Goal: Information Seeking & Learning: Learn about a topic

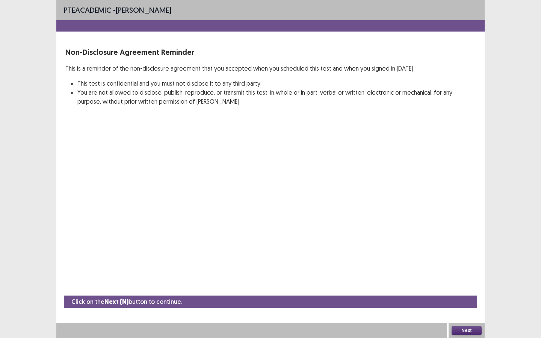
click at [472, 304] on button "Next" at bounding box center [466, 330] width 30 height 9
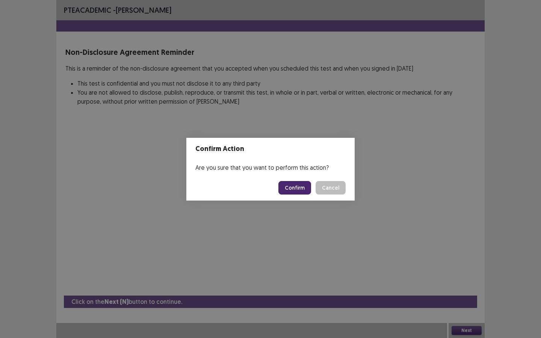
click at [297, 188] on button "Confirm" at bounding box center [294, 188] width 33 height 14
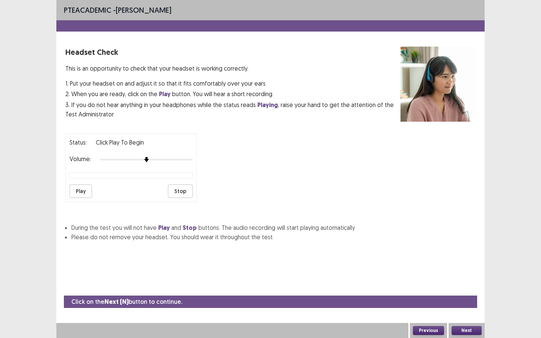
click at [83, 184] on button "Play" at bounding box center [80, 191] width 23 height 14
click at [184, 157] on div at bounding box center [146, 160] width 93 height 6
click at [471, 304] on button "Next" at bounding box center [466, 330] width 30 height 9
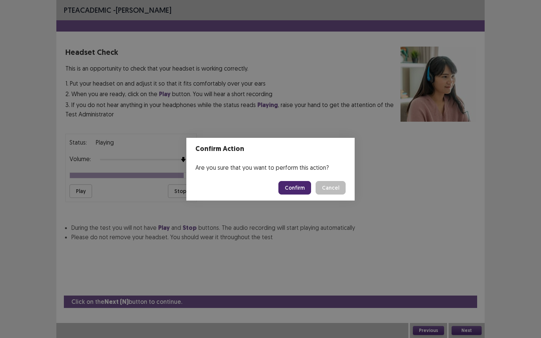
click at [293, 191] on button "Confirm" at bounding box center [294, 188] width 33 height 14
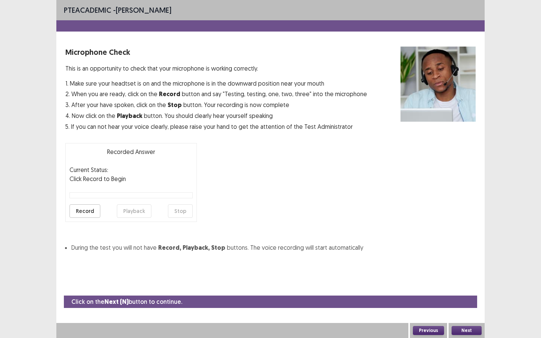
click at [87, 212] on button "Record" at bounding box center [84, 211] width 31 height 14
click at [184, 210] on button "Stop" at bounding box center [180, 211] width 25 height 14
click at [138, 211] on button "Playback" at bounding box center [134, 211] width 35 height 14
click at [470, 304] on button "Next" at bounding box center [466, 330] width 30 height 9
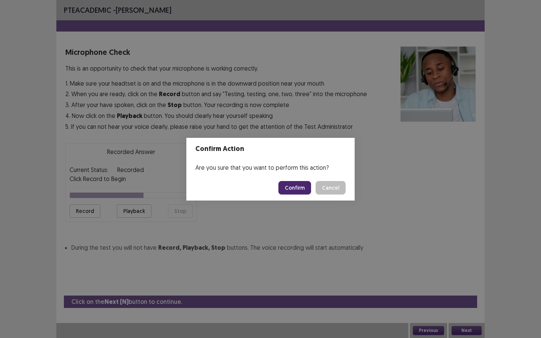
click at [301, 184] on button "Confirm" at bounding box center [294, 188] width 33 height 14
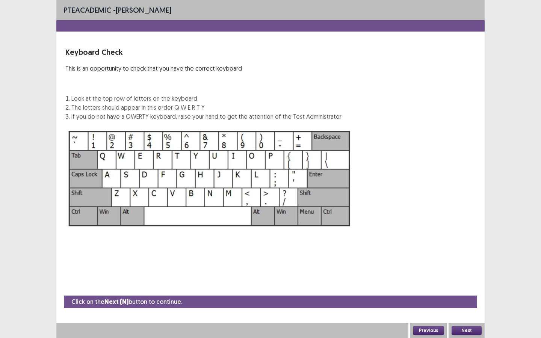
click at [469, 304] on button "Next" at bounding box center [466, 330] width 30 height 9
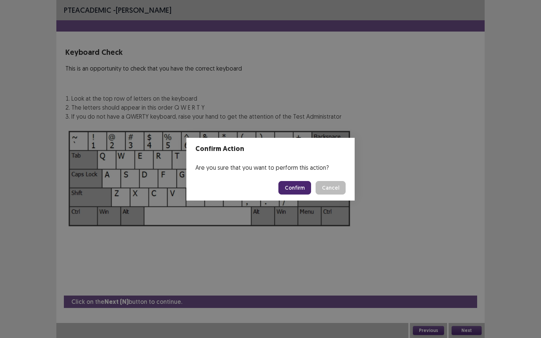
click at [299, 191] on button "Confirm" at bounding box center [294, 188] width 33 height 14
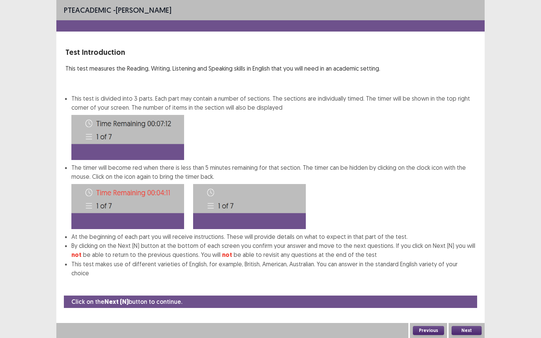
click at [471, 304] on button "Next" at bounding box center [466, 330] width 30 height 9
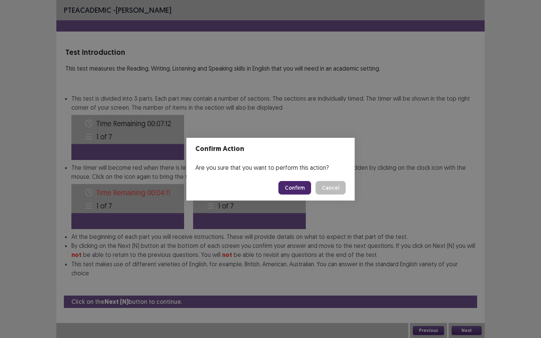
click at [297, 187] on button "Confirm" at bounding box center [294, 188] width 33 height 14
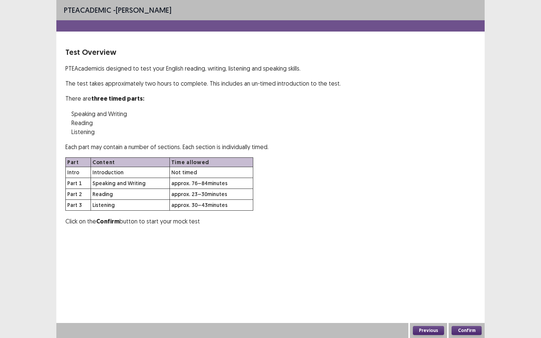
click at [464, 304] on button "Confirm" at bounding box center [466, 330] width 30 height 9
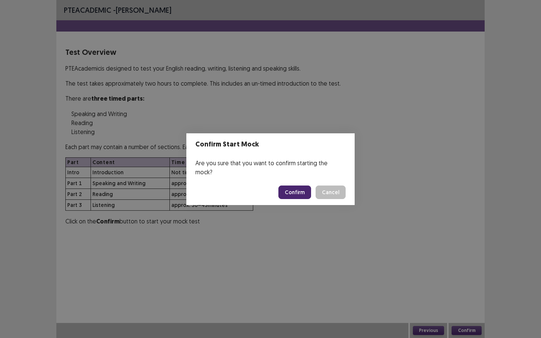
click at [300, 191] on button "Confirm" at bounding box center [294, 192] width 33 height 14
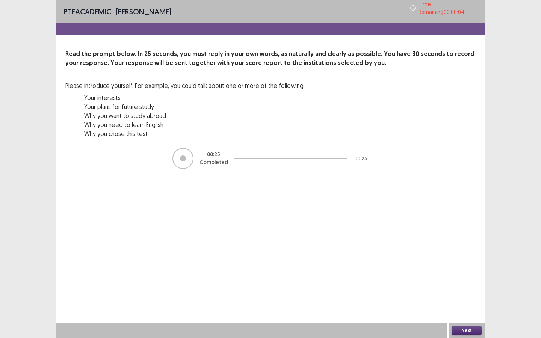
click at [467, 304] on button "Next" at bounding box center [466, 330] width 30 height 9
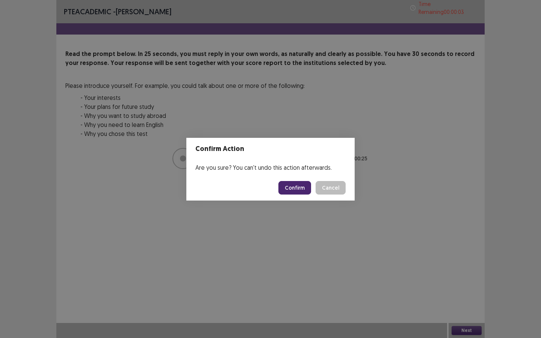
click at [294, 187] on button "Confirm" at bounding box center [294, 188] width 33 height 14
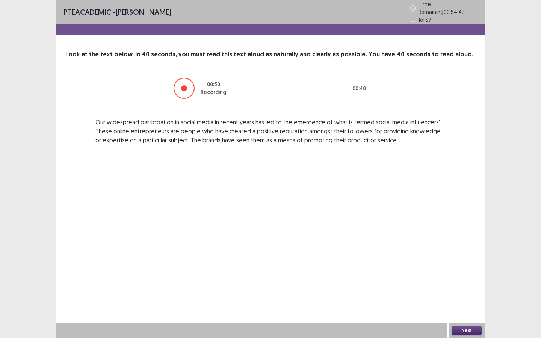
click at [461, 304] on button "Next" at bounding box center [466, 330] width 30 height 9
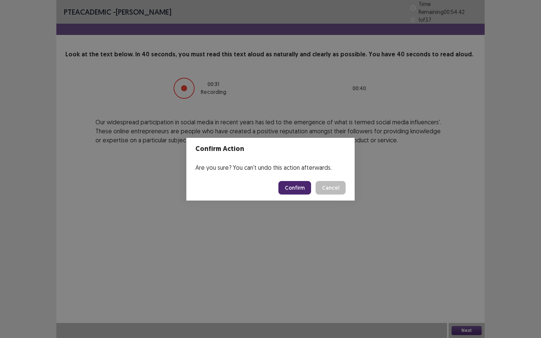
click at [298, 188] on button "Confirm" at bounding box center [294, 188] width 33 height 14
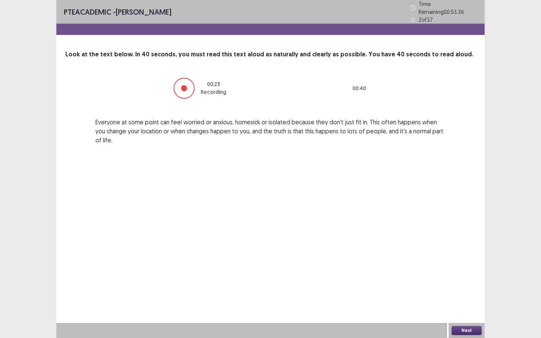
click at [467, 304] on button "Next" at bounding box center [466, 330] width 30 height 9
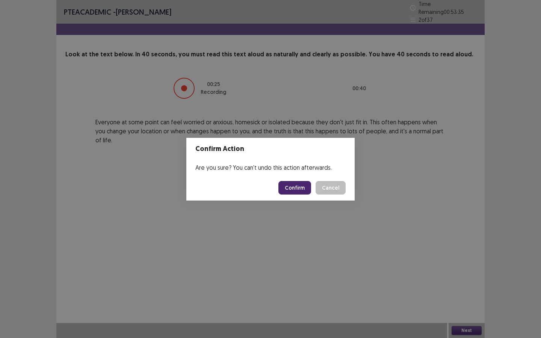
click at [297, 187] on button "Confirm" at bounding box center [294, 188] width 33 height 14
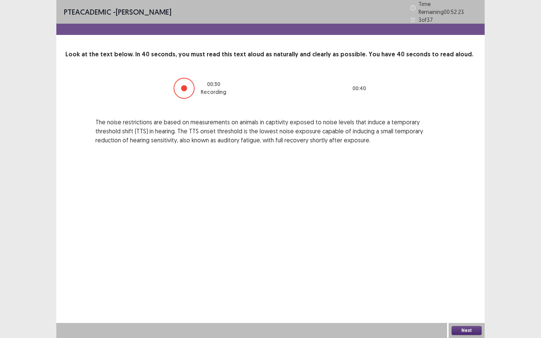
click at [457, 304] on button "Next" at bounding box center [466, 330] width 30 height 9
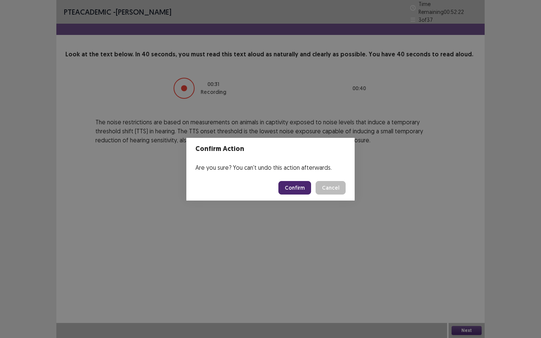
click at [302, 191] on button "Confirm" at bounding box center [294, 188] width 33 height 14
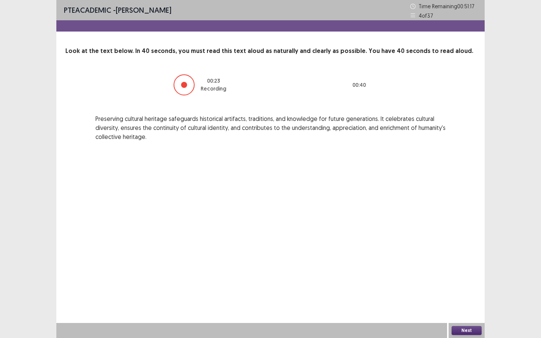
click at [471, 304] on button "Next" at bounding box center [466, 330] width 30 height 9
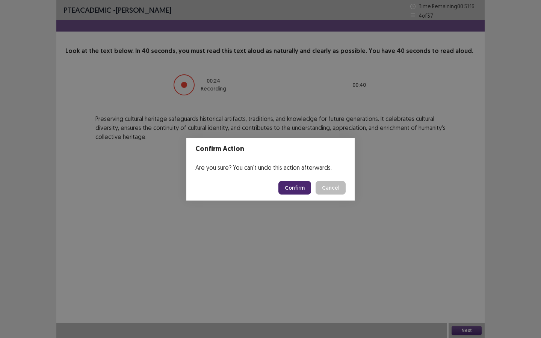
click at [293, 186] on button "Confirm" at bounding box center [294, 188] width 33 height 14
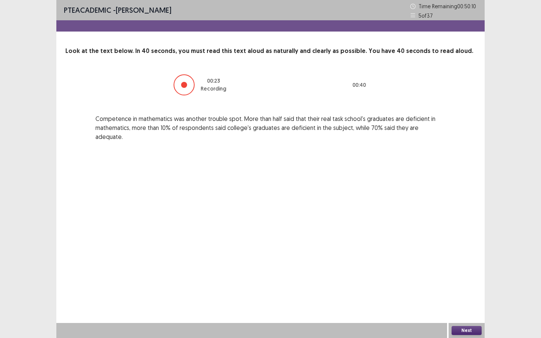
click at [461, 304] on button "Next" at bounding box center [466, 330] width 30 height 9
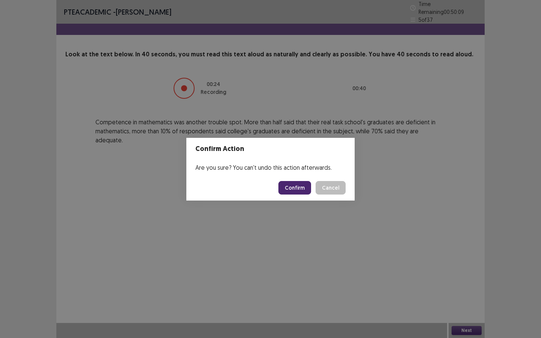
click at [296, 184] on button "Confirm" at bounding box center [294, 188] width 33 height 14
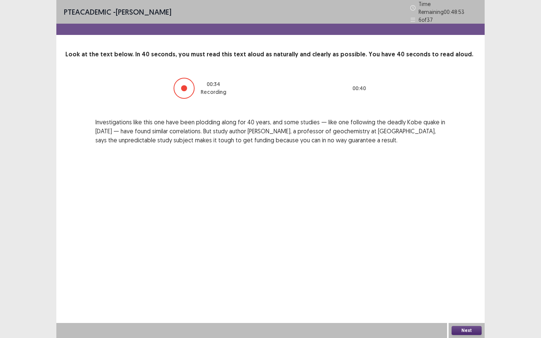
click at [459, 304] on button "Next" at bounding box center [466, 330] width 30 height 9
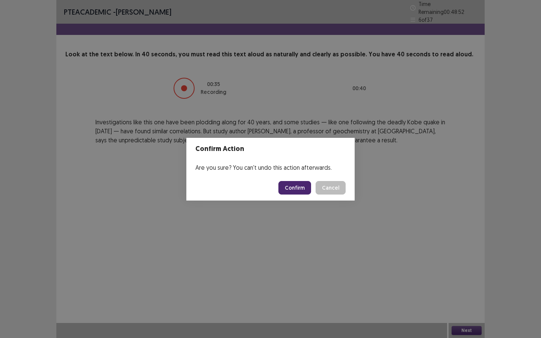
click at [293, 191] on button "Confirm" at bounding box center [294, 188] width 33 height 14
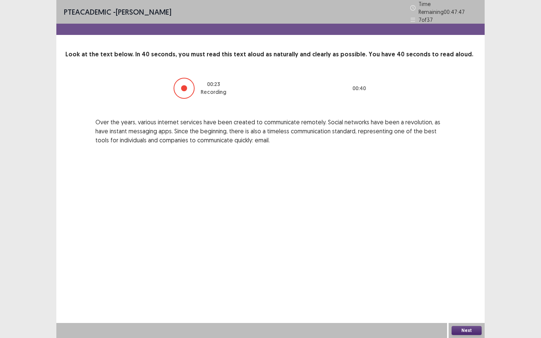
click at [465, 304] on button "Next" at bounding box center [466, 330] width 30 height 9
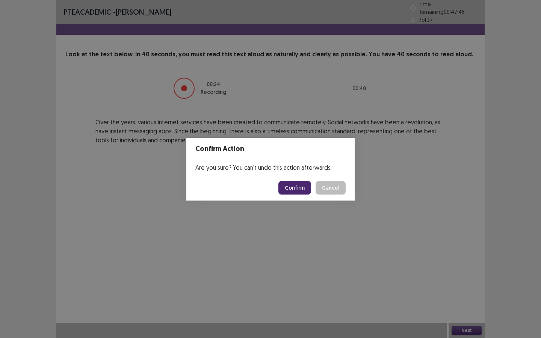
click at [298, 185] on button "Confirm" at bounding box center [294, 188] width 33 height 14
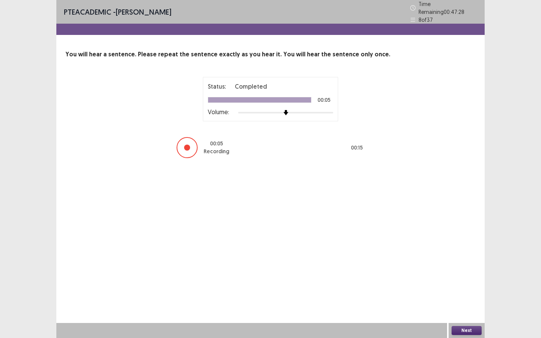
click at [473, 304] on button "Next" at bounding box center [466, 330] width 30 height 9
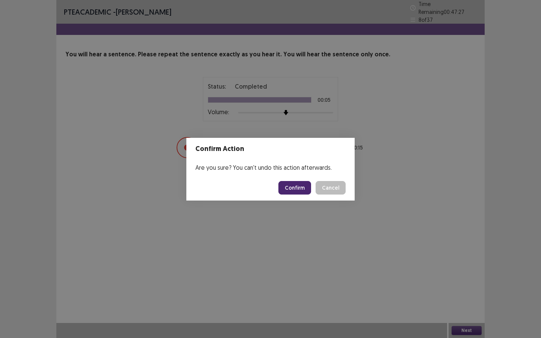
click at [303, 191] on button "Confirm" at bounding box center [294, 188] width 33 height 14
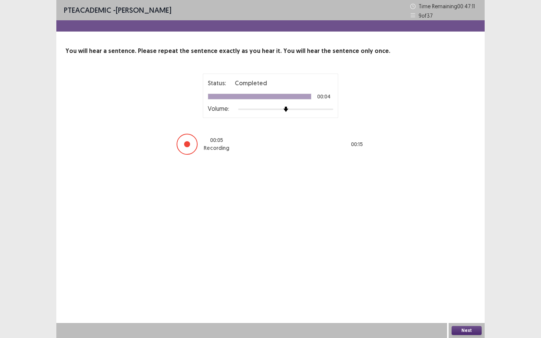
click at [464, 304] on button "Next" at bounding box center [466, 330] width 30 height 9
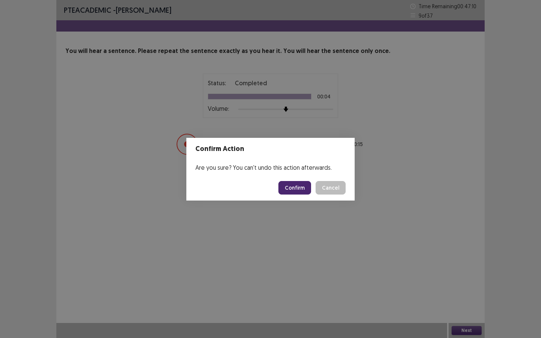
click at [297, 187] on button "Confirm" at bounding box center [294, 188] width 33 height 14
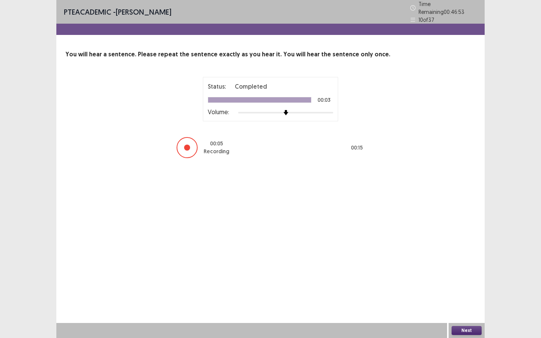
click at [470, 304] on button "Next" at bounding box center [466, 330] width 30 height 9
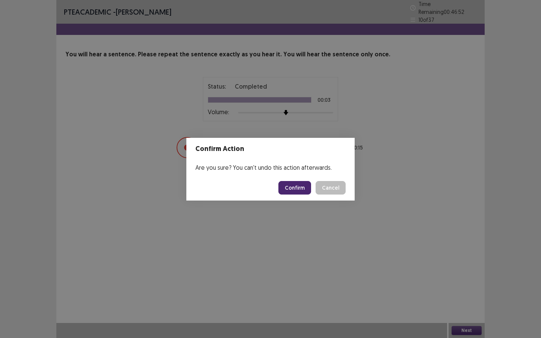
click at [305, 186] on button "Confirm" at bounding box center [294, 188] width 33 height 14
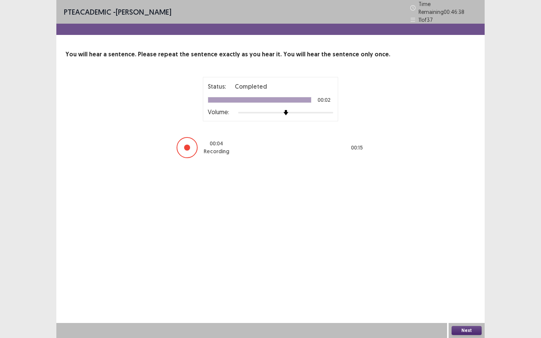
click at [473, 304] on button "Next" at bounding box center [466, 330] width 30 height 9
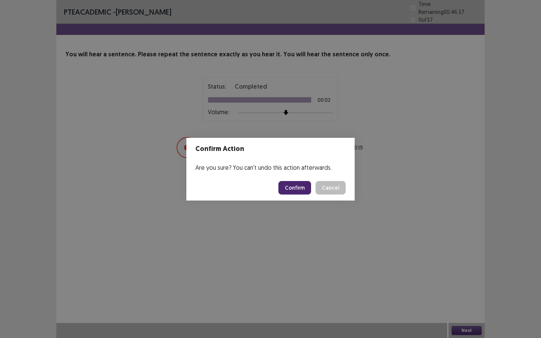
click at [298, 185] on button "Confirm" at bounding box center [294, 188] width 33 height 14
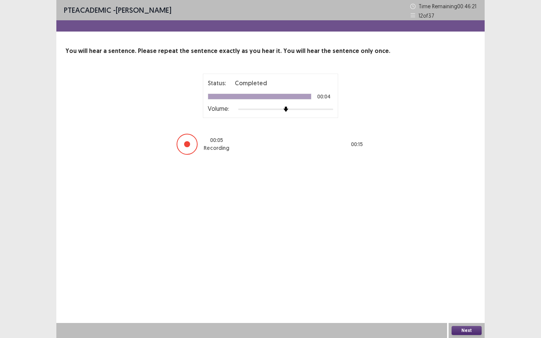
click at [470, 304] on button "Next" at bounding box center [466, 330] width 30 height 9
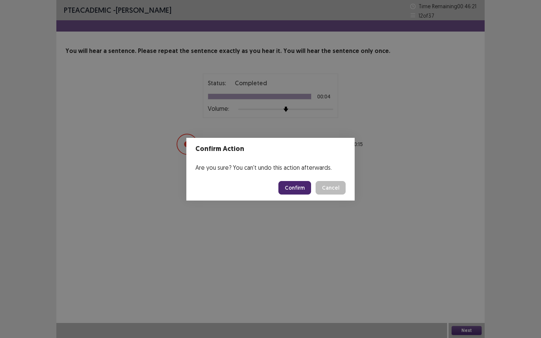
click at [294, 193] on button "Confirm" at bounding box center [294, 188] width 33 height 14
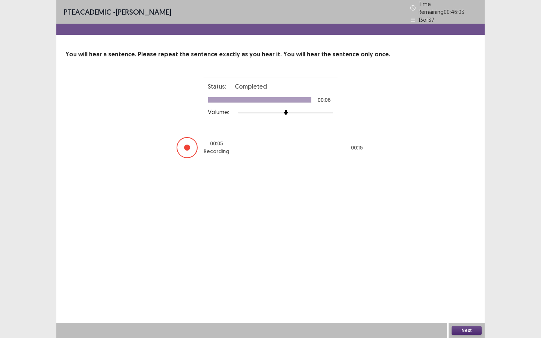
click at [467, 304] on button "Next" at bounding box center [466, 330] width 30 height 9
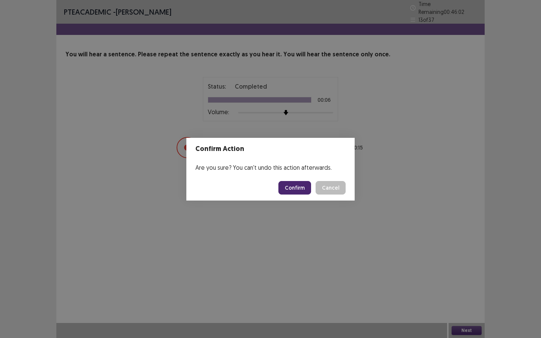
click at [297, 182] on button "Confirm" at bounding box center [294, 188] width 33 height 14
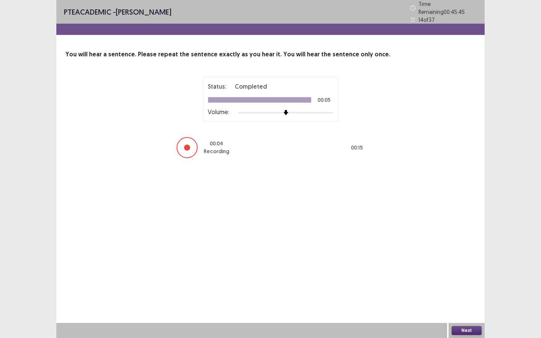
click at [470, 304] on div "Next" at bounding box center [466, 330] width 36 height 15
click at [468, 304] on button "Next" at bounding box center [466, 330] width 30 height 9
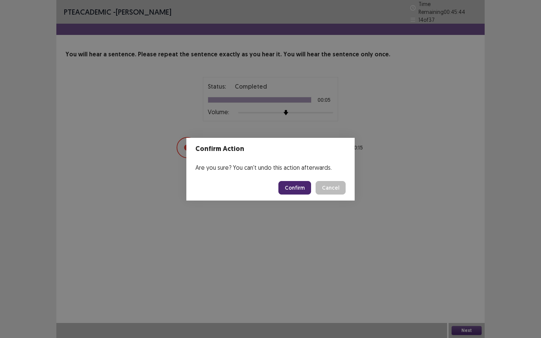
click at [302, 185] on button "Confirm" at bounding box center [294, 188] width 33 height 14
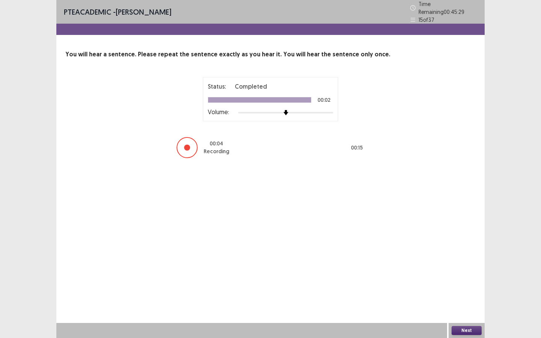
click at [478, 304] on button "Next" at bounding box center [466, 330] width 30 height 9
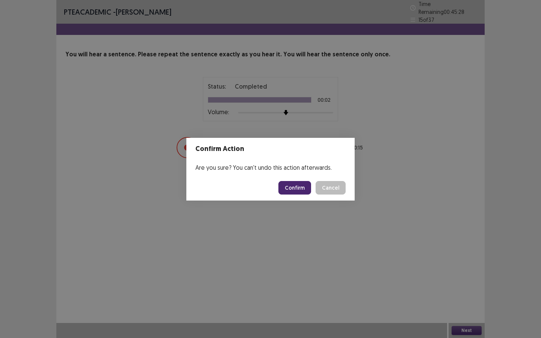
click at [300, 184] on button "Confirm" at bounding box center [294, 188] width 33 height 14
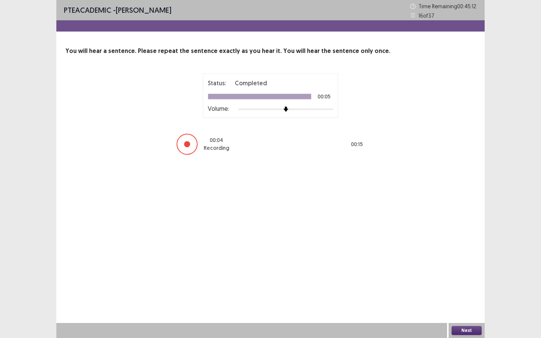
click at [470, 304] on button "Next" at bounding box center [466, 330] width 30 height 9
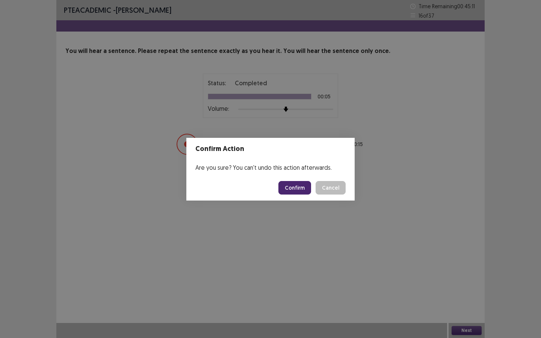
click at [297, 184] on button "Confirm" at bounding box center [294, 188] width 33 height 14
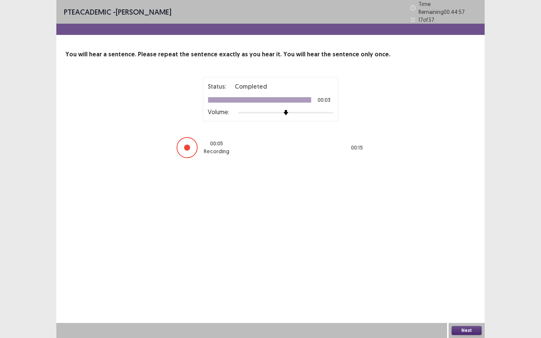
click at [463, 304] on button "Next" at bounding box center [466, 330] width 30 height 9
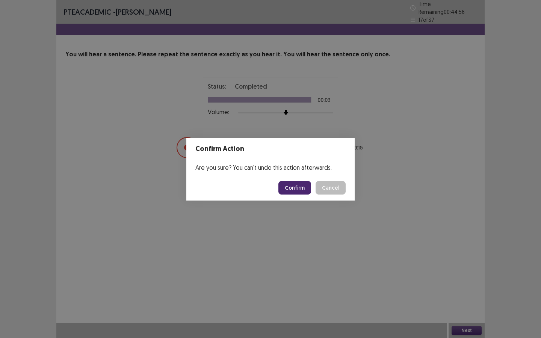
click at [299, 185] on button "Confirm" at bounding box center [294, 188] width 33 height 14
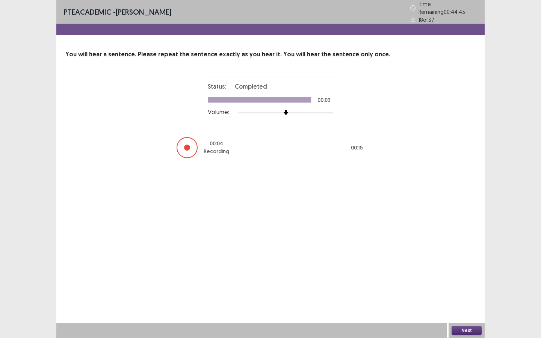
click at [468, 304] on button "Next" at bounding box center [466, 330] width 30 height 9
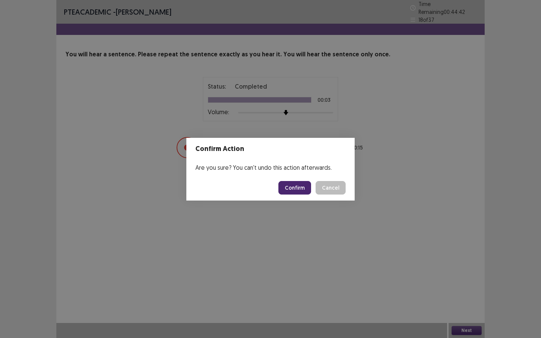
click at [297, 184] on button "Confirm" at bounding box center [294, 188] width 33 height 14
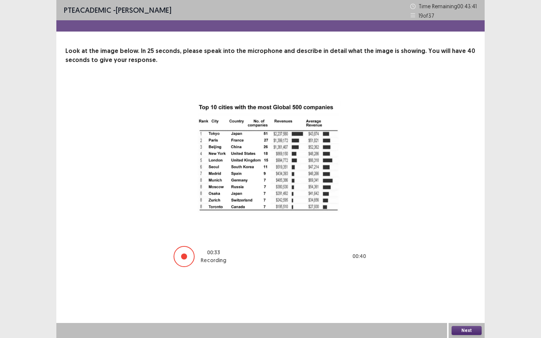
click at [466, 304] on div "Next" at bounding box center [466, 330] width 36 height 15
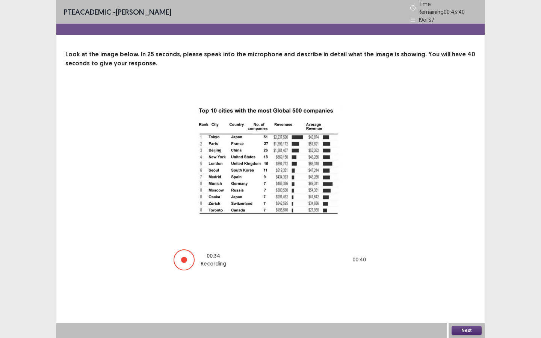
click at [466, 304] on button "Next" at bounding box center [466, 330] width 30 height 9
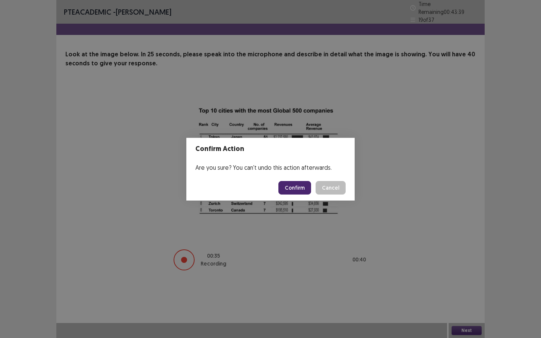
click at [298, 189] on button "Confirm" at bounding box center [294, 188] width 33 height 14
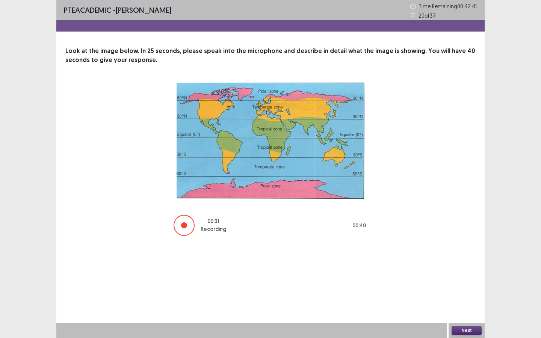
click at [467, 304] on button "Next" at bounding box center [466, 330] width 30 height 9
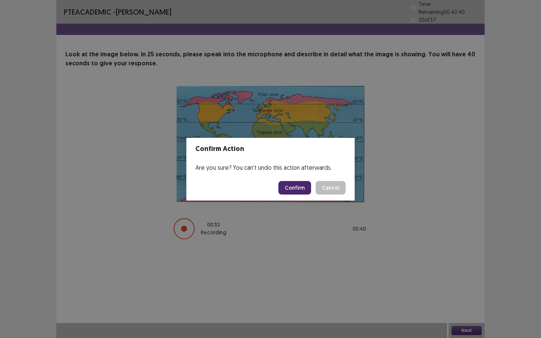
click at [298, 189] on button "Confirm" at bounding box center [294, 188] width 33 height 14
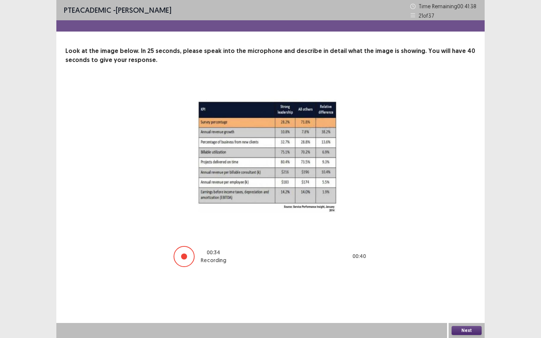
click at [471, 304] on button "Next" at bounding box center [466, 330] width 30 height 9
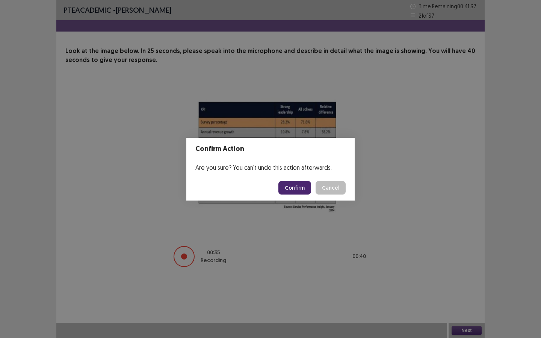
click at [297, 183] on button "Confirm" at bounding box center [294, 188] width 33 height 14
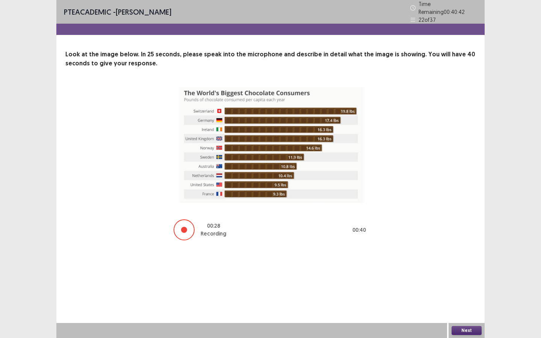
click at [472, 304] on button "Next" at bounding box center [466, 330] width 30 height 9
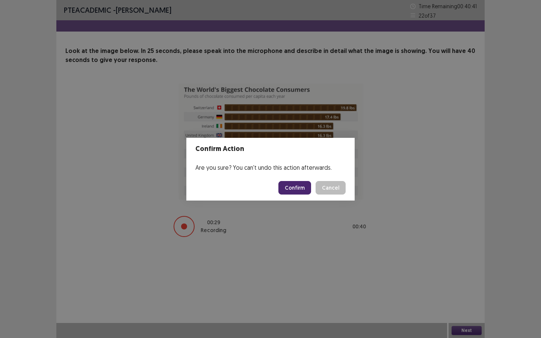
click at [302, 185] on button "Confirm" at bounding box center [294, 188] width 33 height 14
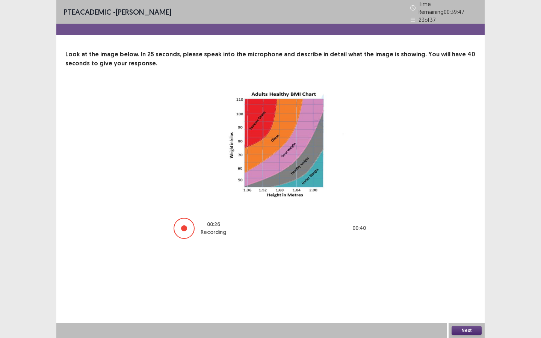
click at [469, 304] on button "Next" at bounding box center [466, 330] width 30 height 9
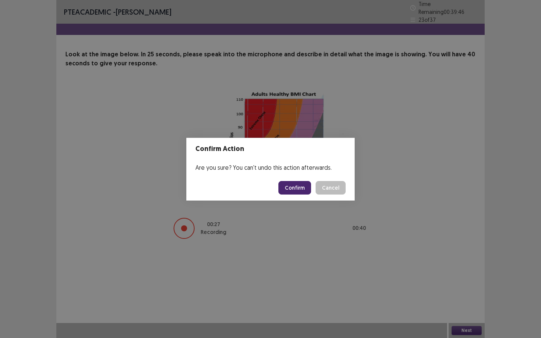
click at [300, 185] on button "Confirm" at bounding box center [294, 188] width 33 height 14
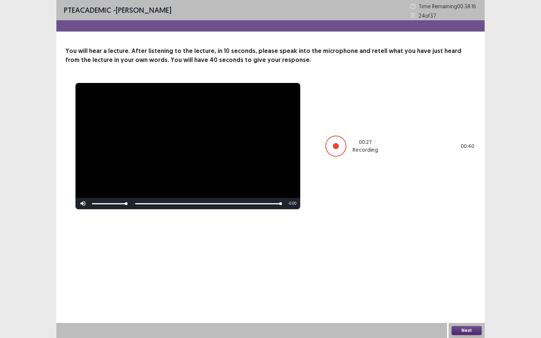
click at [469, 304] on button "Next" at bounding box center [466, 330] width 30 height 9
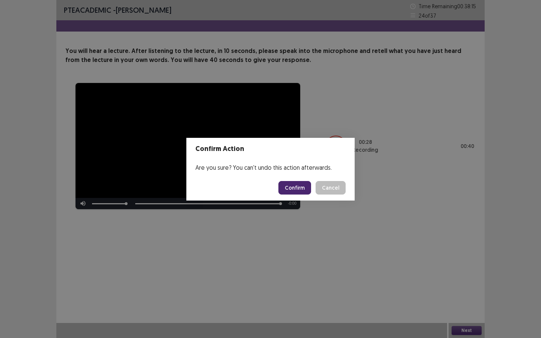
click at [288, 183] on button "Confirm" at bounding box center [294, 188] width 33 height 14
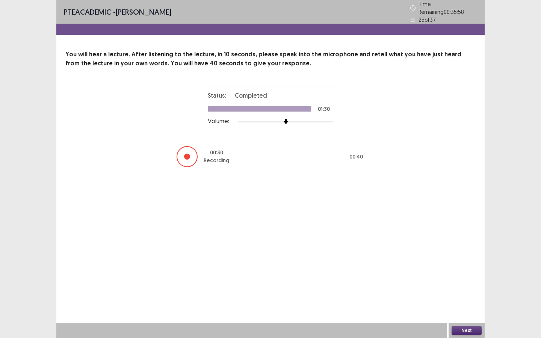
click at [465, 304] on button "Next" at bounding box center [466, 330] width 30 height 9
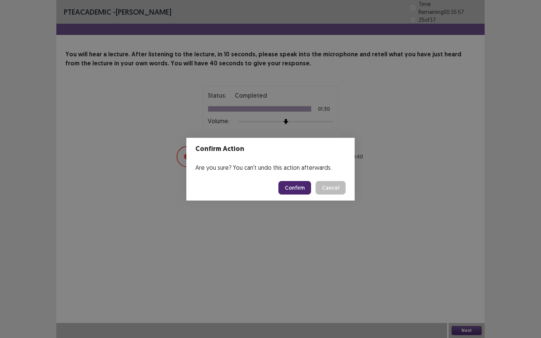
click at [302, 191] on button "Confirm" at bounding box center [294, 188] width 33 height 14
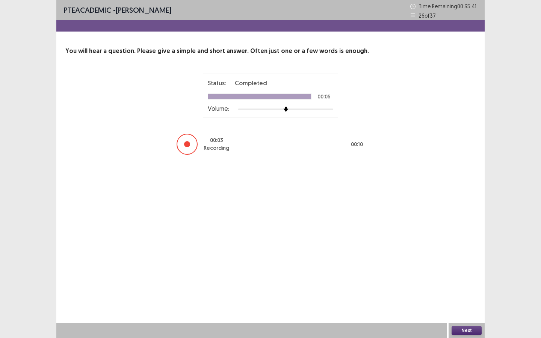
click at [469, 304] on button "Next" at bounding box center [466, 330] width 30 height 9
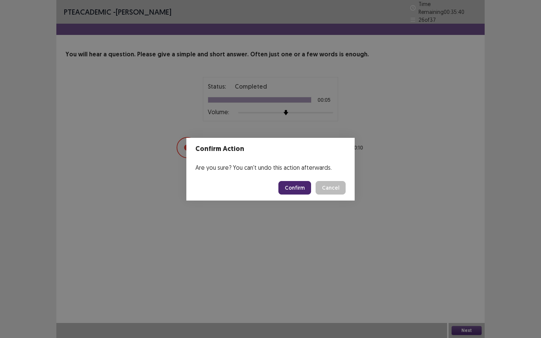
click at [294, 189] on button "Confirm" at bounding box center [294, 188] width 33 height 14
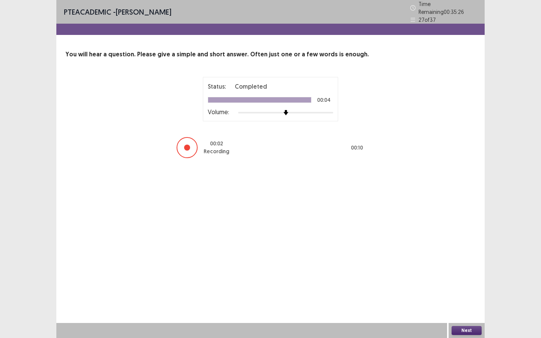
click at [471, 304] on button "Next" at bounding box center [466, 330] width 30 height 9
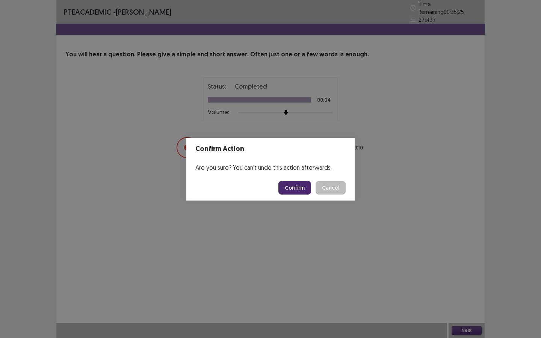
click at [297, 190] on button "Confirm" at bounding box center [294, 188] width 33 height 14
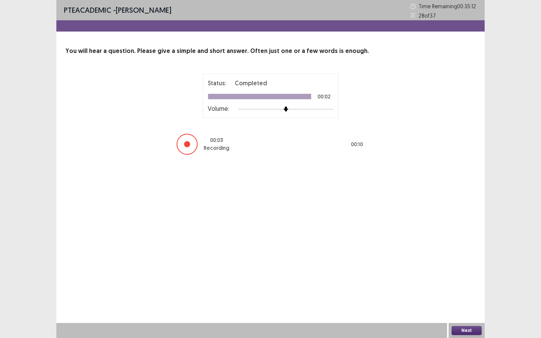
click at [473, 304] on button "Next" at bounding box center [466, 330] width 30 height 9
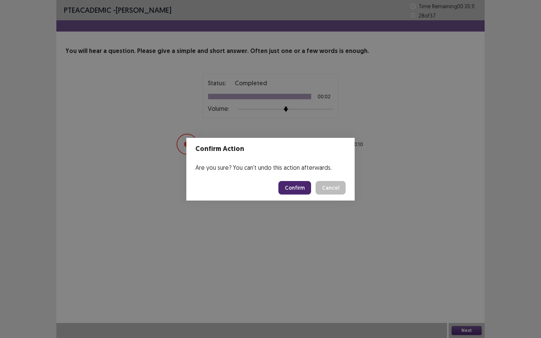
click at [294, 186] on button "Confirm" at bounding box center [294, 188] width 33 height 14
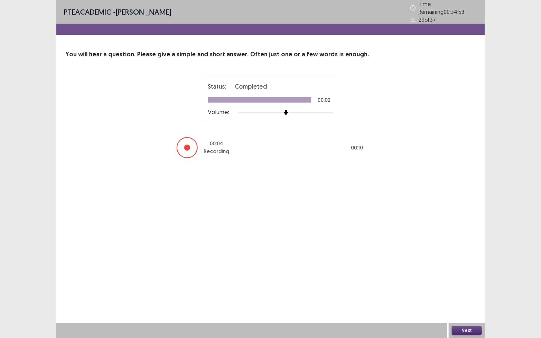
click at [461, 304] on button "Next" at bounding box center [466, 330] width 30 height 9
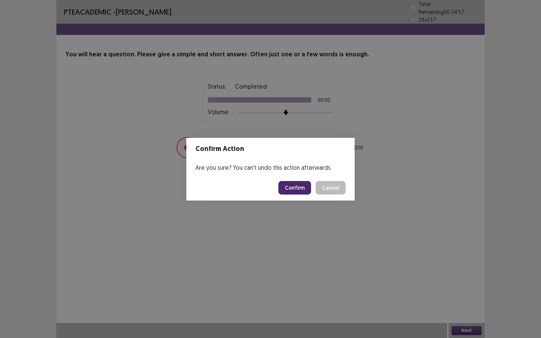
click at [298, 187] on button "Confirm" at bounding box center [294, 188] width 33 height 14
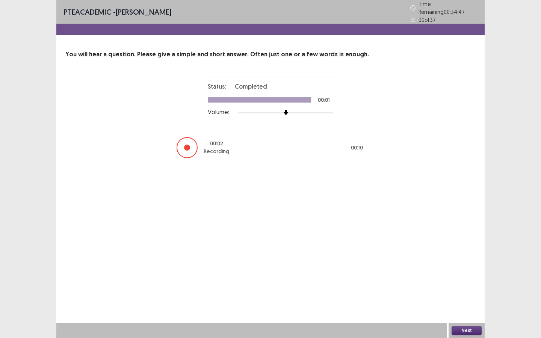
click at [460, 304] on button "Next" at bounding box center [466, 330] width 30 height 9
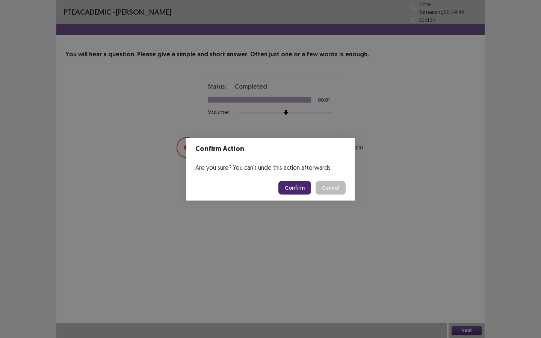
click at [298, 192] on button "Confirm" at bounding box center [294, 188] width 33 height 14
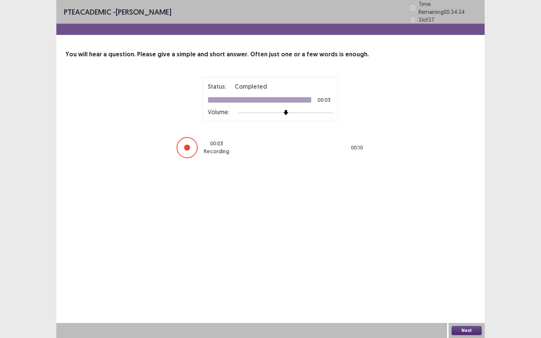
click at [468, 304] on button "Next" at bounding box center [466, 330] width 30 height 9
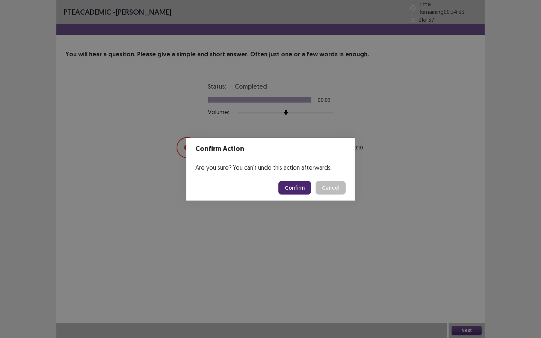
click at [293, 185] on button "Confirm" at bounding box center [294, 188] width 33 height 14
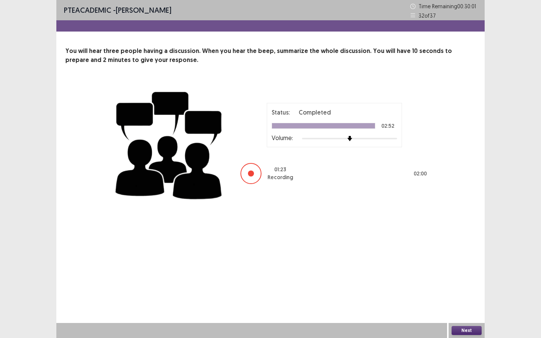
click at [470, 304] on button "Next" at bounding box center [466, 330] width 30 height 9
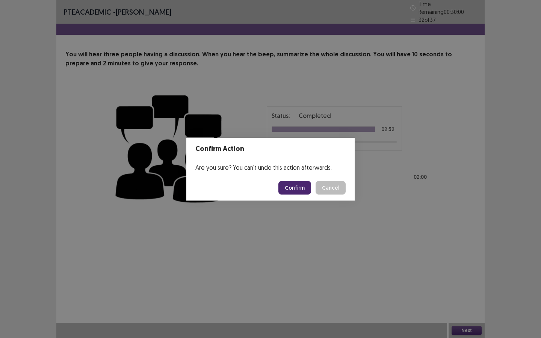
click at [302, 186] on button "Confirm" at bounding box center [294, 188] width 33 height 14
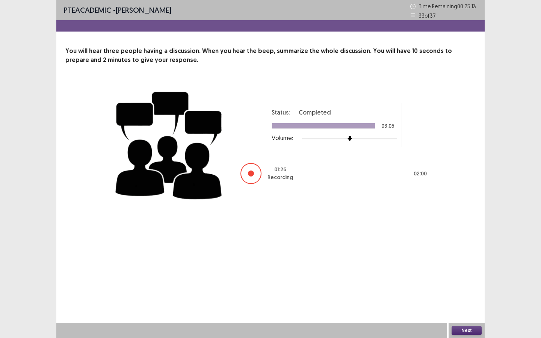
click at [467, 304] on button "Next" at bounding box center [466, 330] width 30 height 9
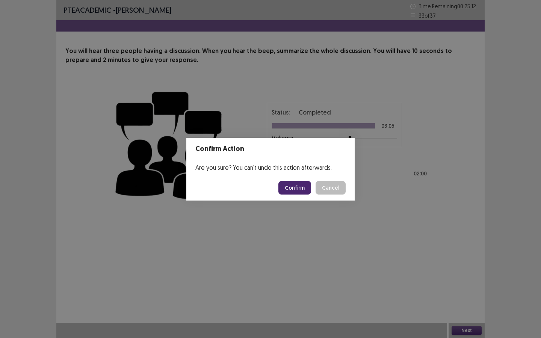
click at [303, 187] on button "Confirm" at bounding box center [294, 188] width 33 height 14
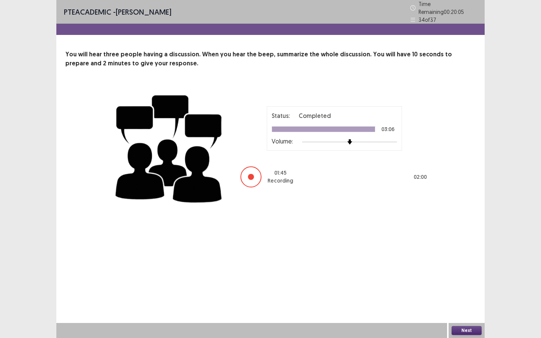
click at [468, 304] on button "Next" at bounding box center [466, 330] width 30 height 9
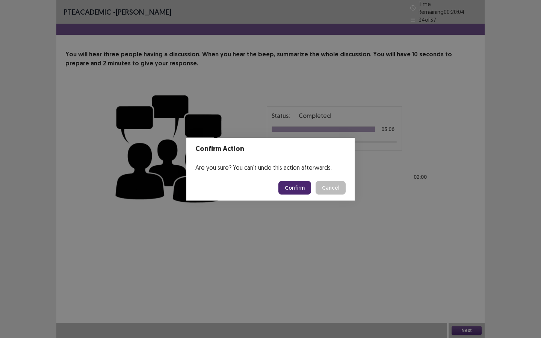
click at [301, 182] on button "Confirm" at bounding box center [294, 188] width 33 height 14
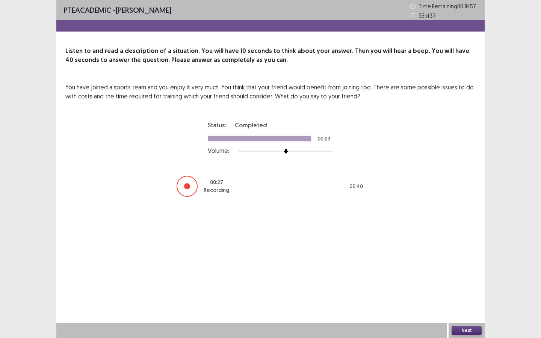
click at [464, 304] on button "Next" at bounding box center [466, 330] width 30 height 9
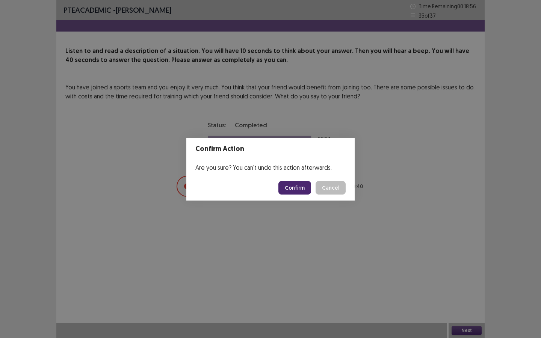
click at [291, 193] on button "Confirm" at bounding box center [294, 188] width 33 height 14
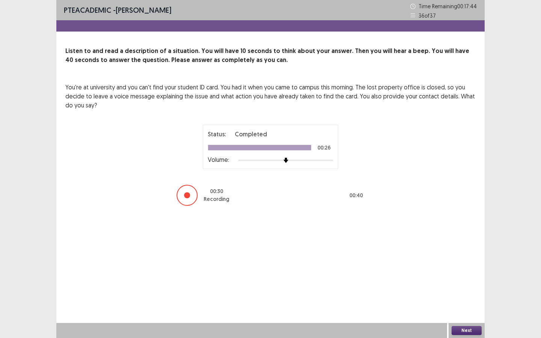
click at [467, 304] on button "Next" at bounding box center [466, 330] width 30 height 9
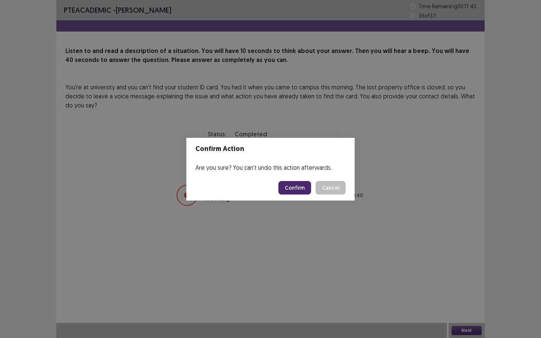
click at [296, 194] on button "Confirm" at bounding box center [294, 188] width 33 height 14
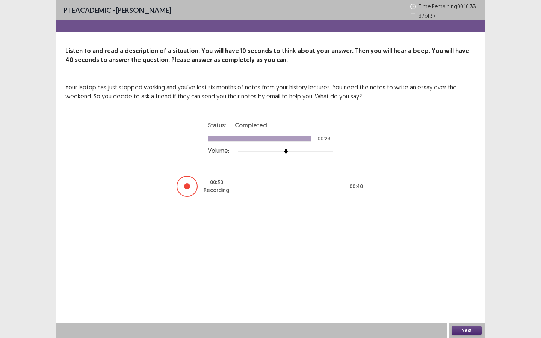
click at [472, 304] on div "Next" at bounding box center [466, 330] width 36 height 15
click at [467, 304] on button "Next" at bounding box center [466, 330] width 30 height 9
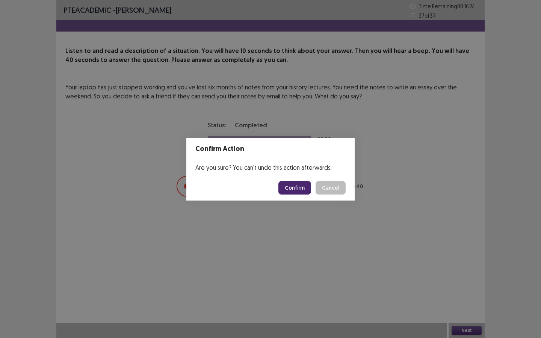
click at [301, 189] on button "Confirm" at bounding box center [294, 188] width 33 height 14
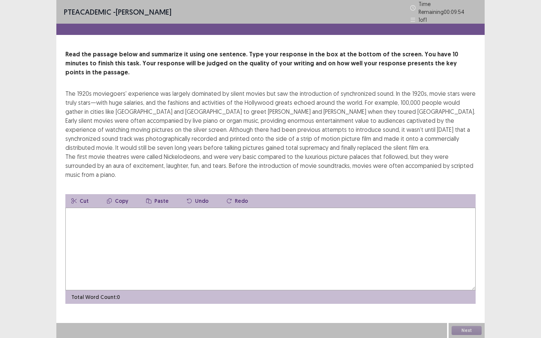
click at [184, 230] on textarea at bounding box center [270, 249] width 410 height 83
click at [166, 223] on textarea at bounding box center [270, 249] width 410 height 83
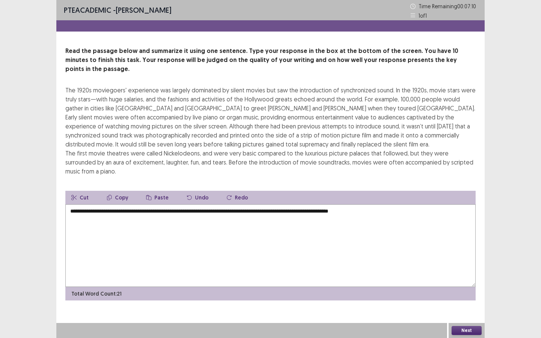
drag, startPoint x: 232, startPoint y: 203, endPoint x: 223, endPoint y: 203, distance: 9.0
click at [223, 204] on textarea "**********" at bounding box center [270, 245] width 410 height 83
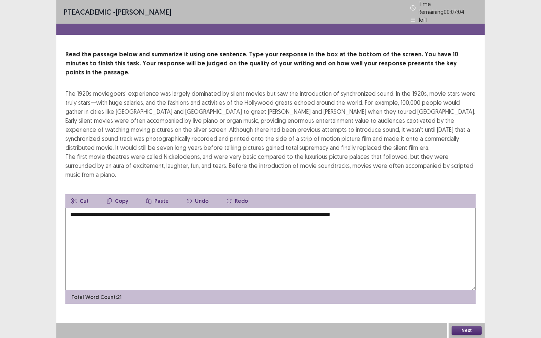
click at [396, 208] on textarea "**********" at bounding box center [270, 249] width 410 height 83
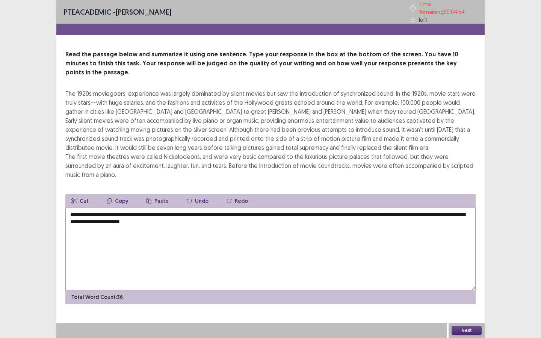
click at [351, 208] on textarea "**********" at bounding box center [270, 249] width 410 height 83
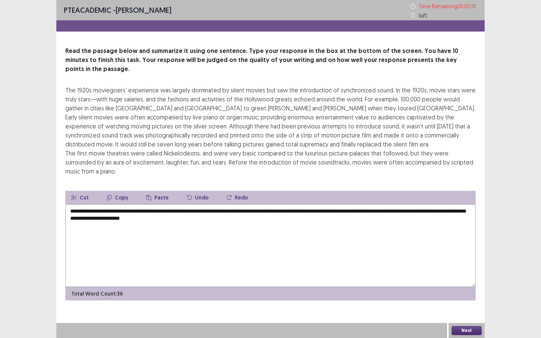
click at [203, 204] on textarea "**********" at bounding box center [270, 245] width 410 height 83
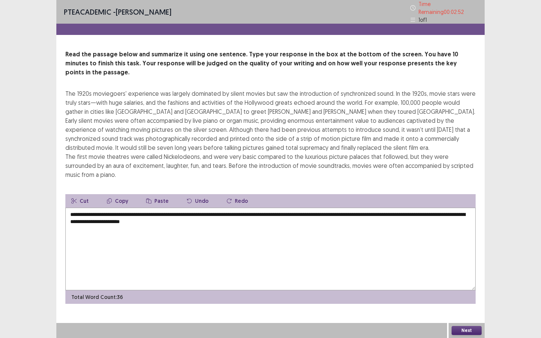
click at [353, 208] on textarea "**********" at bounding box center [270, 249] width 410 height 83
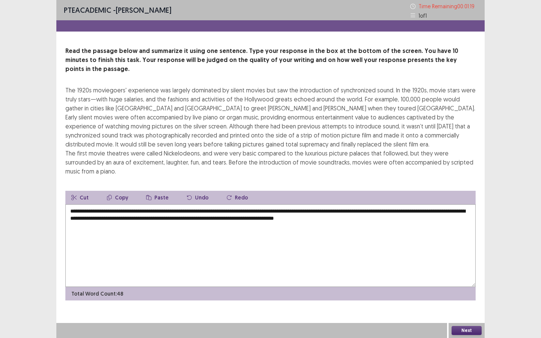
drag, startPoint x: 372, startPoint y: 203, endPoint x: 353, endPoint y: 201, distance: 18.9
click at [353, 204] on textarea "**********" at bounding box center [270, 245] width 410 height 83
click at [176, 211] on textarea "**********" at bounding box center [270, 245] width 410 height 83
click at [187, 210] on textarea "**********" at bounding box center [270, 245] width 410 height 83
drag, startPoint x: 111, startPoint y: 209, endPoint x: 173, endPoint y: 209, distance: 62.3
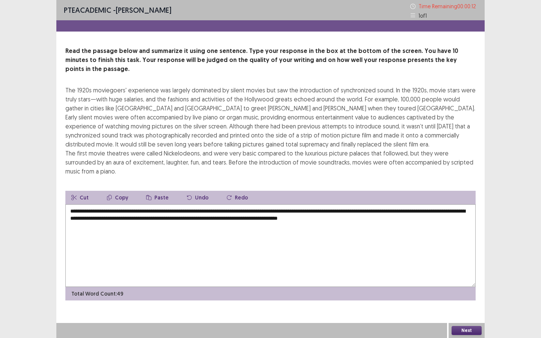
click at [173, 209] on textarea "**********" at bounding box center [270, 245] width 410 height 83
type textarea "**********"
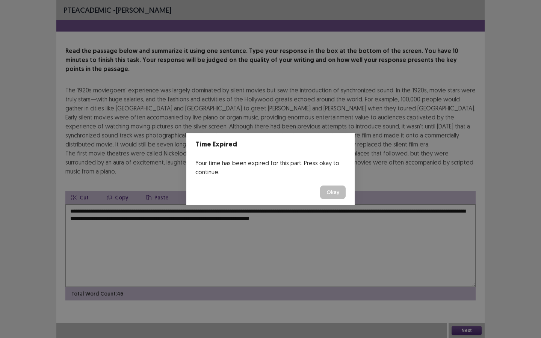
click at [337, 193] on button "Okay" at bounding box center [333, 192] width 26 height 14
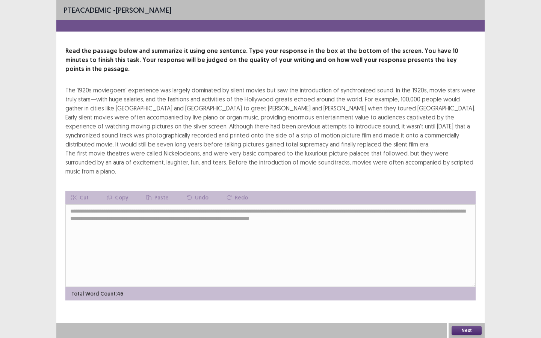
click at [473, 304] on button "Next" at bounding box center [466, 330] width 30 height 9
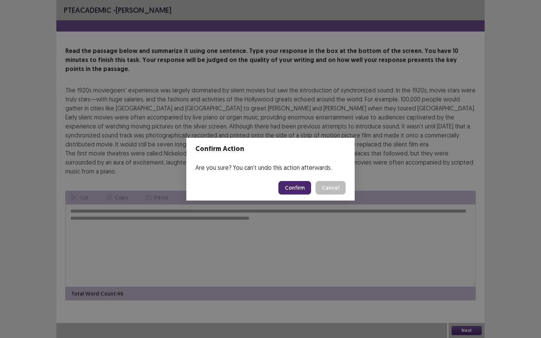
click at [302, 187] on button "Confirm" at bounding box center [294, 188] width 33 height 14
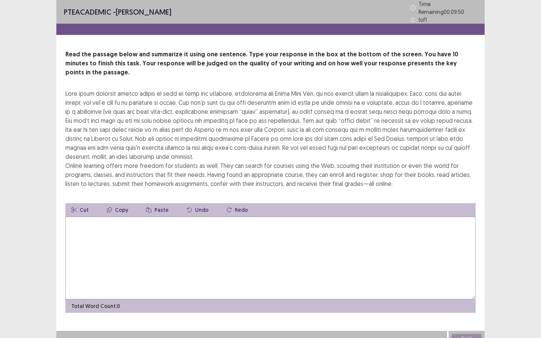
click at [182, 230] on textarea at bounding box center [270, 258] width 410 height 83
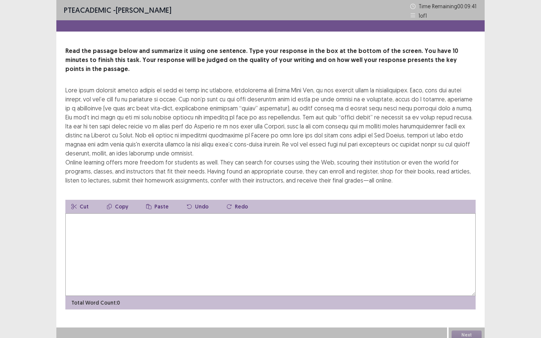
click at [210, 233] on textarea at bounding box center [270, 254] width 410 height 83
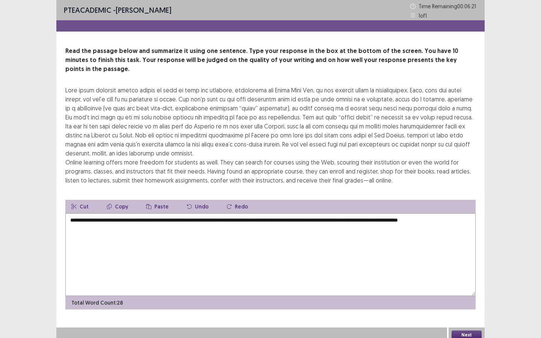
click at [104, 213] on textarea "**********" at bounding box center [270, 254] width 410 height 83
drag, startPoint x: 307, startPoint y: 212, endPoint x: 328, endPoint y: 214, distance: 21.1
click at [328, 214] on textarea "**********" at bounding box center [270, 254] width 410 height 83
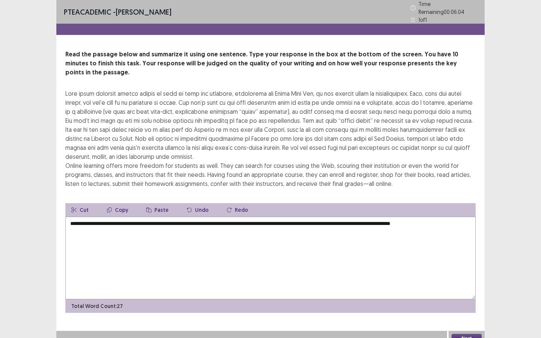
click at [462, 217] on textarea "**********" at bounding box center [270, 258] width 410 height 83
click at [461, 217] on textarea "**********" at bounding box center [270, 258] width 410 height 83
click at [113, 223] on textarea "**********" at bounding box center [270, 258] width 410 height 83
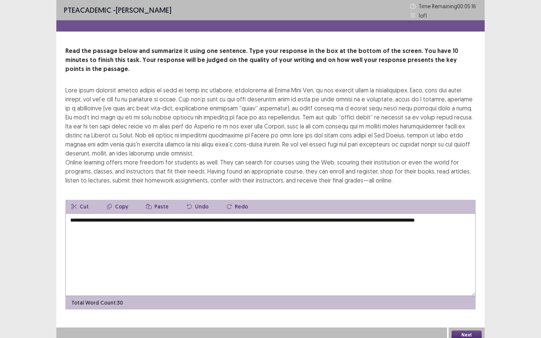
drag, startPoint x: 463, startPoint y: 211, endPoint x: 468, endPoint y: 215, distance: 6.9
click at [468, 215] on textarea "**********" at bounding box center [270, 254] width 410 height 83
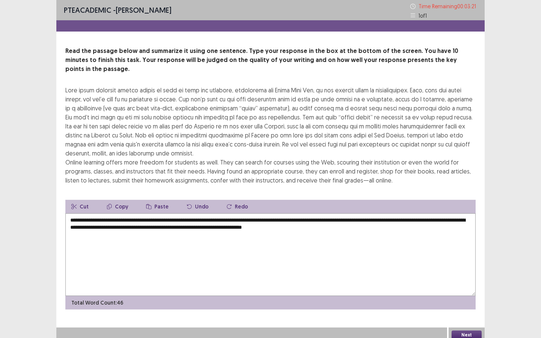
drag, startPoint x: 336, startPoint y: 221, endPoint x: 327, endPoint y: 220, distance: 9.4
click at [327, 220] on textarea "**********" at bounding box center [270, 254] width 410 height 83
click at [349, 217] on textarea "**********" at bounding box center [270, 254] width 410 height 83
click at [354, 218] on textarea "**********" at bounding box center [270, 254] width 410 height 83
click at [307, 213] on textarea "**********" at bounding box center [270, 254] width 410 height 83
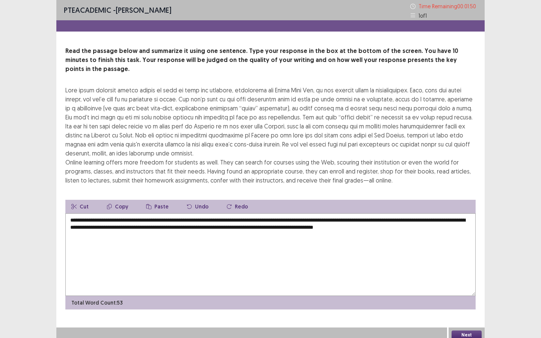
click at [441, 221] on textarea "**********" at bounding box center [270, 254] width 410 height 83
drag, startPoint x: 376, startPoint y: 211, endPoint x: 360, endPoint y: 211, distance: 16.2
click at [360, 213] on textarea "**********" at bounding box center [270, 254] width 410 height 83
drag, startPoint x: 352, startPoint y: 220, endPoint x: 329, endPoint y: 218, distance: 23.0
click at [329, 218] on textarea "**********" at bounding box center [270, 254] width 410 height 83
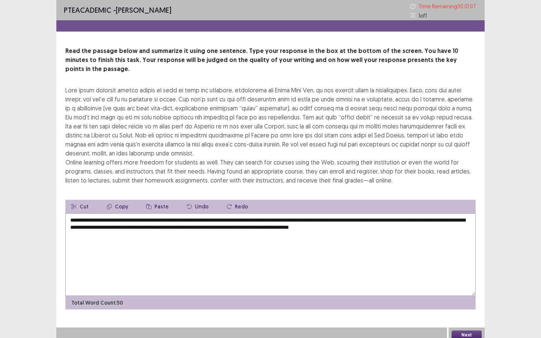
click at [247, 224] on textarea "**********" at bounding box center [270, 254] width 410 height 83
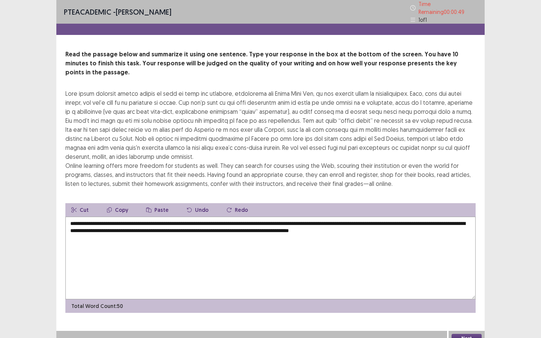
drag, startPoint x: 245, startPoint y: 211, endPoint x: 229, endPoint y: 211, distance: 15.8
click at [229, 217] on textarea "**********" at bounding box center [270, 258] width 410 height 83
click at [291, 247] on textarea "**********" at bounding box center [270, 258] width 410 height 83
click at [374, 217] on textarea "**********" at bounding box center [270, 258] width 410 height 83
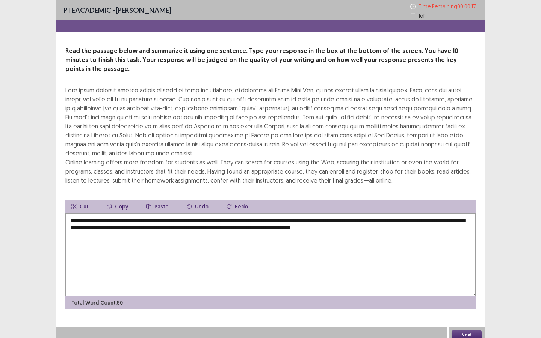
type textarea "**********"
click at [470, 304] on button "Next" at bounding box center [466, 334] width 30 height 9
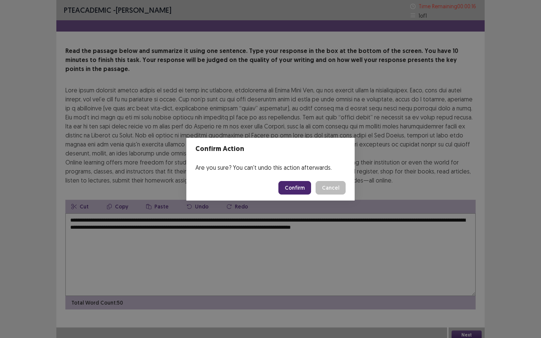
click at [301, 186] on button "Confirm" at bounding box center [294, 188] width 33 height 14
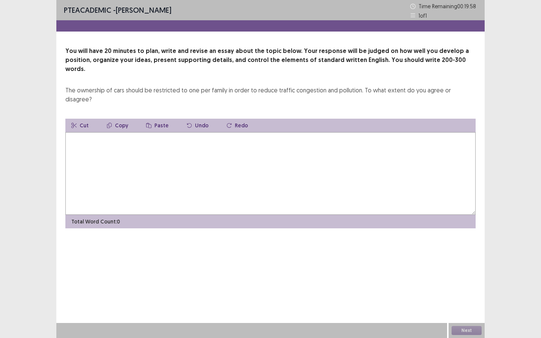
click at [289, 141] on textarea at bounding box center [270, 173] width 410 height 83
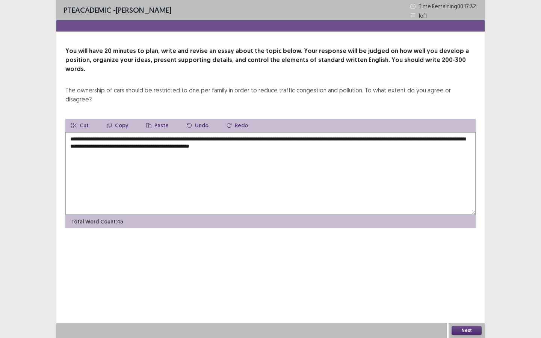
click at [194, 132] on textarea "**********" at bounding box center [270, 173] width 410 height 83
click at [405, 133] on textarea "**********" at bounding box center [270, 173] width 410 height 83
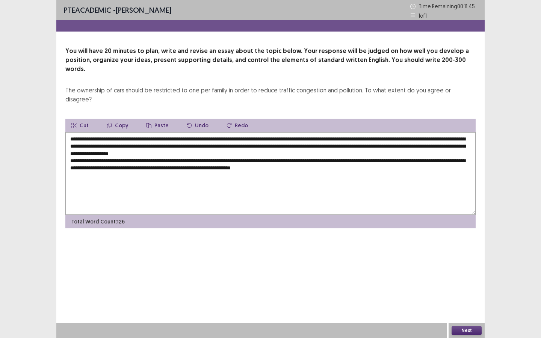
drag, startPoint x: 250, startPoint y: 145, endPoint x: 237, endPoint y: 145, distance: 13.5
click at [237, 145] on textarea "**********" at bounding box center [270, 173] width 410 height 83
click at [444, 145] on textarea "**********" at bounding box center [270, 173] width 410 height 83
click at [89, 151] on textarea "**********" at bounding box center [270, 173] width 410 height 83
click at [333, 149] on textarea "**********" at bounding box center [270, 173] width 410 height 83
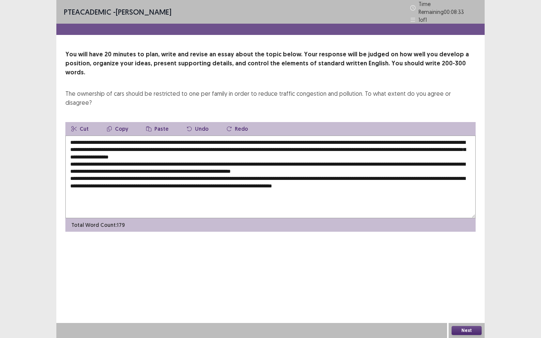
click at [208, 158] on textarea at bounding box center [270, 177] width 410 height 83
click at [219, 158] on textarea at bounding box center [270, 177] width 410 height 83
click at [327, 158] on textarea at bounding box center [270, 177] width 410 height 83
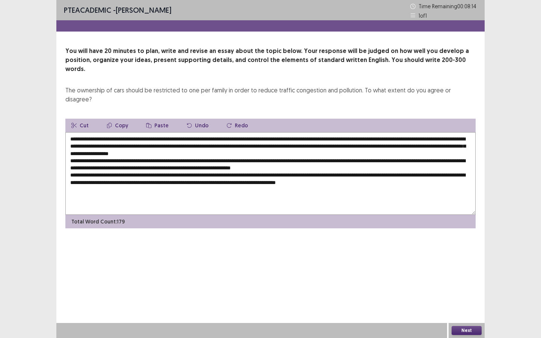
click at [406, 159] on textarea at bounding box center [270, 173] width 410 height 83
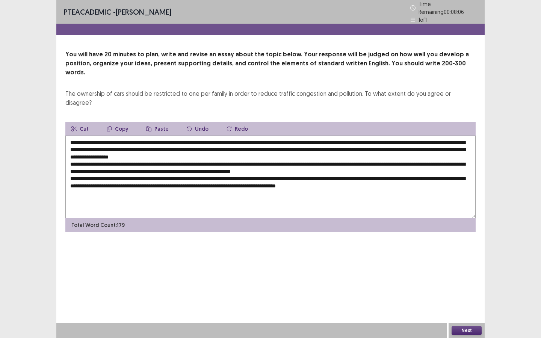
click at [396, 167] on textarea at bounding box center [270, 177] width 410 height 83
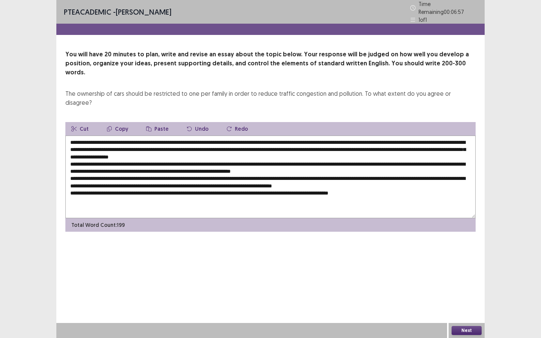
drag, startPoint x: 100, startPoint y: 122, endPoint x: 276, endPoint y: 122, distance: 175.3
click at [276, 136] on textarea at bounding box center [270, 177] width 410 height 83
click at [120, 122] on button "Copy" at bounding box center [117, 129] width 33 height 14
click at [190, 143] on textarea at bounding box center [270, 177] width 410 height 83
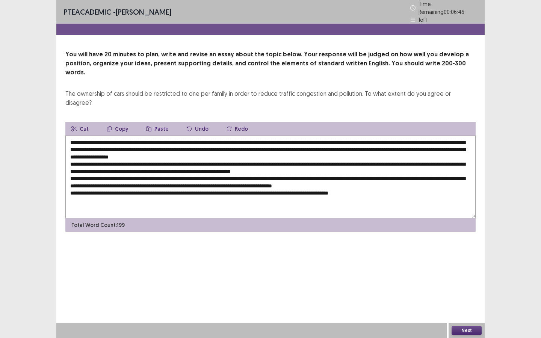
click at [155, 122] on button "Paste" at bounding box center [157, 129] width 35 height 14
click at [457, 152] on textarea at bounding box center [270, 177] width 410 height 83
click at [154, 122] on button "Paste" at bounding box center [157, 129] width 35 height 14
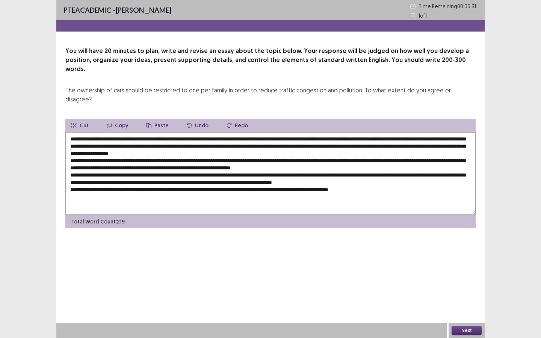
click at [183, 165] on textarea at bounding box center [270, 173] width 410 height 83
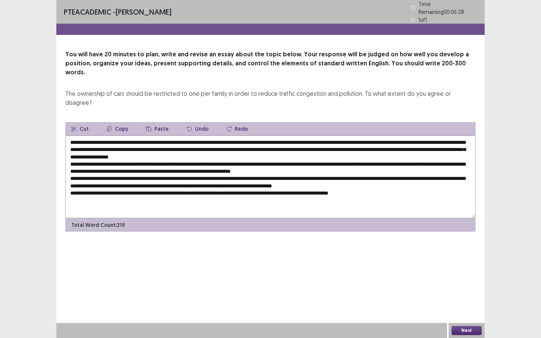
click at [157, 122] on button "Paste" at bounding box center [157, 129] width 35 height 14
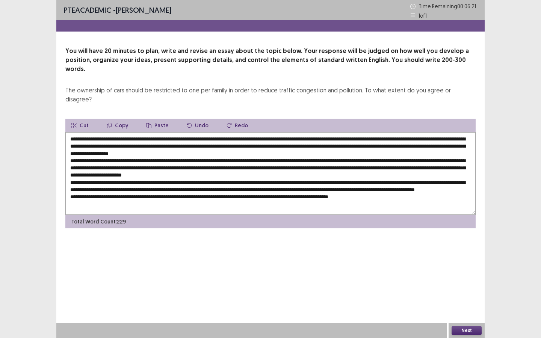
click at [141, 180] on textarea at bounding box center [270, 173] width 410 height 83
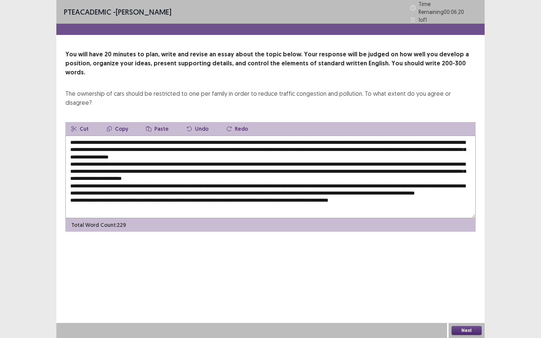
click at [159, 122] on button "Paste" at bounding box center [157, 129] width 35 height 14
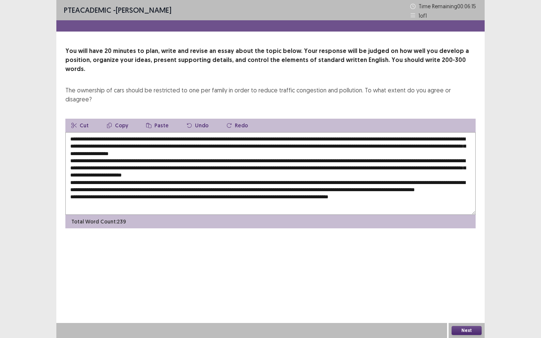
drag, startPoint x: 187, startPoint y: 187, endPoint x: 197, endPoint y: 187, distance: 10.2
click at [197, 187] on textarea at bounding box center [270, 173] width 410 height 83
click at [155, 119] on button "Paste" at bounding box center [157, 126] width 35 height 14
click at [96, 187] on textarea at bounding box center [270, 173] width 410 height 83
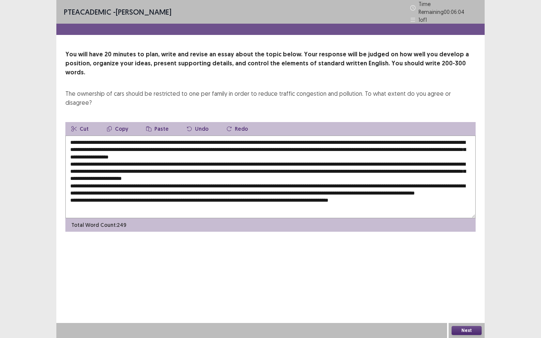
click at [93, 186] on textarea at bounding box center [270, 177] width 410 height 83
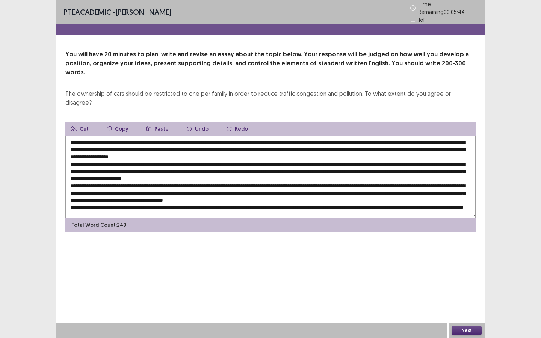
drag, startPoint x: 372, startPoint y: 129, endPoint x: 134, endPoint y: 134, distance: 238.4
click at [134, 136] on textarea at bounding box center [270, 177] width 410 height 83
click at [113, 137] on textarea at bounding box center [270, 177] width 410 height 83
click at [75, 136] on textarea at bounding box center [270, 177] width 410 height 83
drag, startPoint x: 105, startPoint y: 136, endPoint x: 72, endPoint y: 136, distance: 32.7
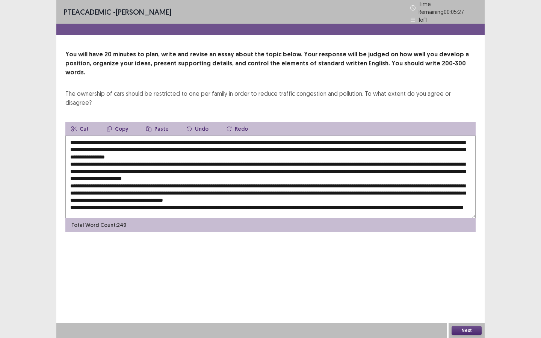
click at [72, 136] on textarea at bounding box center [270, 177] width 410 height 83
drag, startPoint x: 105, startPoint y: 137, endPoint x: 70, endPoint y: 136, distance: 34.6
click at [70, 136] on textarea at bounding box center [270, 177] width 410 height 83
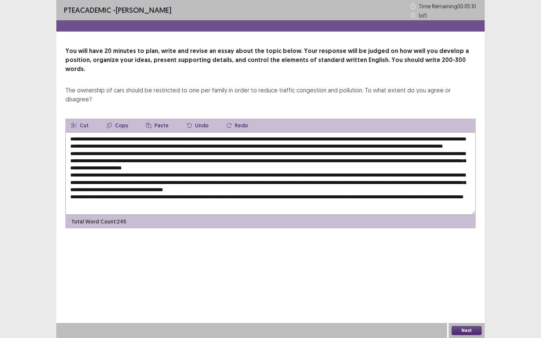
drag, startPoint x: 395, startPoint y: 130, endPoint x: 427, endPoint y: 131, distance: 32.0
click at [427, 132] on textarea at bounding box center [270, 173] width 410 height 83
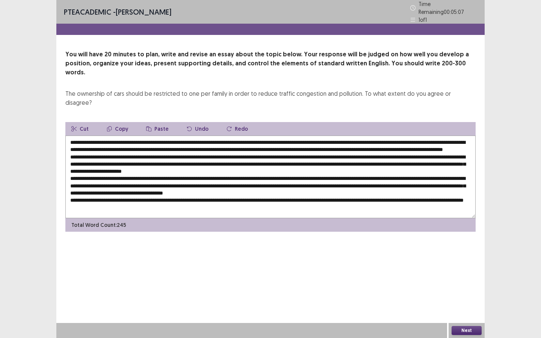
click at [114, 122] on button "Copy" at bounding box center [117, 129] width 33 height 14
drag, startPoint x: 373, startPoint y: 130, endPoint x: 420, endPoint y: 133, distance: 47.0
click at [420, 136] on textarea at bounding box center [270, 177] width 410 height 83
drag, startPoint x: 427, startPoint y: 129, endPoint x: 372, endPoint y: 130, distance: 54.8
click at [372, 136] on textarea at bounding box center [270, 177] width 410 height 83
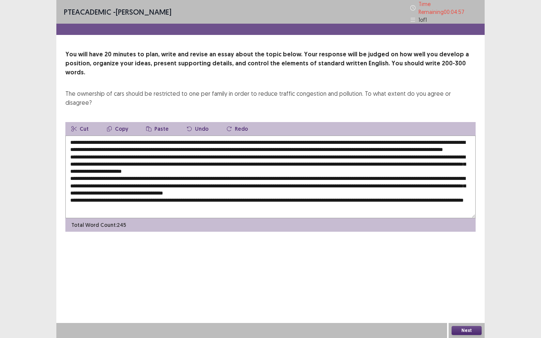
click at [123, 122] on button "Copy" at bounding box center [117, 129] width 33 height 14
click at [146, 151] on textarea at bounding box center [270, 177] width 410 height 83
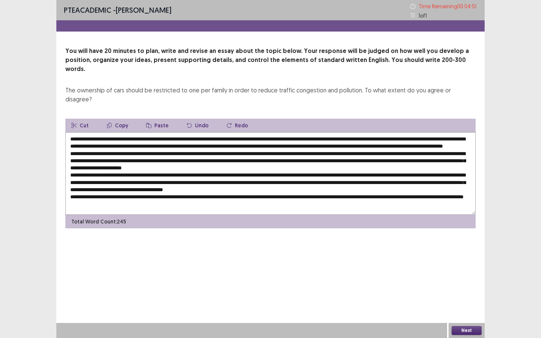
click at [155, 119] on button "Paste" at bounding box center [157, 126] width 35 height 14
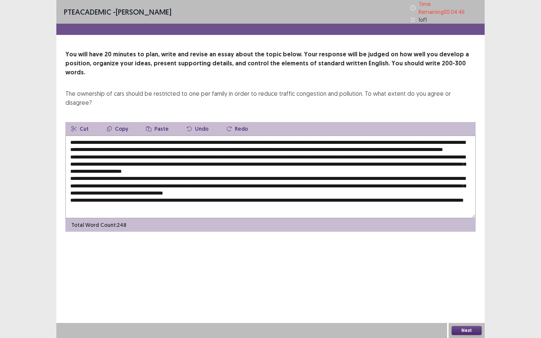
click at [294, 151] on textarea at bounding box center [270, 177] width 410 height 83
click at [333, 151] on textarea at bounding box center [270, 177] width 410 height 83
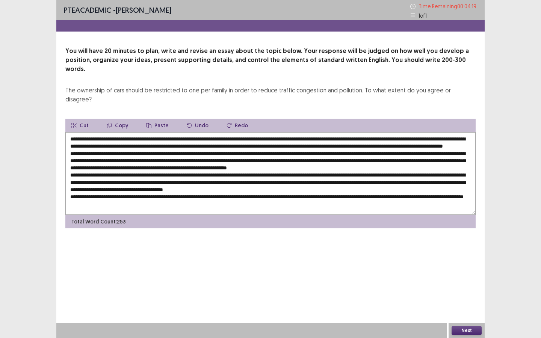
drag, startPoint x: 291, startPoint y: 151, endPoint x: 373, endPoint y: 151, distance: 81.8
click at [373, 151] on textarea at bounding box center [270, 173] width 410 height 83
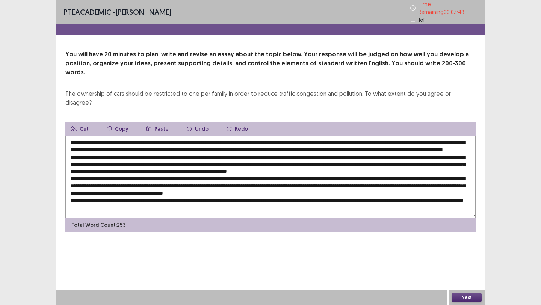
click at [368, 163] on textarea at bounding box center [270, 177] width 410 height 83
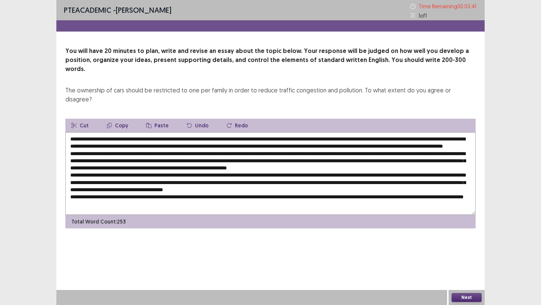
drag, startPoint x: 104, startPoint y: 158, endPoint x: 115, endPoint y: 158, distance: 10.9
click at [115, 158] on textarea at bounding box center [270, 173] width 410 height 83
drag, startPoint x: 440, startPoint y: 135, endPoint x: 232, endPoint y: 132, distance: 208.0
click at [232, 132] on textarea at bounding box center [270, 173] width 410 height 83
click at [418, 136] on textarea at bounding box center [270, 173] width 410 height 83
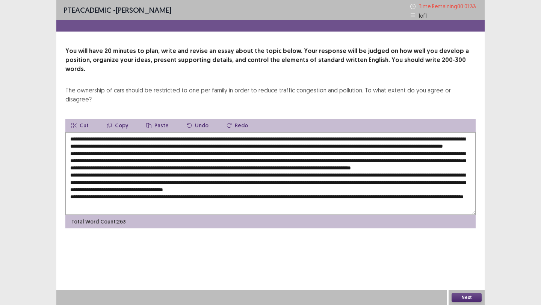
click at [458, 132] on textarea at bounding box center [270, 173] width 410 height 83
drag, startPoint x: 438, startPoint y: 129, endPoint x: 131, endPoint y: 136, distance: 307.9
click at [131, 136] on textarea at bounding box center [270, 173] width 410 height 83
click at [123, 119] on button "Copy" at bounding box center [117, 126] width 33 height 14
click at [226, 179] on textarea at bounding box center [270, 173] width 410 height 83
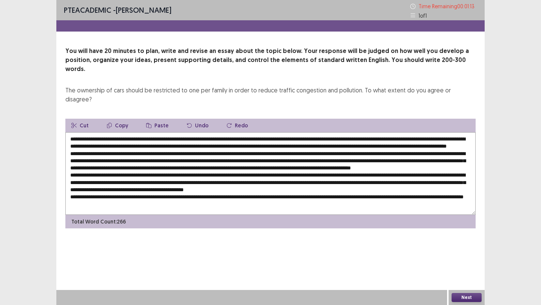
paste textarea "**********"
click at [180, 166] on textarea at bounding box center [270, 173] width 410 height 83
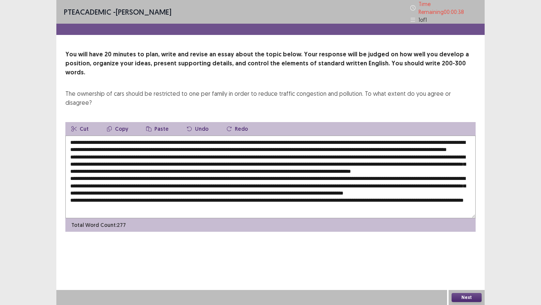
scroll to position [33, 0]
click at [204, 179] on textarea at bounding box center [270, 177] width 410 height 83
click at [203, 155] on textarea at bounding box center [270, 177] width 410 height 83
click at [297, 156] on textarea at bounding box center [270, 177] width 410 height 83
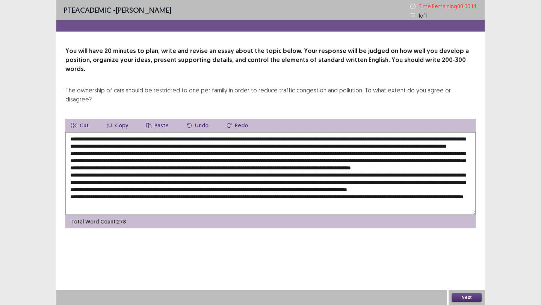
scroll to position [27, 0]
type textarea "**********"
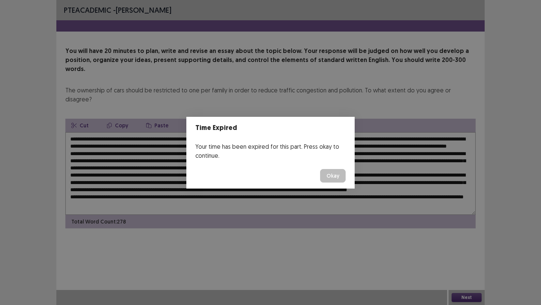
click at [333, 176] on button "Okay" at bounding box center [333, 176] width 26 height 14
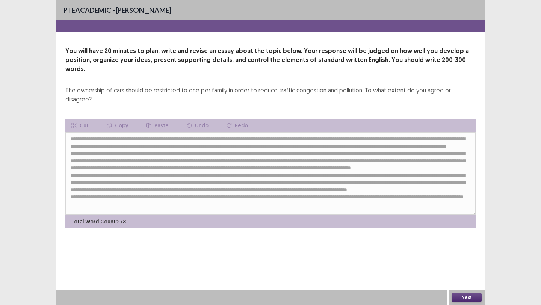
click at [465, 298] on button "Next" at bounding box center [466, 297] width 30 height 9
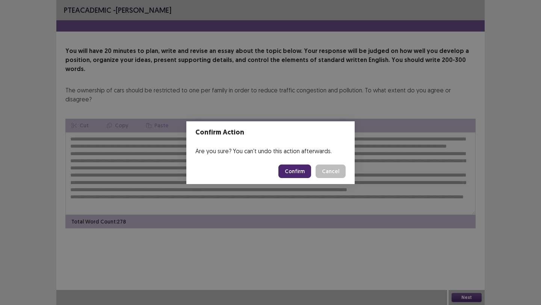
click at [295, 172] on button "Confirm" at bounding box center [294, 171] width 33 height 14
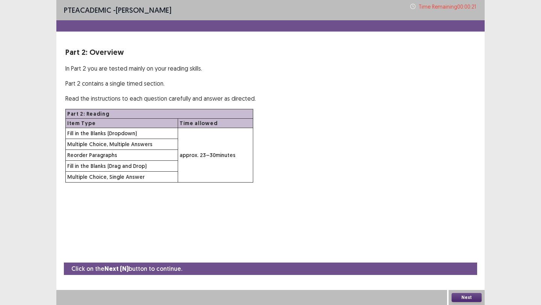
click at [471, 296] on button "Next" at bounding box center [466, 297] width 30 height 9
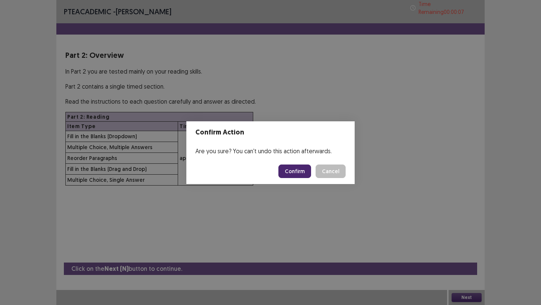
click at [294, 167] on button "Confirm" at bounding box center [294, 171] width 33 height 14
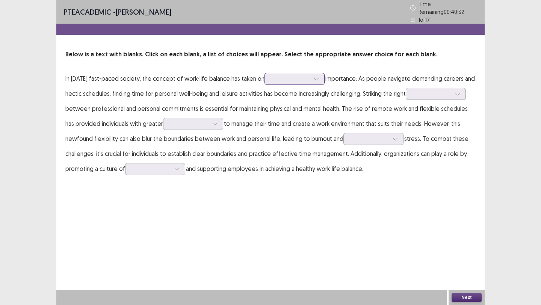
click at [305, 78] on div at bounding box center [290, 78] width 39 height 7
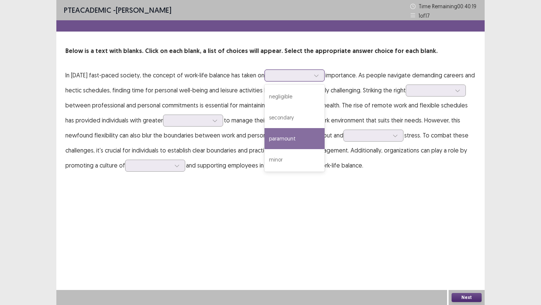
click at [295, 140] on div "paramount" at bounding box center [294, 138] width 60 height 21
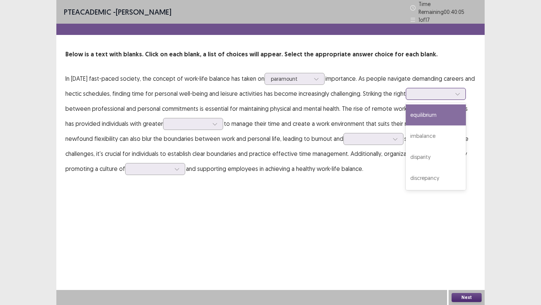
click at [435, 90] on div at bounding box center [431, 93] width 39 height 7
click at [433, 111] on div "equilibrium" at bounding box center [435, 114] width 60 height 21
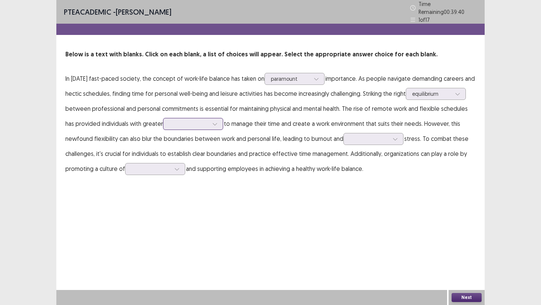
click at [188, 122] on div at bounding box center [188, 123] width 39 height 7
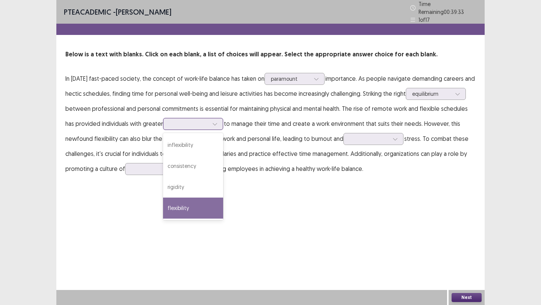
click at [182, 206] on div "flexibility" at bounding box center [193, 207] width 60 height 21
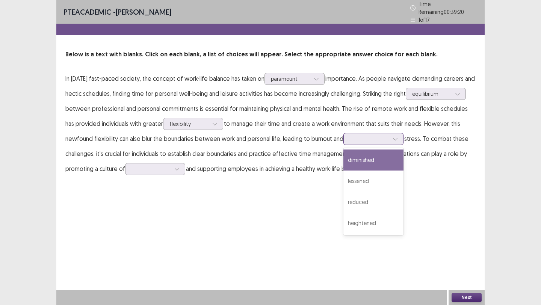
click at [389, 134] on div at bounding box center [369, 138] width 41 height 9
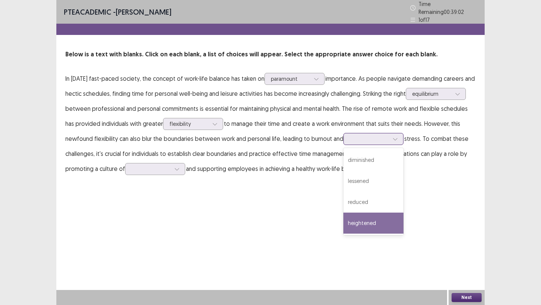
drag, startPoint x: 371, startPoint y: 160, endPoint x: 367, endPoint y: 217, distance: 57.2
click at [367, 217] on div "diminished lessened reduced heightened" at bounding box center [373, 191] width 60 height 87
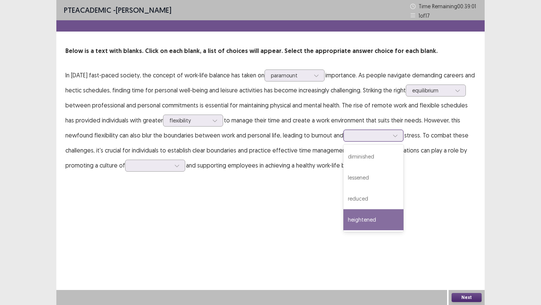
click at [367, 217] on div "heightened" at bounding box center [373, 219] width 60 height 21
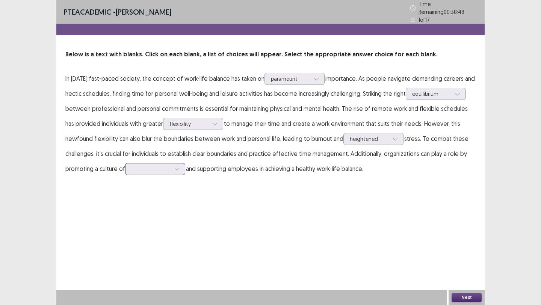
click at [173, 167] on div at bounding box center [176, 168] width 11 height 11
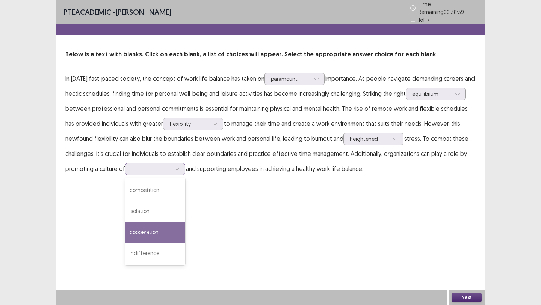
click at [161, 226] on div "cooperation" at bounding box center [155, 231] width 60 height 21
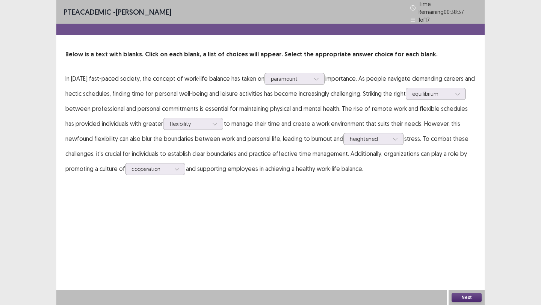
click at [464, 297] on button "Next" at bounding box center [466, 297] width 30 height 9
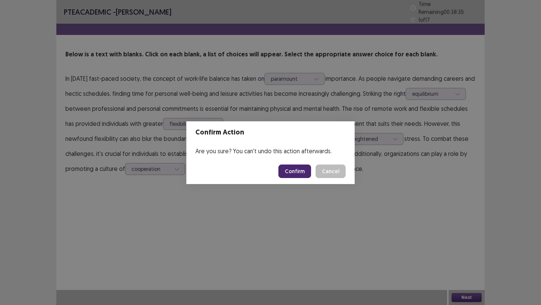
click at [301, 173] on button "Confirm" at bounding box center [294, 171] width 33 height 14
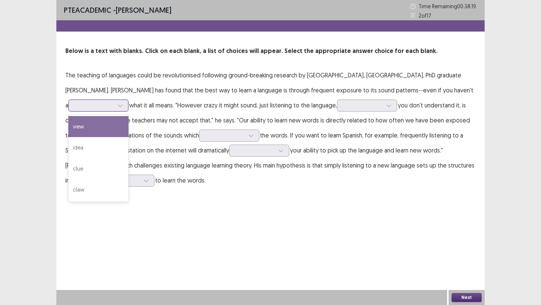
click at [101, 108] on div at bounding box center [94, 105] width 39 height 7
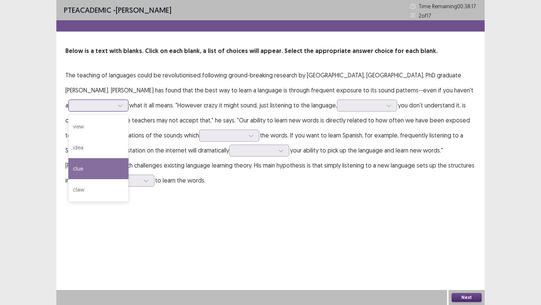
click at [86, 169] on div "clue" at bounding box center [98, 168] width 60 height 21
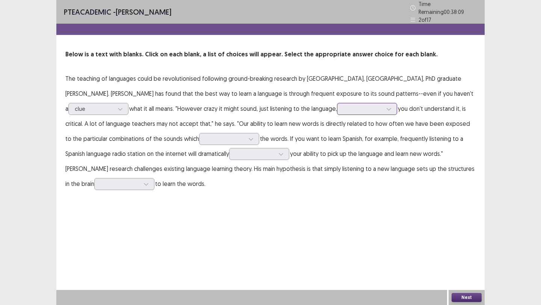
click at [386, 108] on icon at bounding box center [388, 109] width 4 height 2
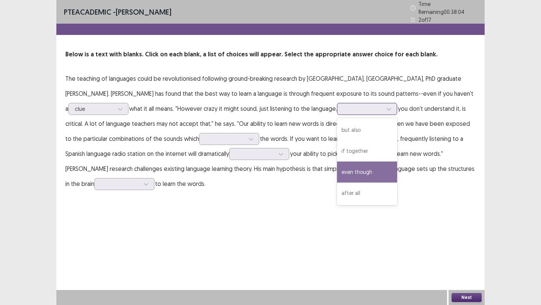
click at [367, 170] on div "even though" at bounding box center [367, 171] width 60 height 21
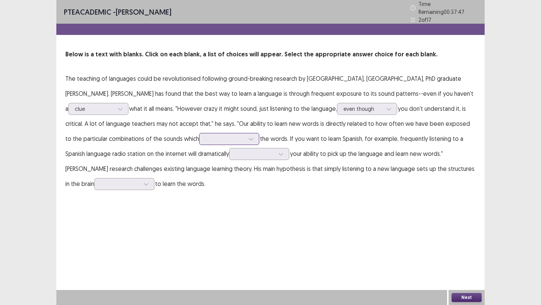
click at [226, 137] on div at bounding box center [224, 138] width 39 height 7
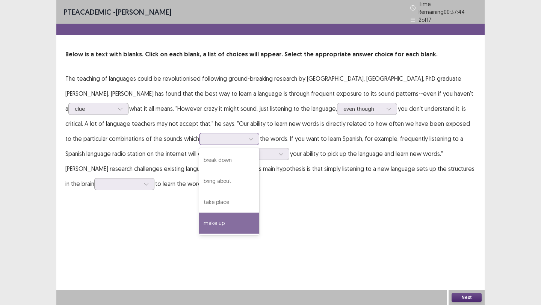
click at [220, 221] on div "make up" at bounding box center [229, 222] width 60 height 21
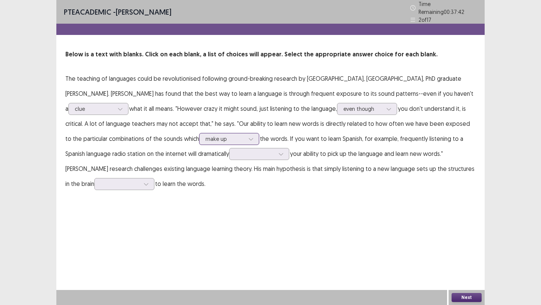
click at [235, 135] on div at bounding box center [224, 138] width 39 height 7
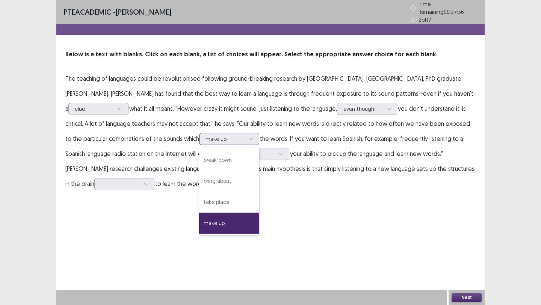
click at [235, 135] on div at bounding box center [224, 138] width 39 height 7
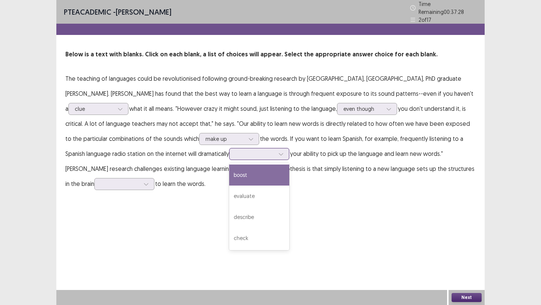
click at [274, 151] on div at bounding box center [254, 153] width 39 height 7
click at [265, 170] on div "boost" at bounding box center [259, 174] width 60 height 21
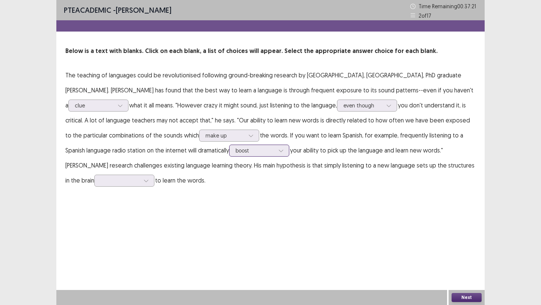
click at [264, 152] on div at bounding box center [254, 150] width 39 height 7
click at [405, 217] on div "PTE academic - [PERSON_NAME] Time Remaining 00 : 37 : 13 2 of 17 Below is a tex…" at bounding box center [270, 152] width 428 height 305
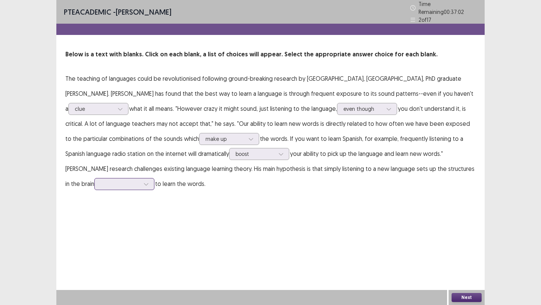
click at [123, 181] on div at bounding box center [120, 183] width 39 height 7
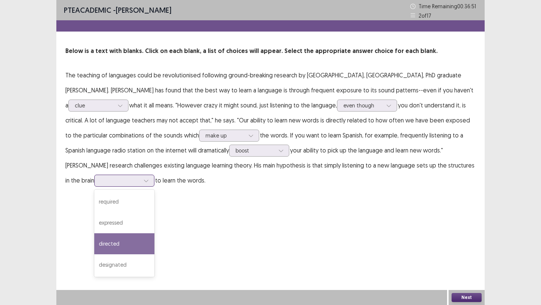
click at [118, 244] on div "directed" at bounding box center [124, 243] width 60 height 21
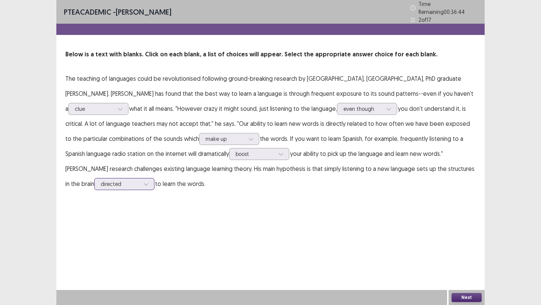
click at [129, 183] on div at bounding box center [120, 183] width 39 height 7
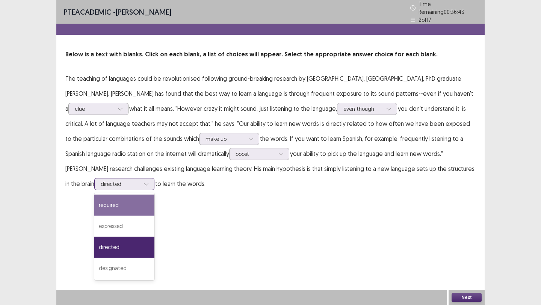
click at [125, 196] on div "required" at bounding box center [124, 204] width 60 height 21
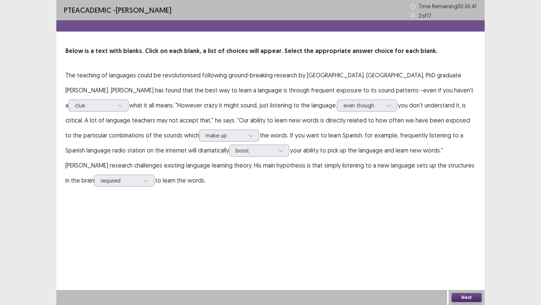
click at [469, 297] on button "Next" at bounding box center [466, 297] width 30 height 9
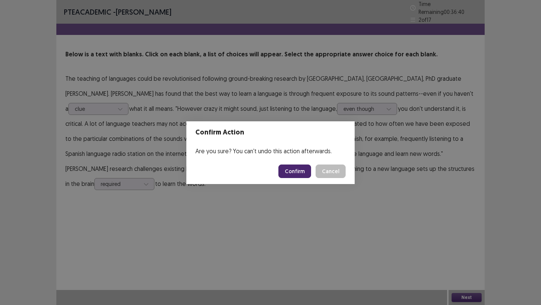
click at [300, 168] on button "Confirm" at bounding box center [294, 171] width 33 height 14
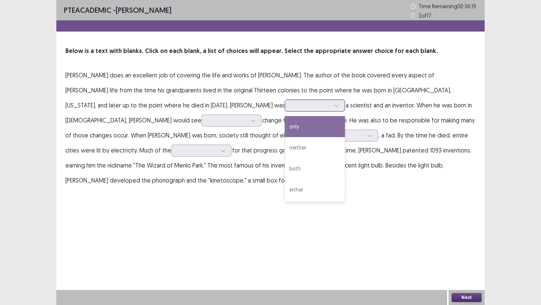
click at [291, 105] on div at bounding box center [310, 105] width 39 height 7
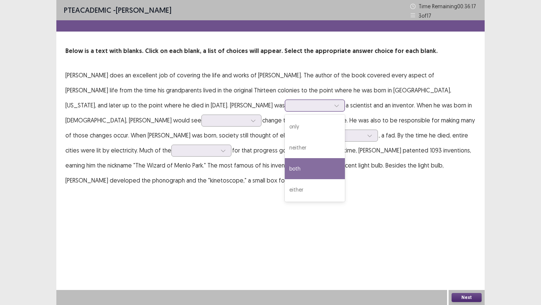
click at [285, 169] on div "both" at bounding box center [315, 168] width 60 height 21
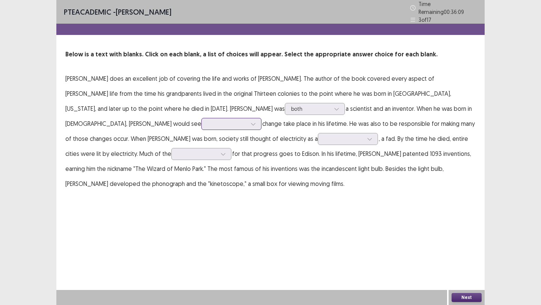
click at [208, 121] on div at bounding box center [227, 123] width 39 height 7
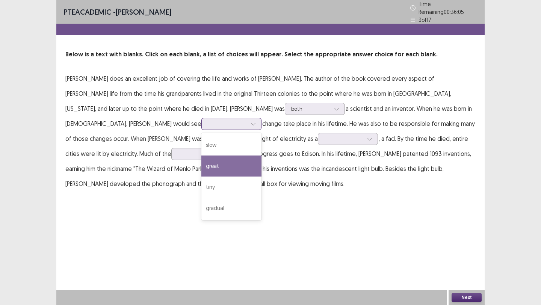
click at [201, 162] on div "great" at bounding box center [231, 165] width 60 height 21
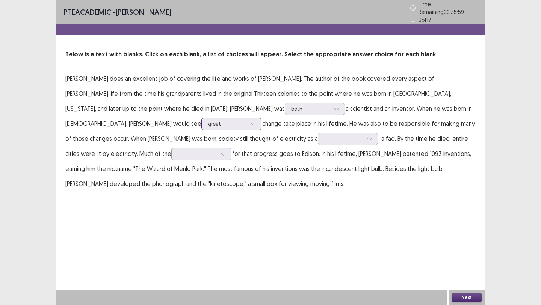
click at [250, 121] on icon at bounding box center [252, 123] width 5 height 5
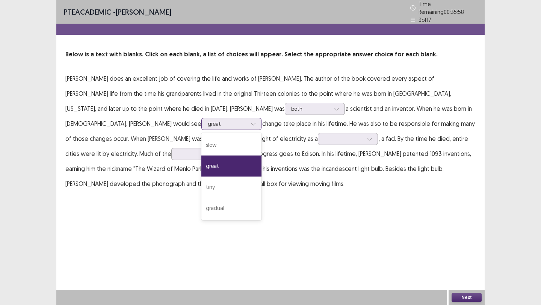
click at [250, 121] on icon at bounding box center [252, 123] width 5 height 5
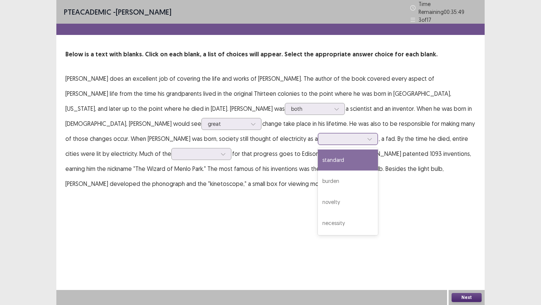
click at [324, 137] on div at bounding box center [343, 138] width 39 height 7
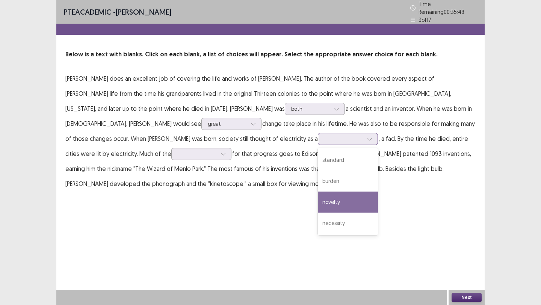
click at [318, 196] on div "novelty" at bounding box center [348, 201] width 60 height 21
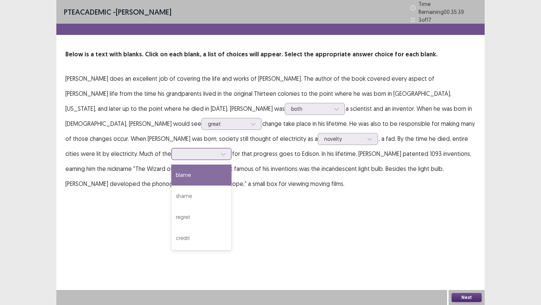
click at [178, 151] on div at bounding box center [197, 153] width 39 height 7
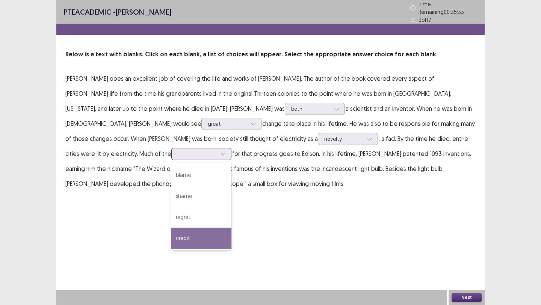
click at [171, 231] on div "credit" at bounding box center [201, 237] width 60 height 21
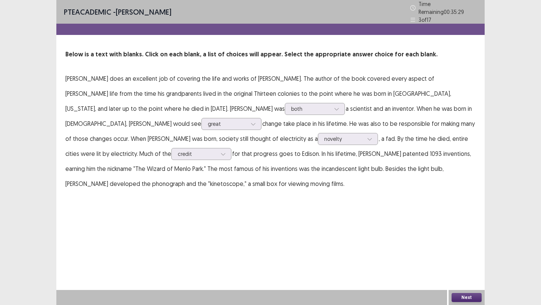
click at [464, 295] on button "Next" at bounding box center [466, 297] width 30 height 9
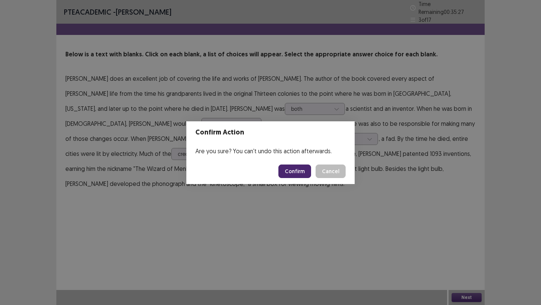
click at [299, 172] on button "Confirm" at bounding box center [294, 171] width 33 height 14
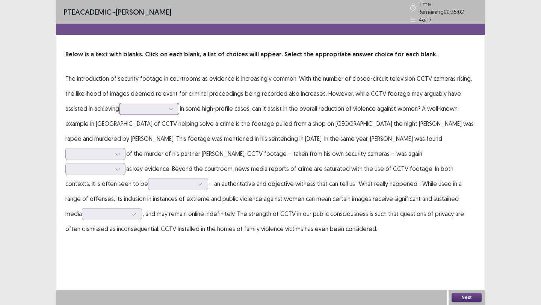
click at [152, 109] on div at bounding box center [145, 108] width 41 height 9
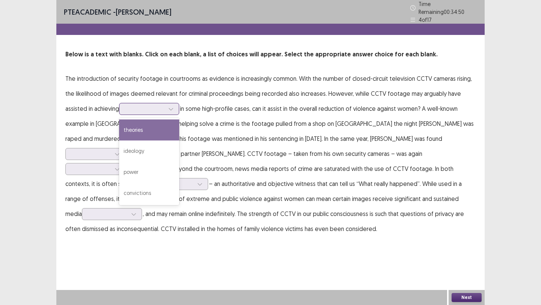
click at [153, 126] on div "theories" at bounding box center [149, 129] width 60 height 21
click at [152, 108] on div at bounding box center [144, 108] width 39 height 7
click at [156, 108] on div at bounding box center [144, 108] width 39 height 7
click at [148, 107] on div at bounding box center [144, 108] width 39 height 7
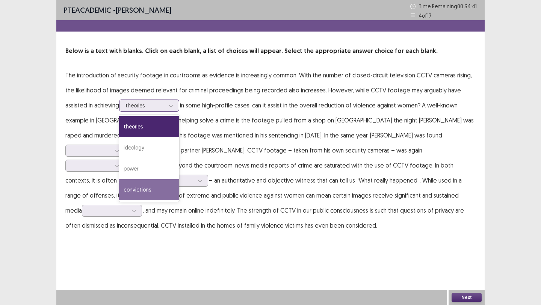
click at [152, 194] on div "convictions" at bounding box center [149, 189] width 60 height 21
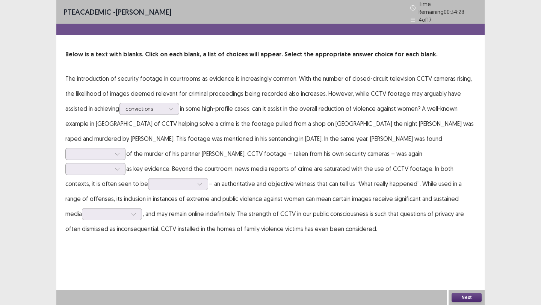
click at [149, 181] on p "The introduction of security footage in courtrooms as evidence is increasingly …" at bounding box center [270, 153] width 410 height 165
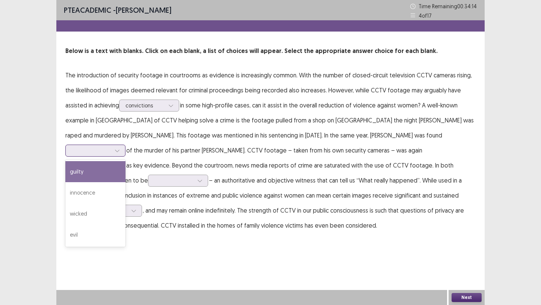
click at [111, 147] on div at bounding box center [91, 150] width 39 height 7
click at [125, 161] on div "guilty" at bounding box center [95, 171] width 60 height 21
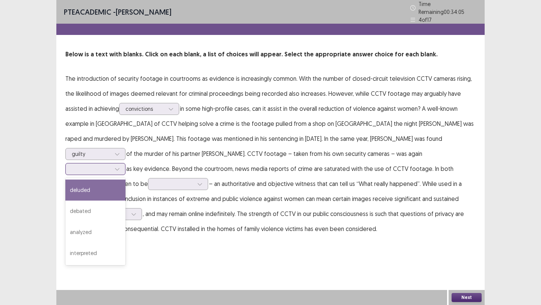
click at [111, 165] on div at bounding box center [91, 168] width 39 height 7
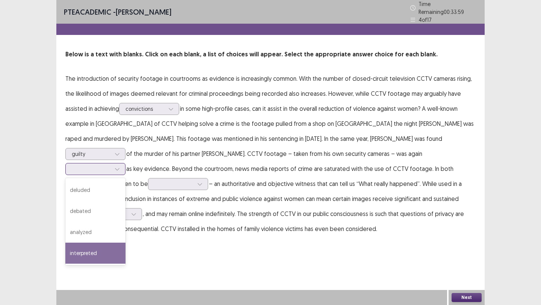
click at [125, 242] on div "interpreted" at bounding box center [95, 252] width 60 height 21
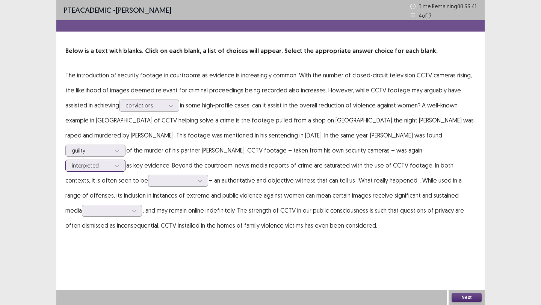
click at [111, 162] on div at bounding box center [91, 165] width 39 height 7
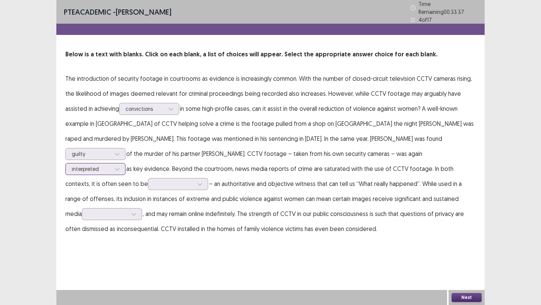
click at [111, 165] on div at bounding box center [91, 168] width 39 height 7
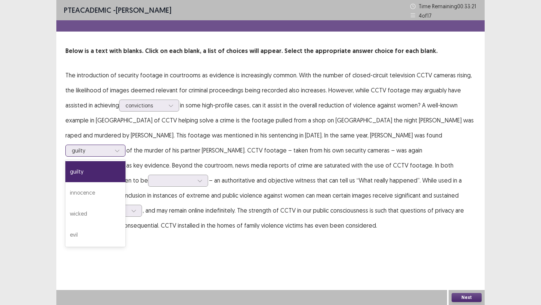
click at [123, 145] on div at bounding box center [116, 150] width 11 height 11
click at [125, 161] on div "guilty" at bounding box center [95, 171] width 60 height 21
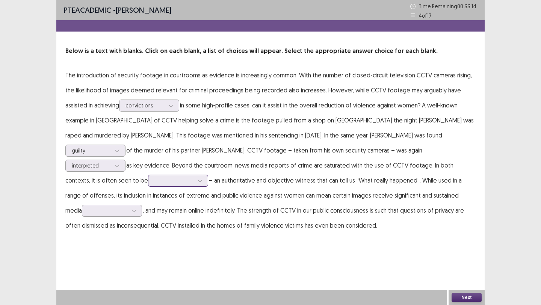
click at [194, 176] on div at bounding box center [174, 180] width 41 height 9
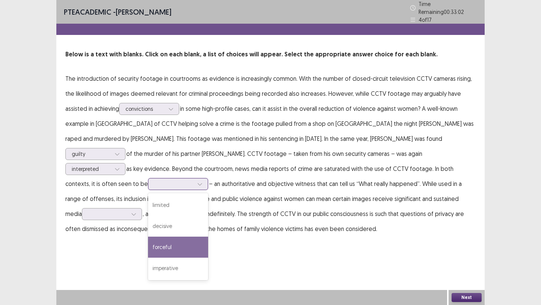
click at [208, 236] on div "forceful" at bounding box center [178, 246] width 60 height 21
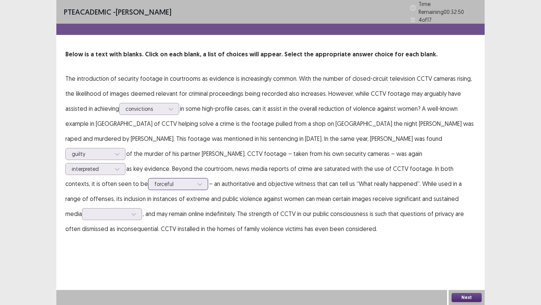
click at [193, 180] on div at bounding box center [173, 183] width 39 height 7
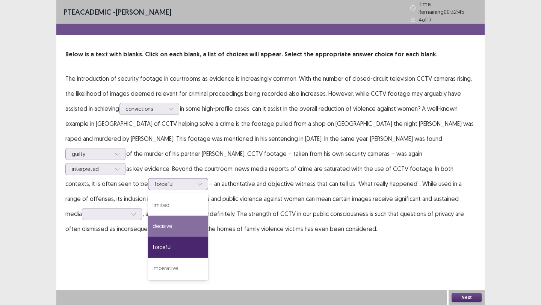
click at [208, 215] on div "decisive" at bounding box center [178, 225] width 60 height 21
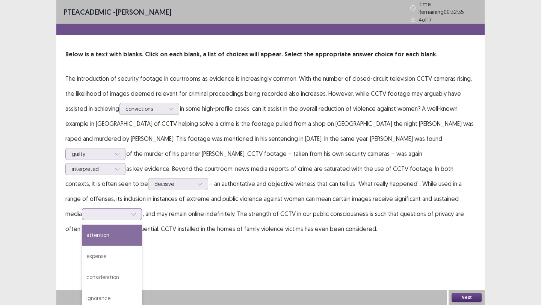
click at [127, 210] on div at bounding box center [107, 213] width 39 height 7
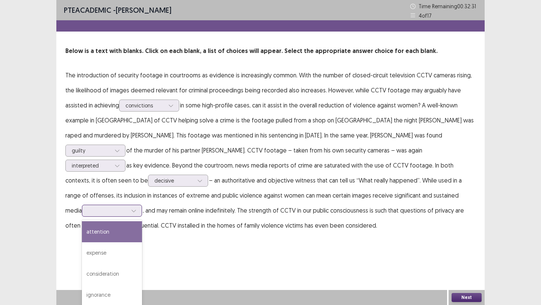
click at [142, 221] on div "attention" at bounding box center [112, 231] width 60 height 21
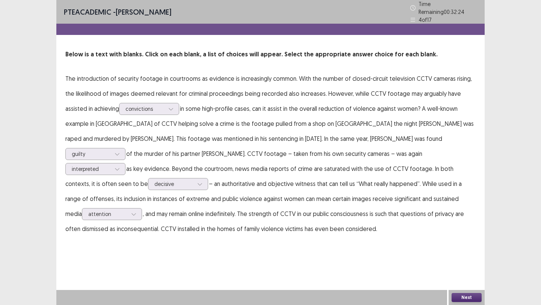
click at [469, 295] on button "Next" at bounding box center [466, 297] width 30 height 9
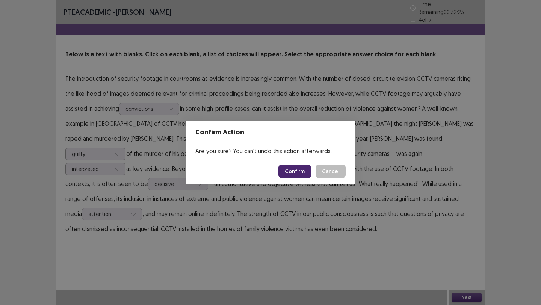
click at [295, 173] on button "Confirm" at bounding box center [294, 171] width 33 height 14
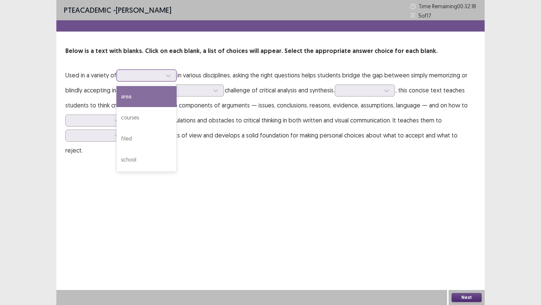
click at [159, 72] on div at bounding box center [142, 75] width 39 height 7
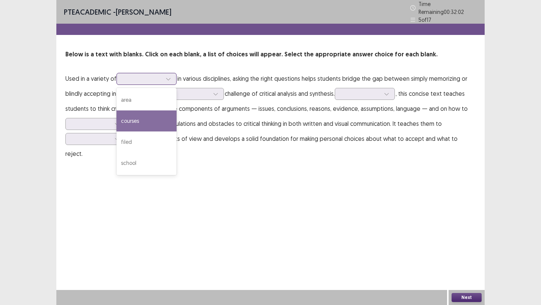
click at [145, 123] on div "courses" at bounding box center [146, 120] width 60 height 21
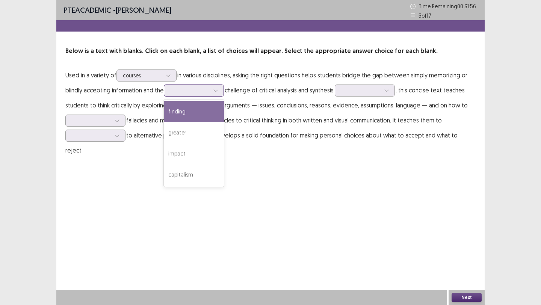
click at [197, 91] on div at bounding box center [189, 90] width 39 height 7
click at [196, 111] on div "finding" at bounding box center [194, 111] width 60 height 21
click at [212, 85] on div at bounding box center [215, 90] width 11 height 11
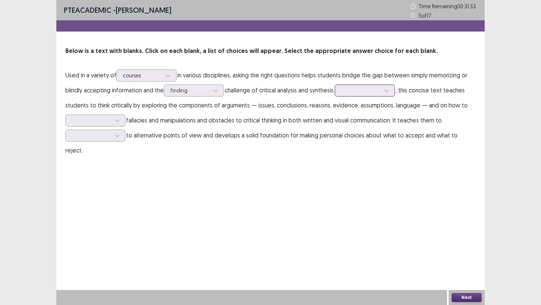
click at [379, 92] on div at bounding box center [360, 90] width 39 height 7
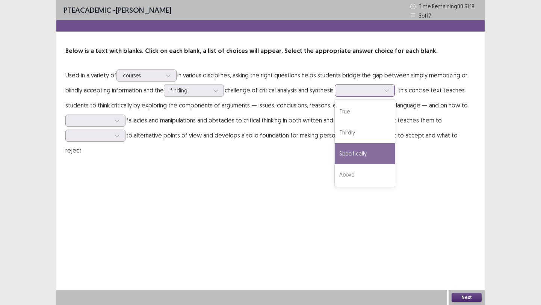
click at [367, 155] on div "Specifically" at bounding box center [364, 153] width 60 height 21
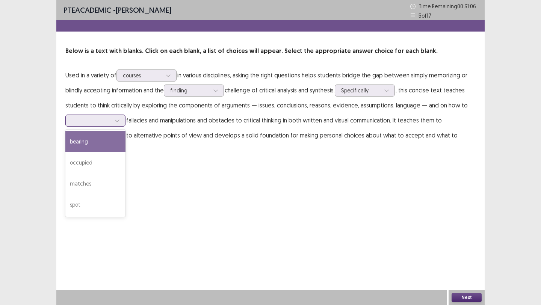
click at [113, 119] on div at bounding box center [116, 120] width 11 height 11
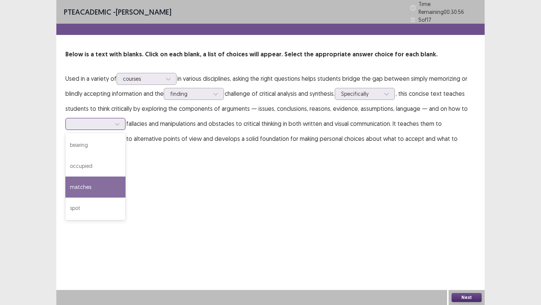
click at [98, 182] on div "matches" at bounding box center [95, 186] width 60 height 21
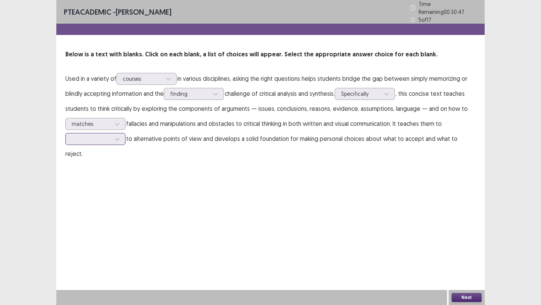
click at [113, 137] on div at bounding box center [116, 138] width 11 height 11
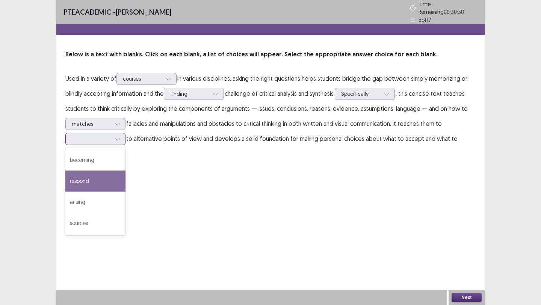
click at [101, 182] on div "respond" at bounding box center [95, 180] width 60 height 21
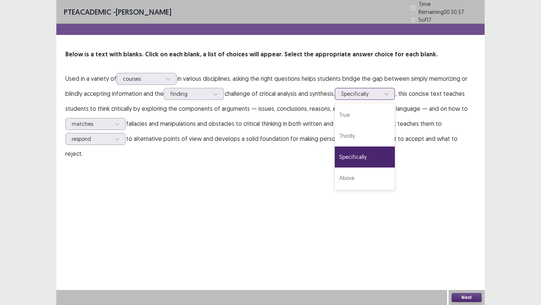
click at [380, 88] on div "Specifically" at bounding box center [360, 93] width 39 height 11
click at [369, 109] on div "True" at bounding box center [364, 114] width 60 height 21
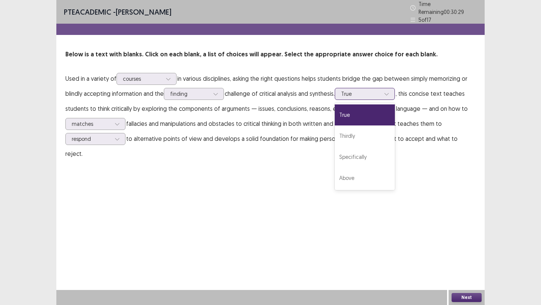
click at [389, 91] on icon at bounding box center [386, 93] width 5 height 5
click at [384, 149] on div "Specifically" at bounding box center [364, 156] width 60 height 21
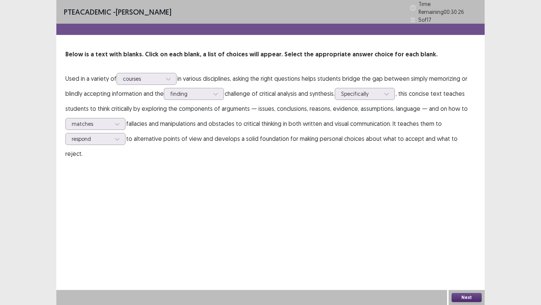
click at [466, 297] on button "Next" at bounding box center [466, 297] width 30 height 9
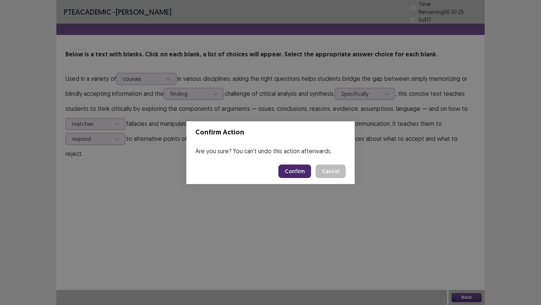
click at [296, 175] on button "Confirm" at bounding box center [294, 171] width 33 height 14
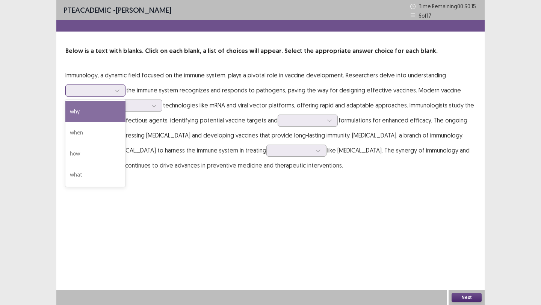
click at [97, 90] on div at bounding box center [91, 90] width 39 height 7
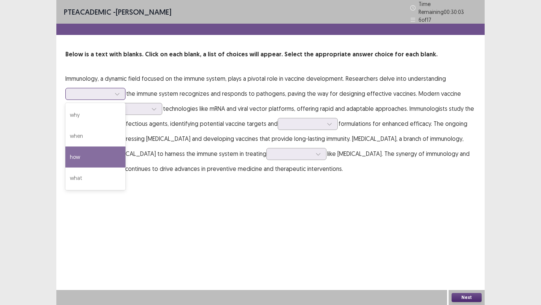
click at [106, 154] on div "how" at bounding box center [95, 156] width 60 height 21
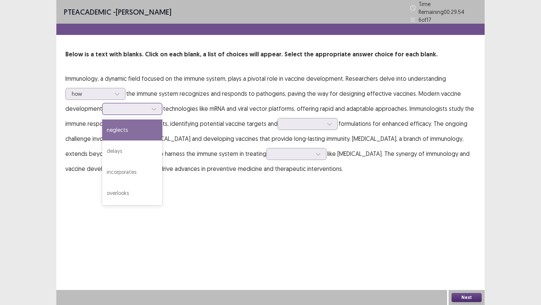
click at [146, 107] on div at bounding box center [127, 108] width 39 height 7
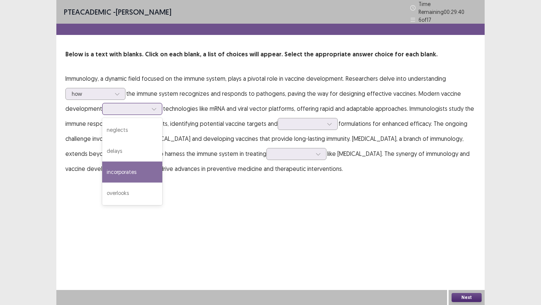
click at [142, 170] on div "incorporates" at bounding box center [132, 171] width 60 height 21
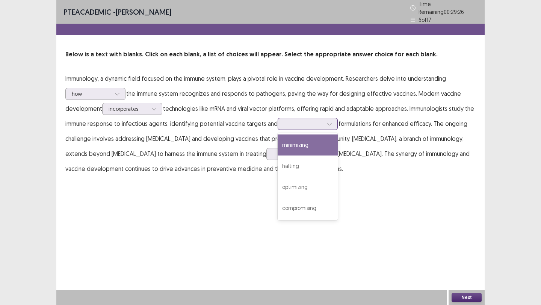
click at [315, 120] on div at bounding box center [303, 123] width 39 height 7
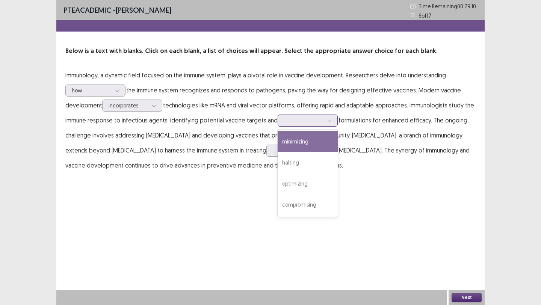
click at [307, 144] on div "minimizing" at bounding box center [307, 141] width 60 height 21
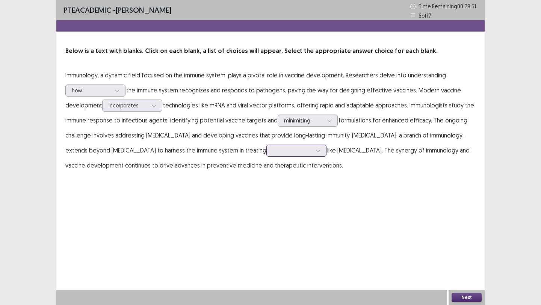
click at [324, 153] on div at bounding box center [317, 150] width 11 height 11
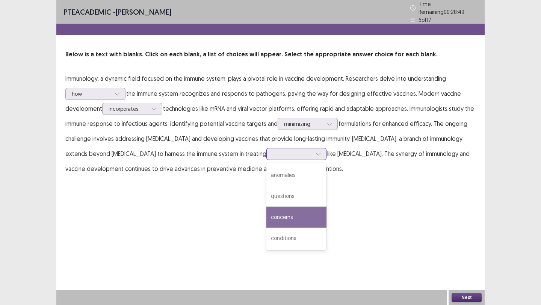
click at [326, 209] on div "concerns" at bounding box center [296, 216] width 60 height 21
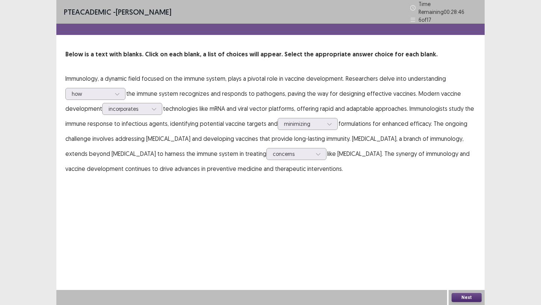
click at [464, 298] on button "Next" at bounding box center [466, 297] width 30 height 9
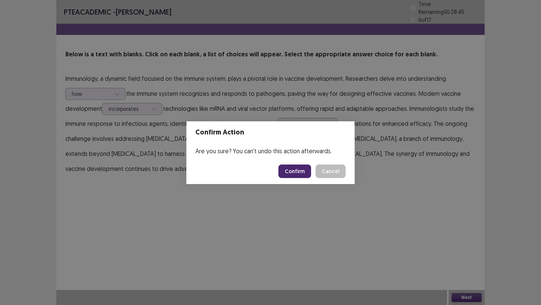
click at [297, 173] on button "Confirm" at bounding box center [294, 171] width 33 height 14
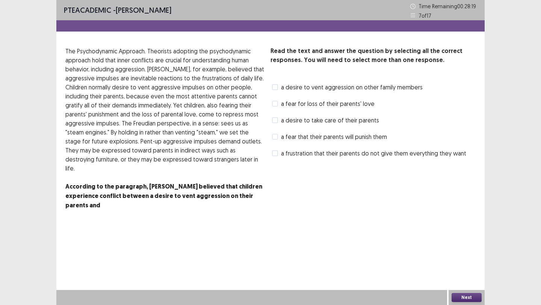
click at [290, 107] on span "a fear for loss of their parents' love" at bounding box center [327, 103] width 93 height 9
click at [470, 300] on button "Next" at bounding box center [466, 297] width 30 height 9
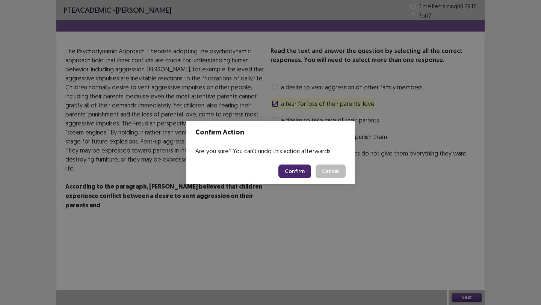
click at [300, 169] on button "Confirm" at bounding box center [294, 171] width 33 height 14
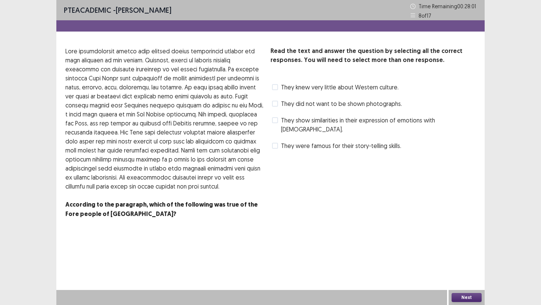
click at [312, 120] on span "They show similarities in their expression of emotions with [DEMOGRAPHIC_DATA]." at bounding box center [378, 125] width 194 height 18
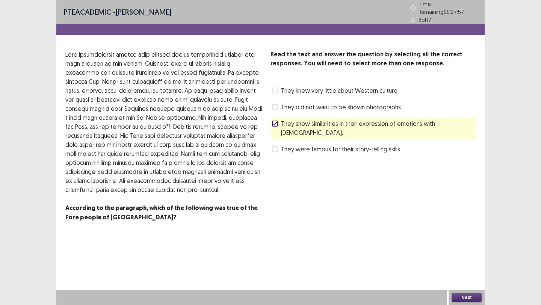
click at [474, 297] on button "Next" at bounding box center [466, 297] width 30 height 9
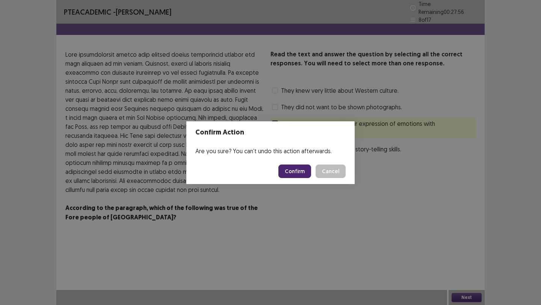
click at [307, 169] on button "Confirm" at bounding box center [294, 171] width 33 height 14
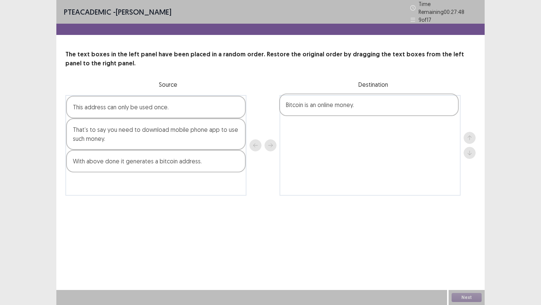
drag, startPoint x: 143, startPoint y: 186, endPoint x: 358, endPoint y: 112, distance: 227.8
click at [358, 112] on div "This address can only be used once. That’s to say you need to download mobile p…" at bounding box center [270, 145] width 410 height 101
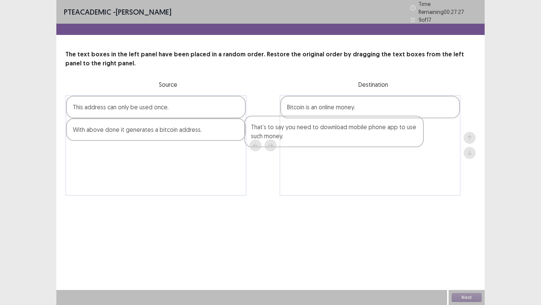
drag, startPoint x: 197, startPoint y: 135, endPoint x: 386, endPoint y: 136, distance: 188.8
click at [386, 136] on div "This address can only be used once. That’s to say you need to download mobile p…" at bounding box center [270, 145] width 410 height 101
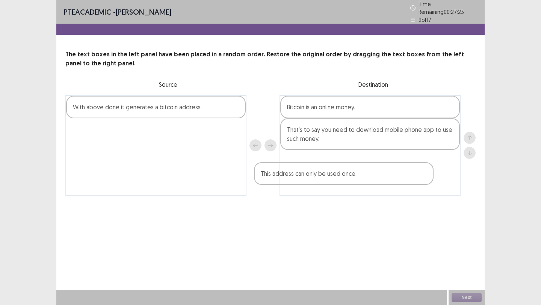
drag, startPoint x: 182, startPoint y: 107, endPoint x: 381, endPoint y: 171, distance: 209.3
click at [381, 171] on div "This address can only be used once. With above done it generates a bitcoin addr…" at bounding box center [270, 145] width 410 height 101
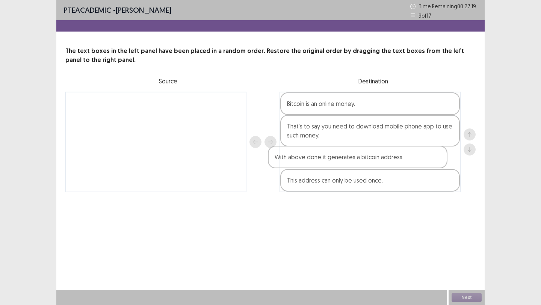
drag, startPoint x: 113, startPoint y: 108, endPoint x: 318, endPoint y: 164, distance: 212.4
click at [318, 164] on div "With above done it generates a bitcoin address. Bitcoin is an online money. Tha…" at bounding box center [270, 142] width 410 height 101
click at [472, 299] on button "Next" at bounding box center [466, 297] width 30 height 9
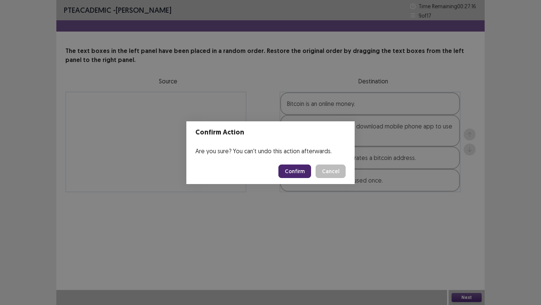
click at [298, 170] on button "Confirm" at bounding box center [294, 171] width 33 height 14
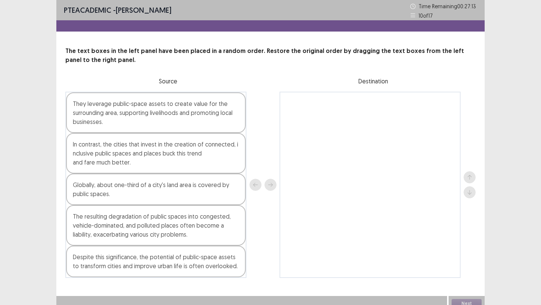
scroll to position [6, 0]
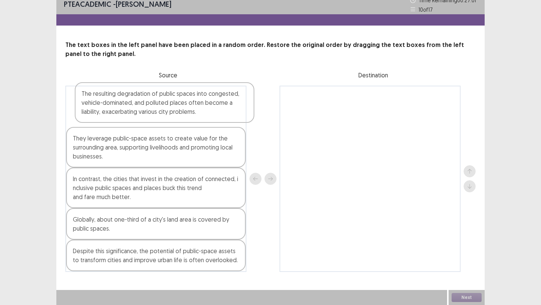
drag, startPoint x: 124, startPoint y: 231, endPoint x: 133, endPoint y: 113, distance: 118.2
click at [132, 113] on div "They leverage public-space assets to create value for the surrounding area, sup…" at bounding box center [155, 179] width 181 height 186
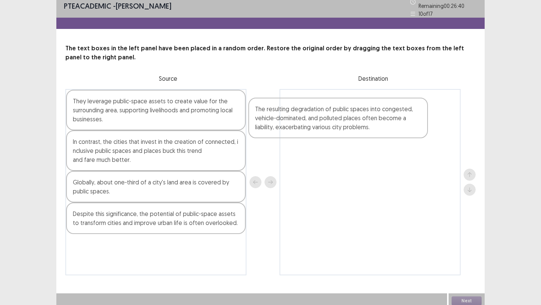
drag, startPoint x: 180, startPoint y: 112, endPoint x: 378, endPoint y: 120, distance: 198.7
click at [378, 120] on div "The resulting degradation of public spaces into congested, vehicle-dominated, a…" at bounding box center [270, 182] width 410 height 186
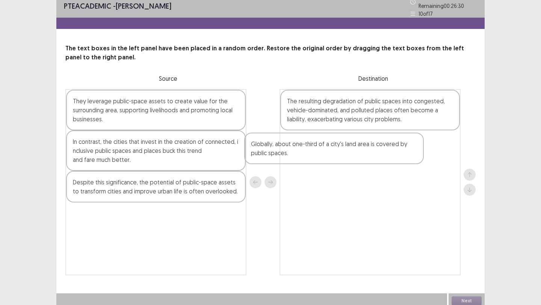
drag, startPoint x: 160, startPoint y: 187, endPoint x: 340, endPoint y: 151, distance: 184.3
click at [340, 151] on div "They leverage public-space assets to create value for the surrounding area, sup…" at bounding box center [270, 182] width 410 height 186
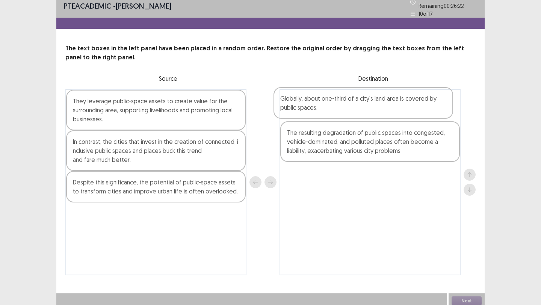
drag, startPoint x: 413, startPoint y: 146, endPoint x: 405, endPoint y: 104, distance: 43.4
click at [405, 104] on div "The resulting degradation of public spaces into congested, vehicle-dominated, a…" at bounding box center [369, 182] width 181 height 186
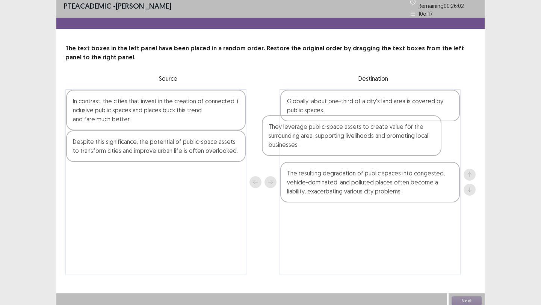
drag, startPoint x: 120, startPoint y: 117, endPoint x: 318, endPoint y: 147, distance: 200.9
click at [318, 147] on div "They leverage public-space assets to create value for the surrounding area, sup…" at bounding box center [270, 182] width 410 height 186
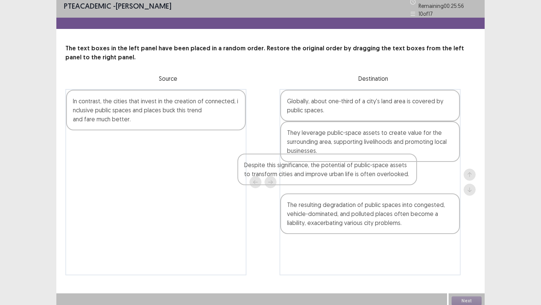
drag, startPoint x: 168, startPoint y: 151, endPoint x: 345, endPoint y: 180, distance: 179.2
click at [345, 180] on div "In contrast, the cities that invest in the creation of connected, inclusive pub…" at bounding box center [270, 182] width 410 height 186
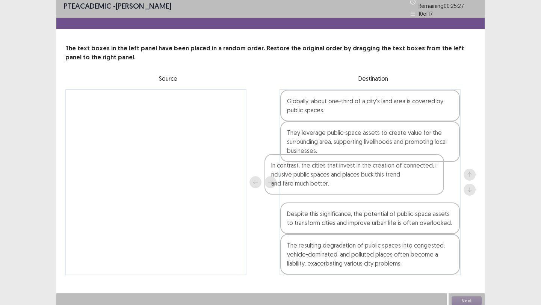
drag, startPoint x: 196, startPoint y: 110, endPoint x: 395, endPoint y: 181, distance: 211.3
click at [395, 180] on div "In contrast, the cities that invest in the creation of connected, inclusive pub…" at bounding box center [270, 182] width 410 height 186
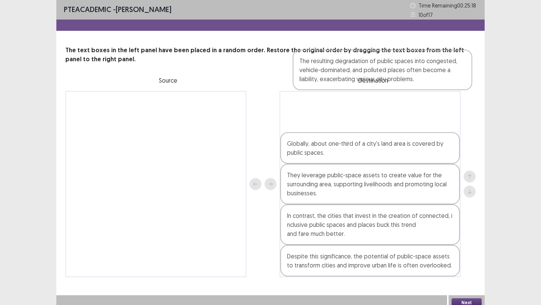
scroll to position [0, 0]
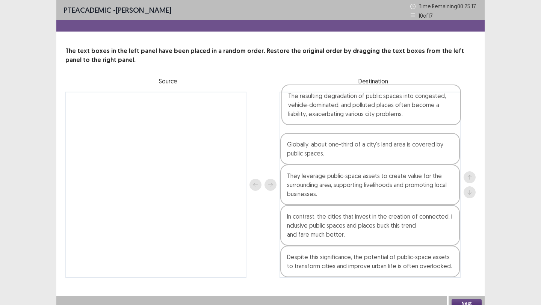
drag, startPoint x: 370, startPoint y: 259, endPoint x: 371, endPoint y: 108, distance: 151.3
click at [371, 108] on div "Globally, about one-third of a city's land area is covered by public spaces. Th…" at bounding box center [369, 185] width 181 height 186
click at [467, 303] on button "Next" at bounding box center [466, 303] width 30 height 9
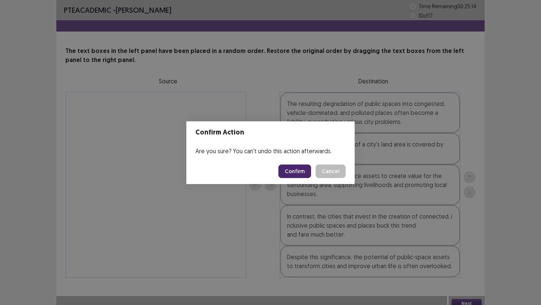
click at [297, 173] on button "Confirm" at bounding box center [294, 171] width 33 height 14
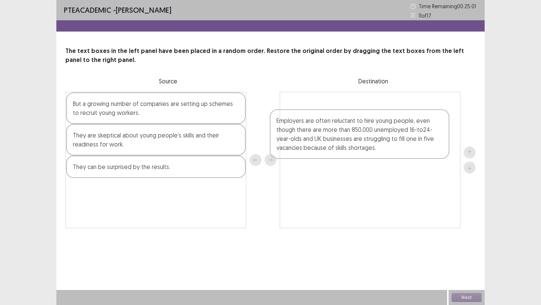
drag, startPoint x: 164, startPoint y: 192, endPoint x: 373, endPoint y: 145, distance: 214.0
click at [373, 145] on div "But a growing number of companies are setting up schemes to recruit young worke…" at bounding box center [270, 160] width 410 height 137
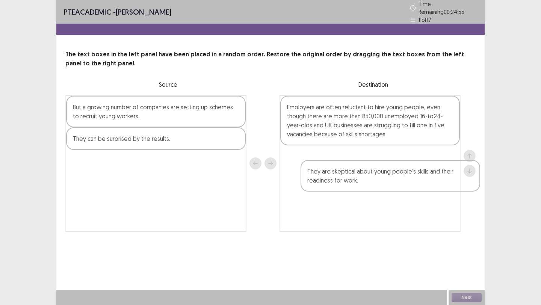
drag, startPoint x: 141, startPoint y: 143, endPoint x: 378, endPoint y: 178, distance: 239.8
click at [378, 178] on div "But a growing number of companies are setting up schemes to recruit young worke…" at bounding box center [270, 163] width 410 height 137
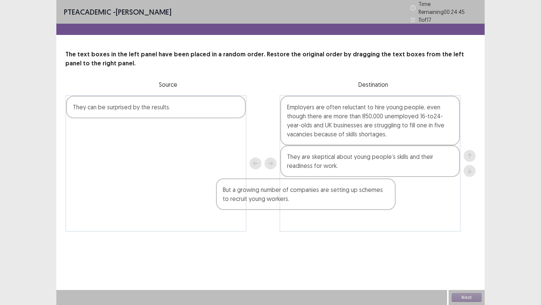
drag, startPoint x: 196, startPoint y: 110, endPoint x: 349, endPoint y: 199, distance: 177.4
click at [349, 200] on div "But a growing number of companies are setting up schemes to recruit young worke…" at bounding box center [270, 163] width 410 height 137
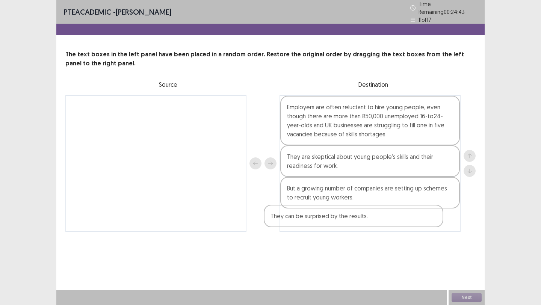
drag, startPoint x: 161, startPoint y: 107, endPoint x: 360, endPoint y: 223, distance: 229.6
click at [360, 223] on div "They can be surprised by the results. Employers are often reluctant to hire you…" at bounding box center [270, 163] width 410 height 137
click at [468, 296] on button "Next" at bounding box center [466, 297] width 30 height 9
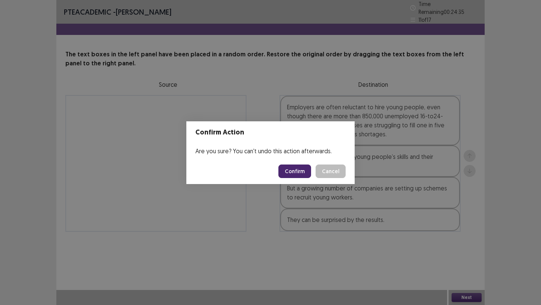
click at [293, 170] on button "Confirm" at bounding box center [294, 171] width 33 height 14
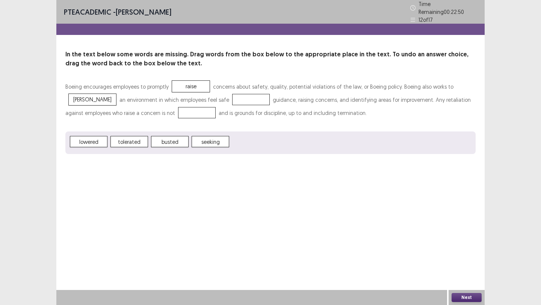
click at [242, 117] on div "Boeing encourages employees to promptly raise concerns about safety, quality, p…" at bounding box center [270, 101] width 410 height 42
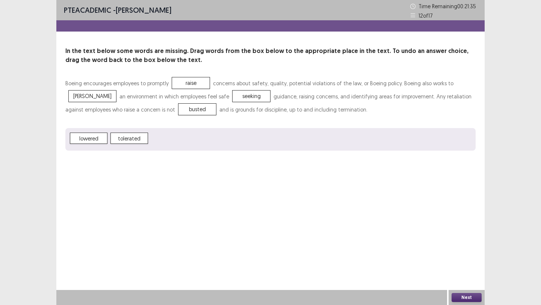
click at [465, 298] on button "Next" at bounding box center [466, 297] width 30 height 9
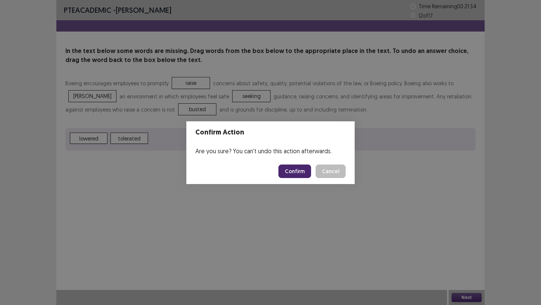
click at [296, 169] on button "Confirm" at bounding box center [294, 171] width 33 height 14
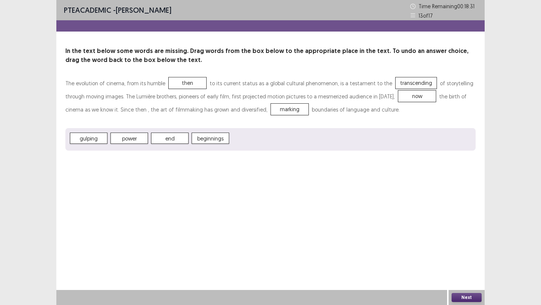
click at [469, 296] on button "Next" at bounding box center [466, 297] width 30 height 9
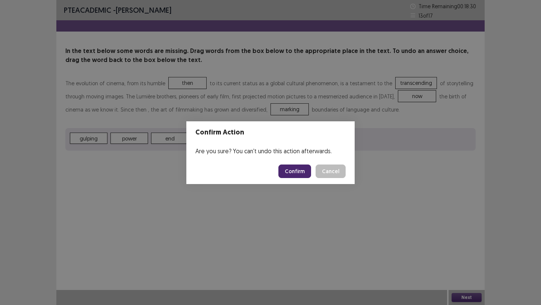
click at [296, 168] on button "Confirm" at bounding box center [294, 171] width 33 height 14
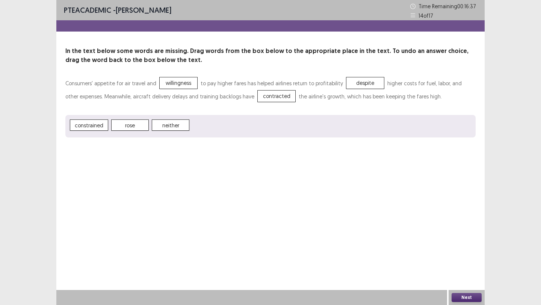
click at [466, 298] on button "Next" at bounding box center [466, 297] width 30 height 9
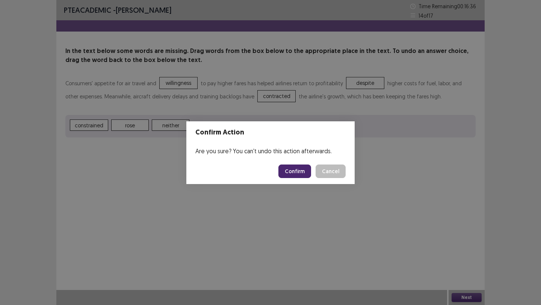
click at [294, 178] on button "Confirm" at bounding box center [294, 171] width 33 height 14
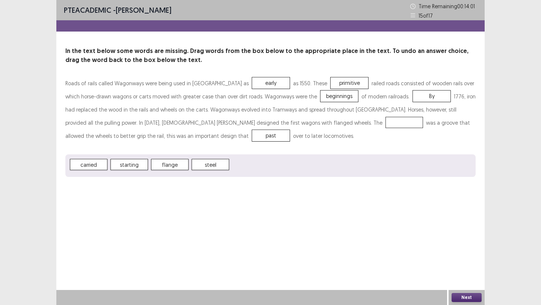
click at [470, 296] on button "Next" at bounding box center [466, 297] width 30 height 9
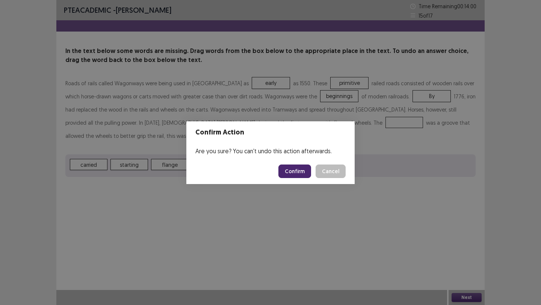
click at [295, 170] on button "Confirm" at bounding box center [294, 171] width 33 height 14
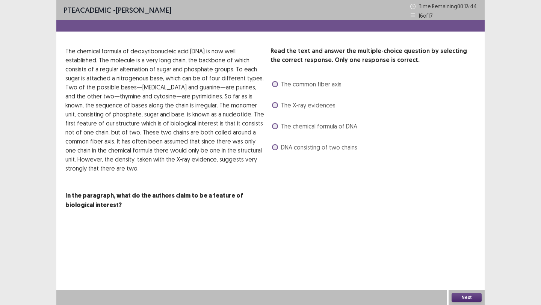
click at [297, 104] on span "The X-ray evidences" at bounding box center [308, 105] width 54 height 9
click at [473, 299] on button "Next" at bounding box center [466, 297] width 30 height 9
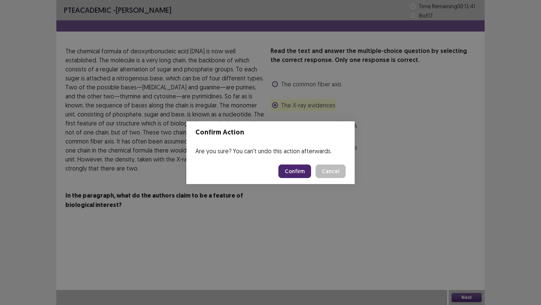
click at [303, 168] on button "Confirm" at bounding box center [294, 171] width 33 height 14
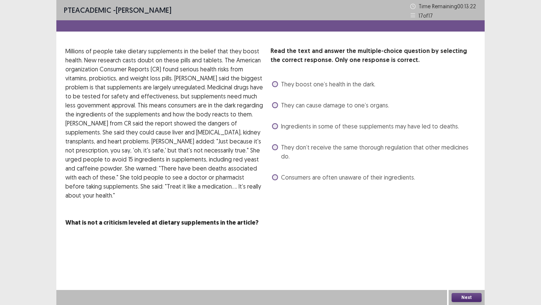
click at [335, 126] on span "Ingredients in some of these supplements may have led to deaths." at bounding box center [370, 126] width 178 height 9
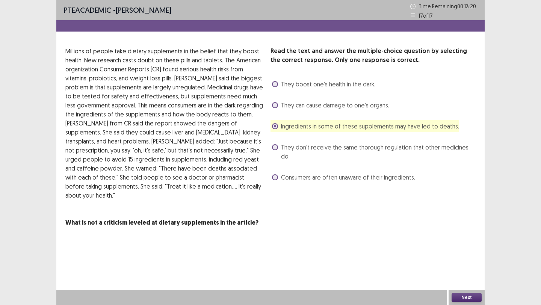
click at [369, 147] on span "They don’t receive the same thorough regulation that other medicines do." at bounding box center [378, 152] width 194 height 18
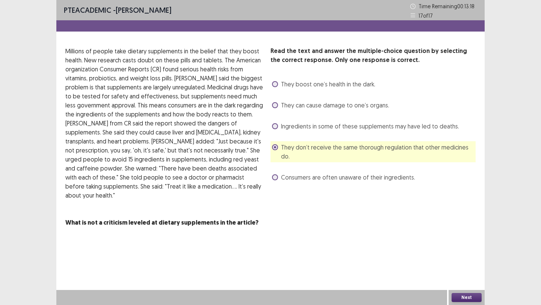
click at [370, 173] on span "Consumers are often unaware of their ingredients." at bounding box center [348, 177] width 134 height 9
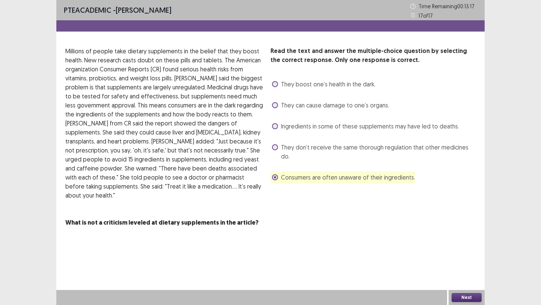
click at [467, 298] on button "Next" at bounding box center [466, 297] width 30 height 9
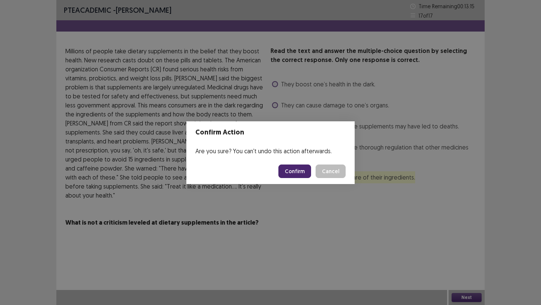
click at [300, 167] on button "Confirm" at bounding box center [294, 171] width 33 height 14
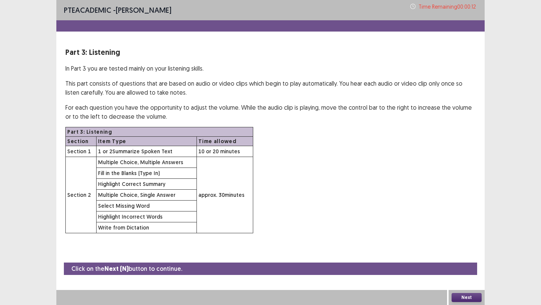
click at [470, 295] on button "Next" at bounding box center [466, 297] width 30 height 9
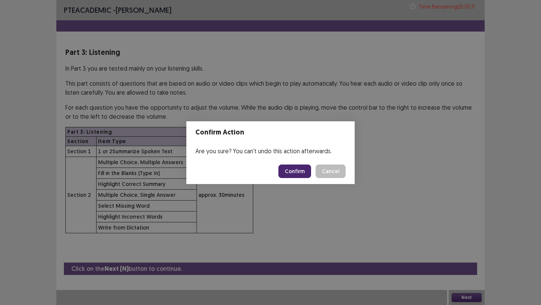
click at [299, 168] on button "Confirm" at bounding box center [294, 171] width 33 height 14
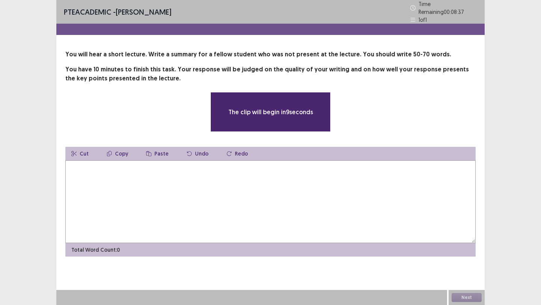
click at [299, 168] on textarea at bounding box center [270, 201] width 410 height 83
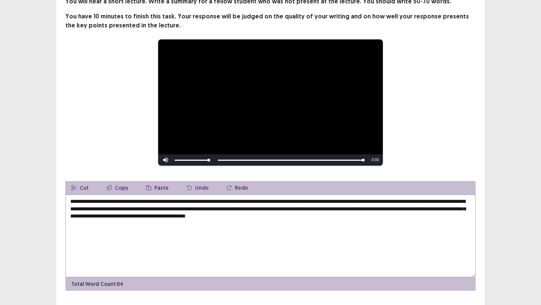
scroll to position [57, 0]
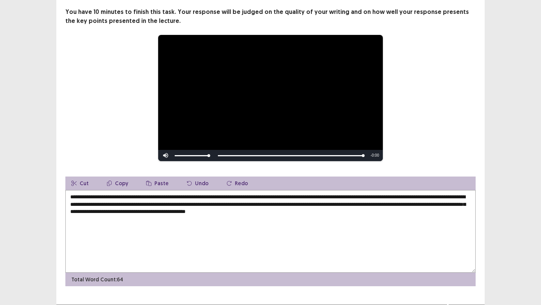
click at [360, 193] on textarea "**********" at bounding box center [270, 231] width 410 height 83
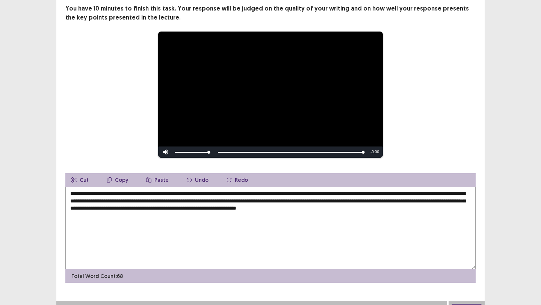
click at [450, 194] on textarea "**********" at bounding box center [270, 228] width 410 height 83
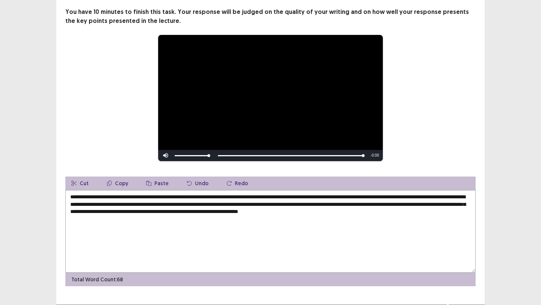
click at [324, 203] on textarea "**********" at bounding box center [270, 231] width 410 height 83
click at [301, 202] on textarea "**********" at bounding box center [270, 231] width 410 height 83
click at [196, 210] on textarea "**********" at bounding box center [270, 231] width 410 height 83
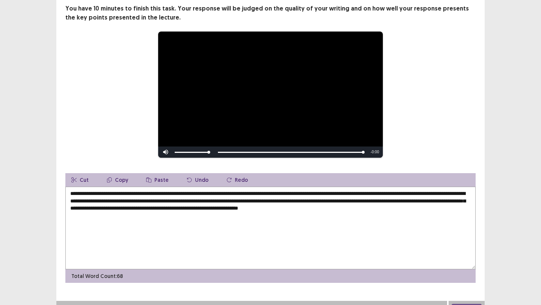
scroll to position [68, 0]
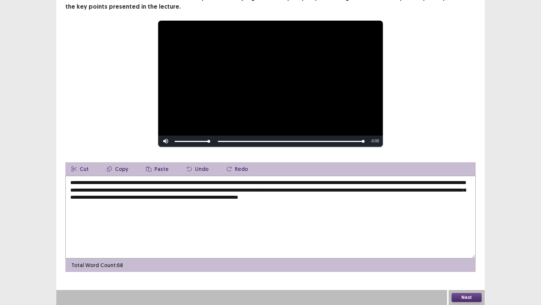
type textarea "**********"
click at [465, 298] on button "Next" at bounding box center [466, 297] width 30 height 9
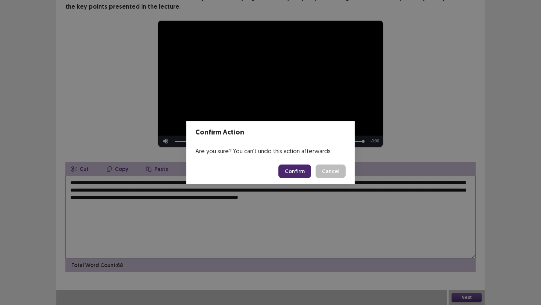
click at [294, 170] on button "Confirm" at bounding box center [294, 171] width 33 height 14
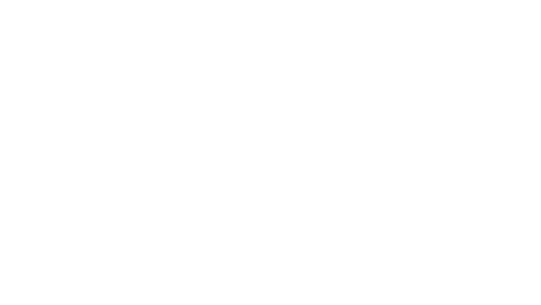
scroll to position [0, 0]
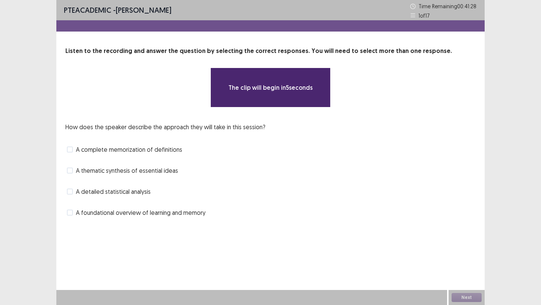
drag, startPoint x: 128, startPoint y: 125, endPoint x: 191, endPoint y: 126, distance: 62.7
click at [191, 126] on p "How does the speaker describe the approach they will take in this session?" at bounding box center [165, 126] width 200 height 9
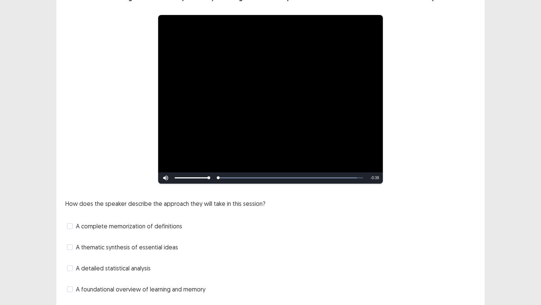
scroll to position [76, 0]
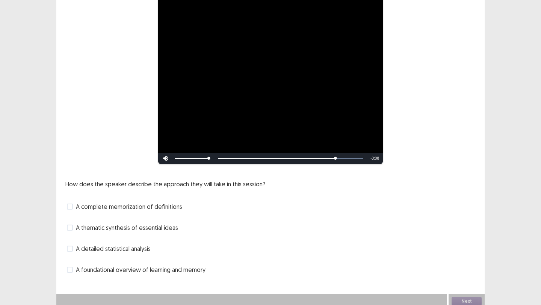
click at [102, 267] on span "A foundational overview of learning and memory" at bounding box center [141, 269] width 130 height 9
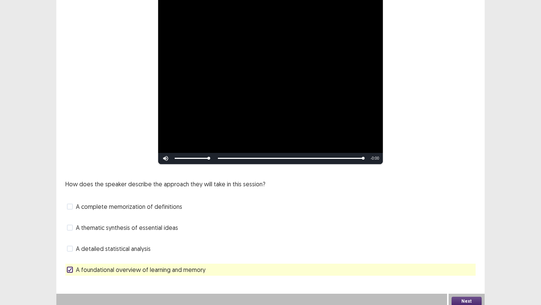
click at [98, 226] on span "A thematic synthesis of essential ideas" at bounding box center [127, 227] width 102 height 9
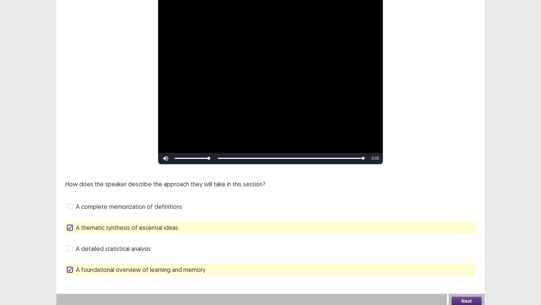
click at [88, 269] on span "A foundational overview of learning and memory" at bounding box center [141, 269] width 130 height 9
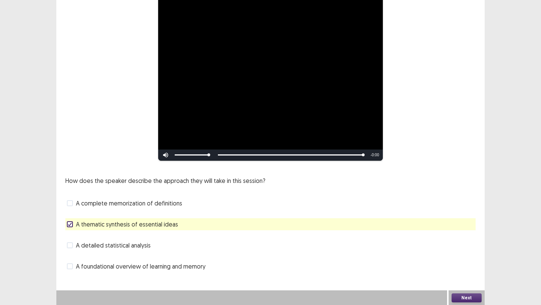
click at [470, 295] on button "Next" at bounding box center [466, 297] width 30 height 9
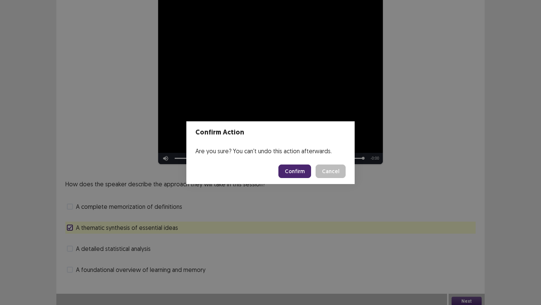
click at [303, 171] on button "Confirm" at bounding box center [294, 171] width 33 height 14
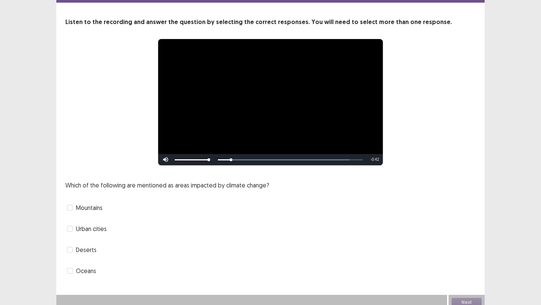
scroll to position [34, 0]
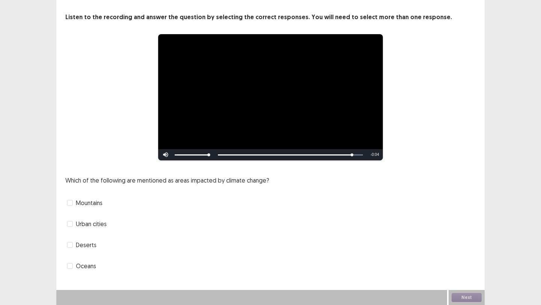
click at [83, 266] on span "Oceans" at bounding box center [86, 265] width 20 height 9
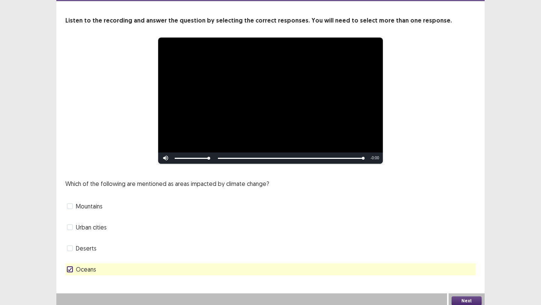
click at [469, 298] on button "Next" at bounding box center [466, 300] width 30 height 9
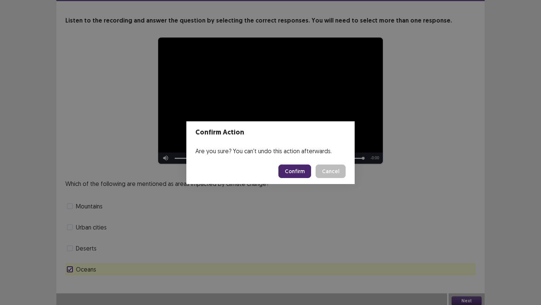
click at [301, 172] on button "Confirm" at bounding box center [294, 171] width 33 height 14
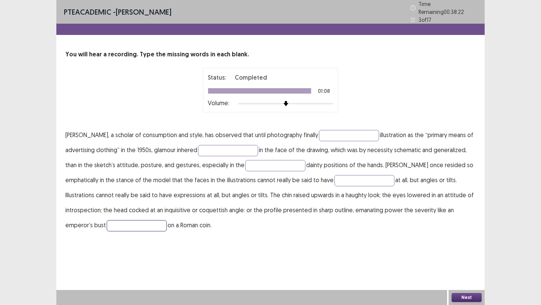
click at [153, 221] on input "text" at bounding box center [137, 225] width 60 height 11
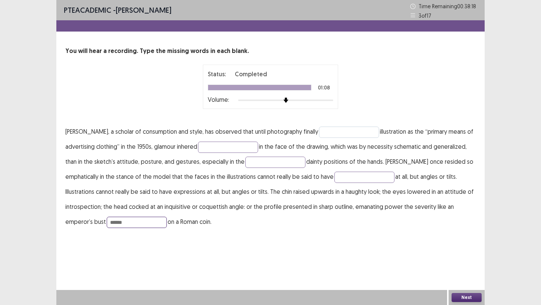
type input "******"
click at [319, 132] on input "text" at bounding box center [349, 131] width 60 height 11
click at [212, 148] on input "text" at bounding box center [228, 147] width 60 height 11
click at [321, 131] on input "**********" at bounding box center [349, 131] width 60 height 11
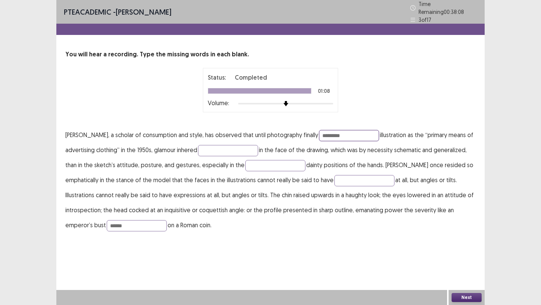
type input "**********"
click at [247, 147] on input "text" at bounding box center [228, 150] width 60 height 11
type input "****"
click at [269, 162] on input "text" at bounding box center [275, 165] width 60 height 11
type input "**********"
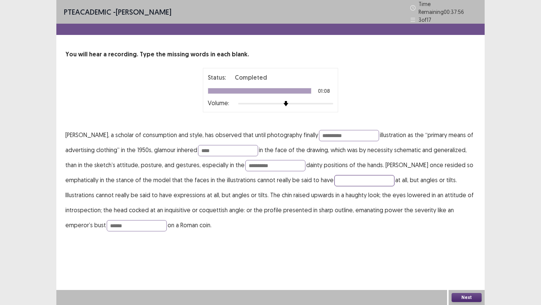
click at [355, 178] on input "text" at bounding box center [364, 180] width 60 height 11
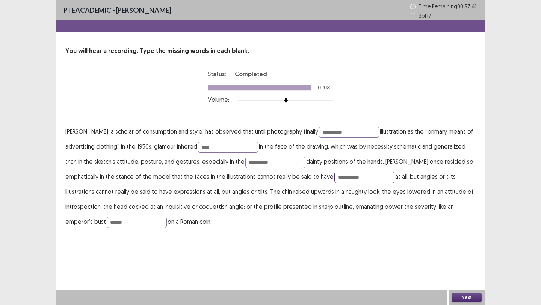
type input "**********"
click at [465, 295] on button "Next" at bounding box center [466, 297] width 30 height 9
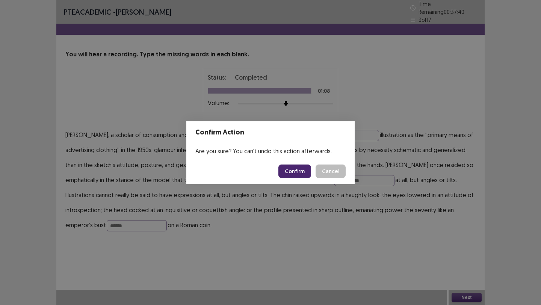
click at [299, 169] on button "Confirm" at bounding box center [294, 171] width 33 height 14
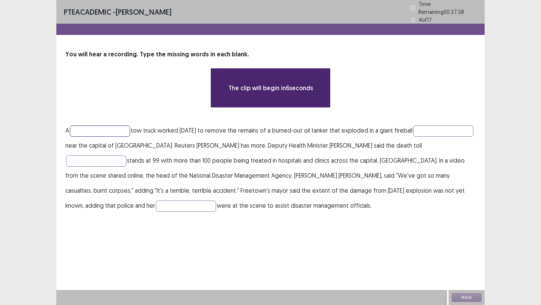
click at [101, 127] on input "text" at bounding box center [100, 130] width 60 height 11
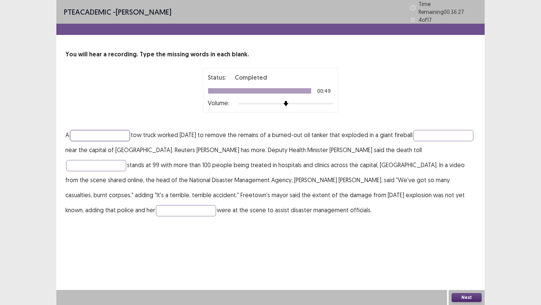
click at [113, 131] on input "text" at bounding box center [100, 135] width 60 height 11
type input "*******"
click at [413, 141] on input "text" at bounding box center [443, 135] width 60 height 11
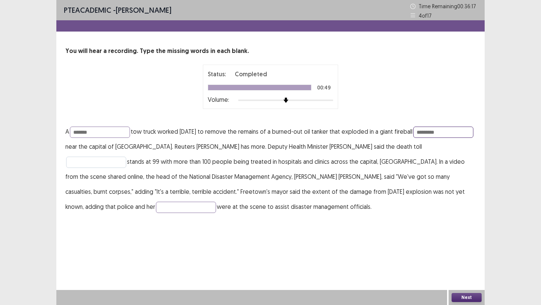
type input "*********"
click at [93, 158] on input "text" at bounding box center [96, 162] width 60 height 11
type input "*********"
click at [156, 207] on input "text" at bounding box center [186, 207] width 60 height 11
type input "*******"
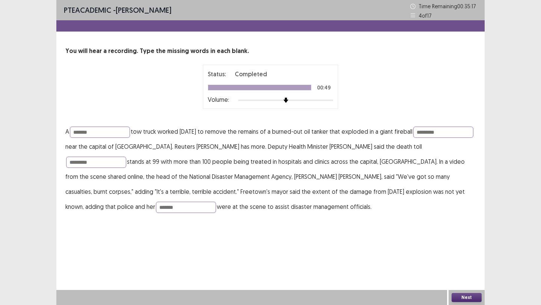
click at [469, 298] on button "Next" at bounding box center [466, 297] width 30 height 9
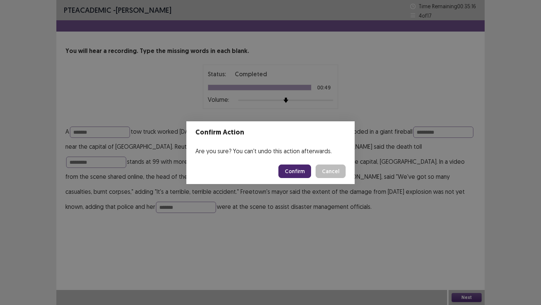
click at [302, 172] on button "Confirm" at bounding box center [294, 171] width 33 height 14
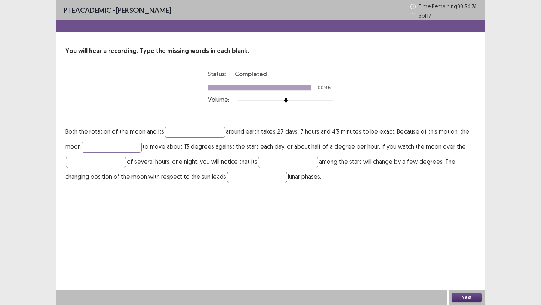
click at [253, 175] on input "text" at bounding box center [257, 177] width 60 height 11
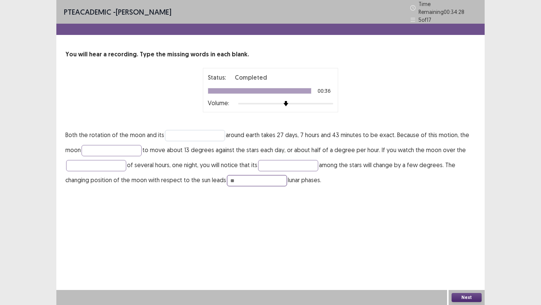
type input "**"
click at [178, 130] on input "text" at bounding box center [195, 135] width 60 height 11
type input "**********"
click at [105, 146] on input "text" at bounding box center [111, 150] width 60 height 11
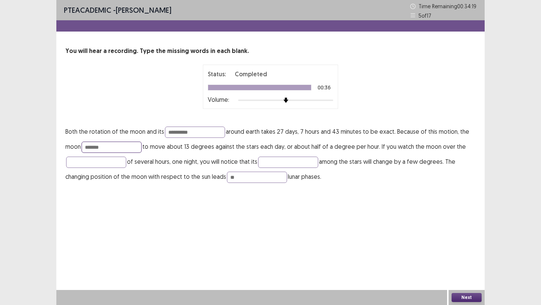
click at [93, 148] on input "*******" at bounding box center [111, 147] width 60 height 11
type input "********"
click at [286, 162] on input "text" at bounding box center [288, 162] width 60 height 11
click at [97, 165] on input "text" at bounding box center [96, 162] width 60 height 11
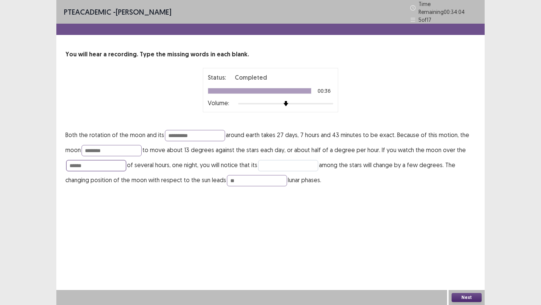
type input "******"
click at [279, 160] on input "text" at bounding box center [288, 165] width 60 height 11
type input "********"
click at [465, 296] on button "Next" at bounding box center [466, 297] width 30 height 9
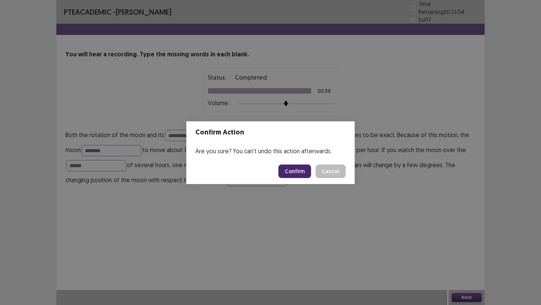
click at [299, 172] on button "Confirm" at bounding box center [294, 171] width 33 height 14
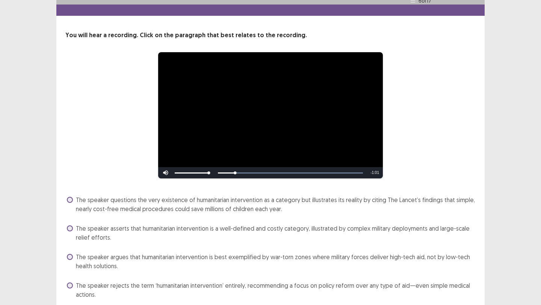
scroll to position [44, 0]
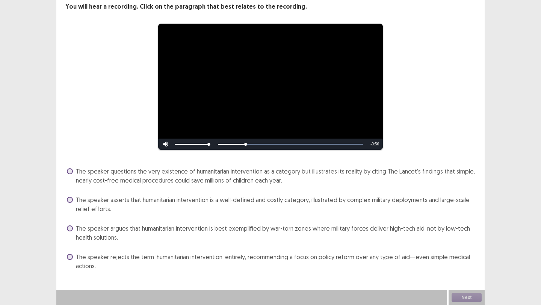
drag, startPoint x: 168, startPoint y: 7, endPoint x: 243, endPoint y: 5, distance: 75.5
click at [243, 5] on p "You will hear a recording. Click on the paragraph that best relates to the reco…" at bounding box center [270, 6] width 410 height 9
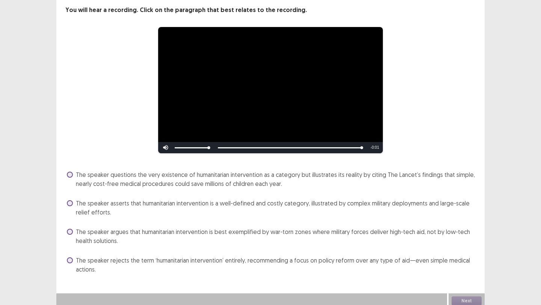
click at [164, 200] on span "The speaker asserts that humanitarian intervention is a well-defined and costly…" at bounding box center [275, 208] width 399 height 18
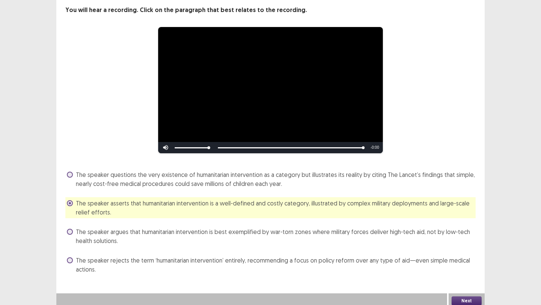
click at [472, 297] on button "Next" at bounding box center [466, 300] width 30 height 9
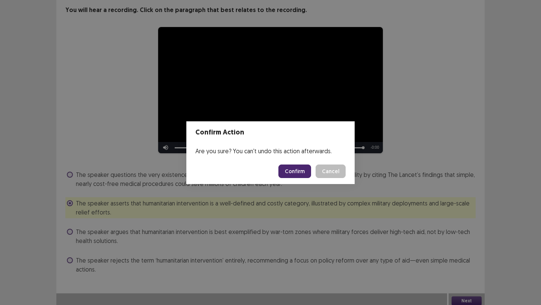
click at [294, 166] on button "Confirm" at bounding box center [294, 171] width 33 height 14
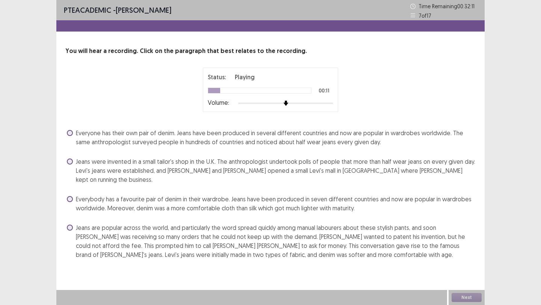
click at [158, 167] on span "Jeans were invented in a small tailor's shop in the U.K. The anthropologist und…" at bounding box center [275, 170] width 399 height 27
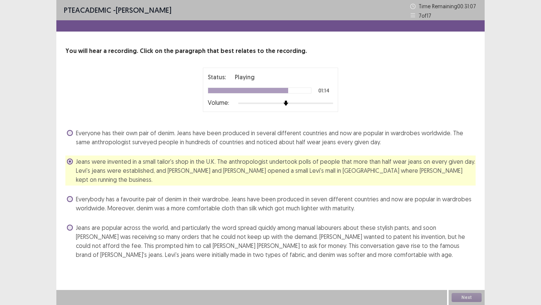
click at [238, 238] on span "Jeans are popular across the world, and particularly the word spread quickly am…" at bounding box center [275, 241] width 399 height 36
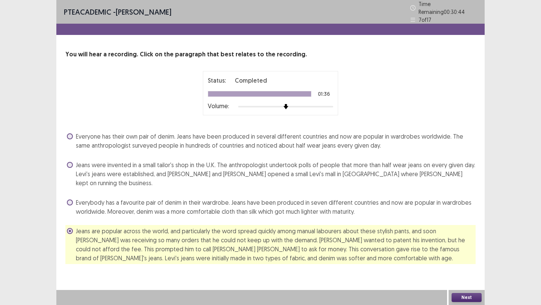
click at [469, 299] on button "Next" at bounding box center [466, 297] width 30 height 9
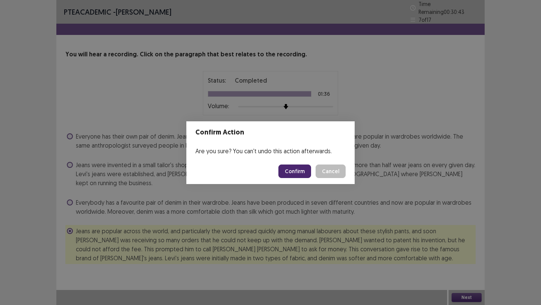
click at [297, 167] on button "Confirm" at bounding box center [294, 171] width 33 height 14
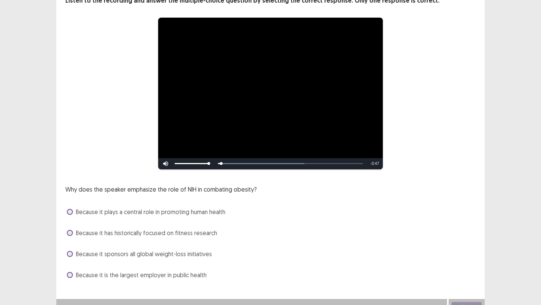
scroll to position [59, 0]
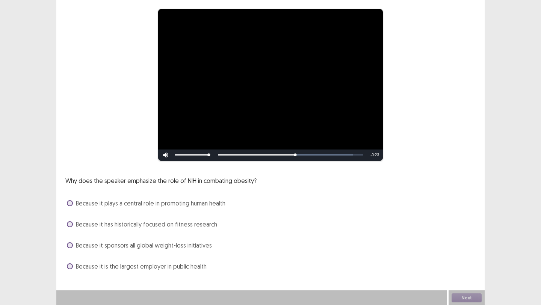
click at [175, 201] on span "Because it plays a central role in promoting human health" at bounding box center [150, 203] width 149 height 9
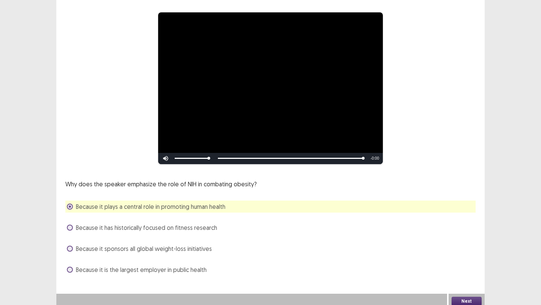
click at [468, 297] on button "Next" at bounding box center [466, 301] width 30 height 9
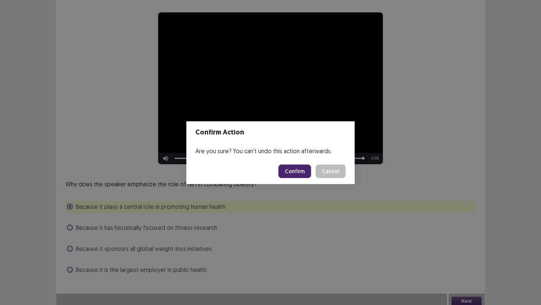
click at [297, 172] on button "Confirm" at bounding box center [294, 171] width 33 height 14
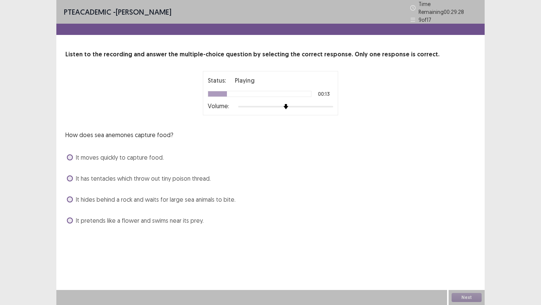
click at [146, 217] on span "It pretends like a flower and swims near its prey." at bounding box center [140, 220] width 128 height 9
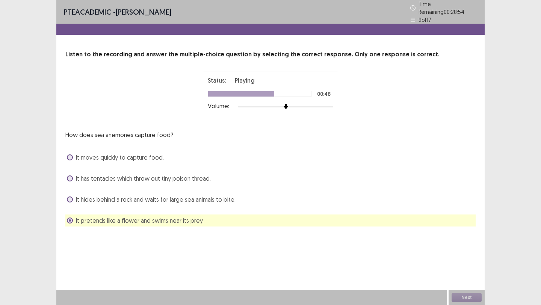
click at [139, 177] on span "It has tentacles which throw out tiny poison thread." at bounding box center [143, 178] width 135 height 9
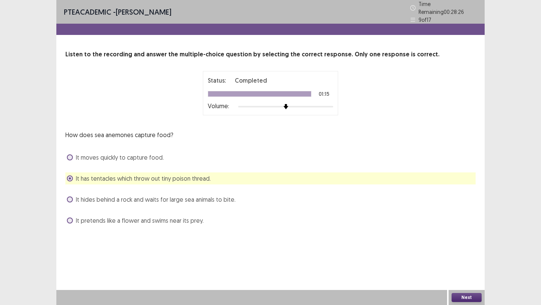
click at [181, 197] on span "It hides behind a rock and waits for large sea animals to bite." at bounding box center [156, 199] width 160 height 9
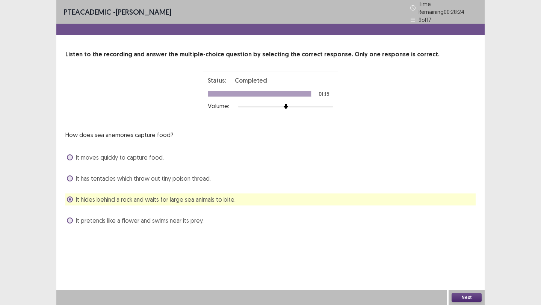
click at [464, 297] on button "Next" at bounding box center [466, 297] width 30 height 9
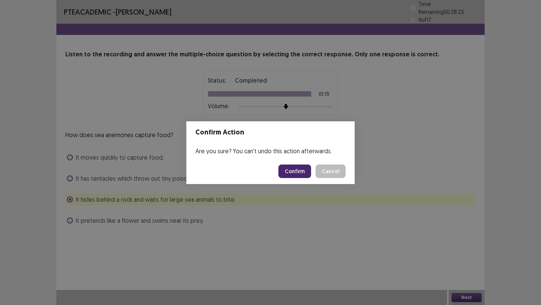
click at [301, 172] on button "Confirm" at bounding box center [294, 171] width 33 height 14
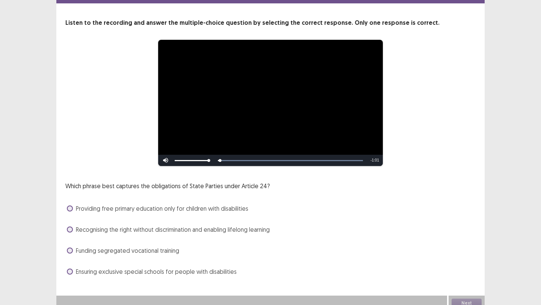
scroll to position [34, 0]
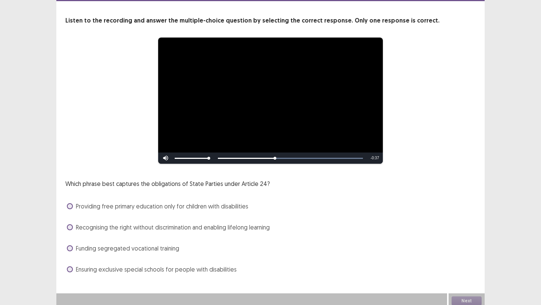
click at [176, 225] on span "Recognising the right without discrimination and enabling lifelong learning" at bounding box center [173, 227] width 194 height 9
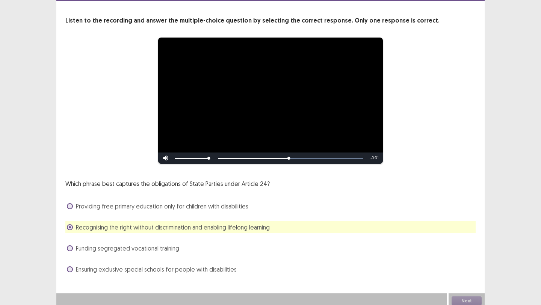
click at [205, 267] on span "Ensuring exclusive special schools for people with disabilities" at bounding box center [156, 269] width 161 height 9
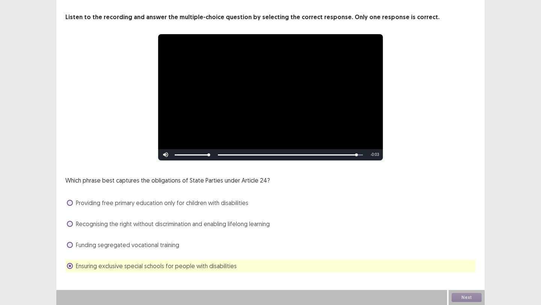
click at [188, 223] on span "Recognising the right without discrimination and enabling lifelong learning" at bounding box center [173, 223] width 194 height 9
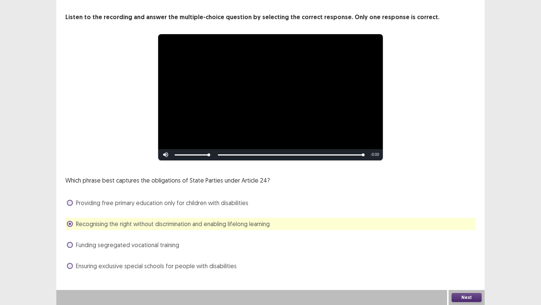
click at [464, 295] on button "Next" at bounding box center [466, 297] width 30 height 9
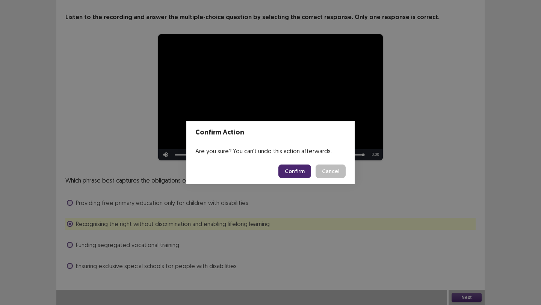
click at [297, 173] on button "Confirm" at bounding box center [294, 171] width 33 height 14
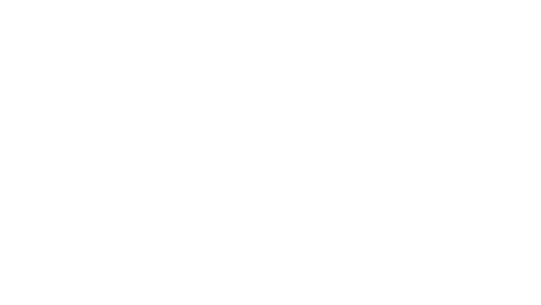
scroll to position [0, 0]
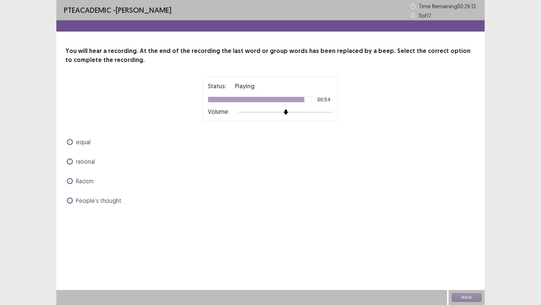
click at [79, 142] on span "equal" at bounding box center [83, 141] width 15 height 9
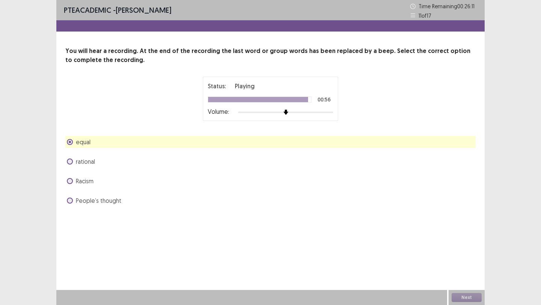
click at [470, 296] on div "Next" at bounding box center [466, 297] width 36 height 15
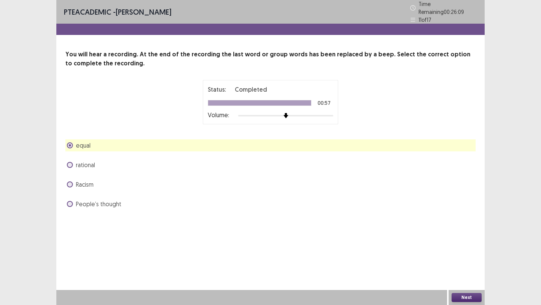
click at [467, 297] on button "Next" at bounding box center [466, 297] width 30 height 9
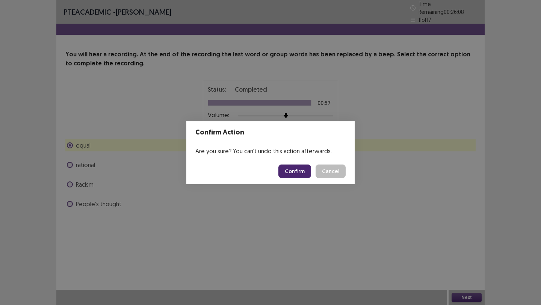
click at [301, 169] on button "Confirm" at bounding box center [294, 171] width 33 height 14
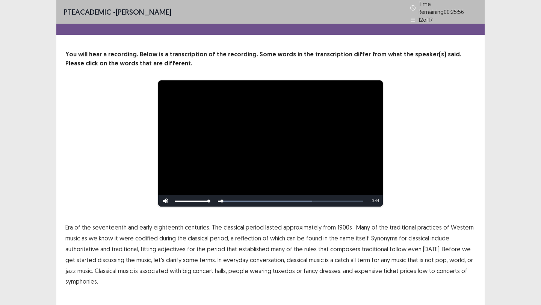
scroll to position [12, 0]
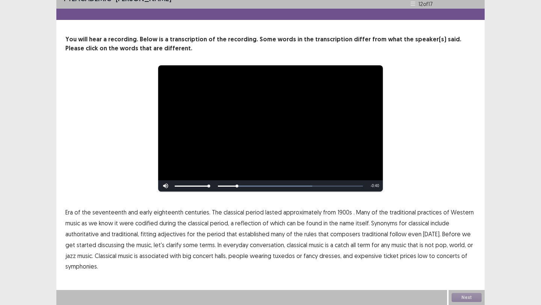
click at [339, 212] on span "1900s" at bounding box center [344, 212] width 15 height 9
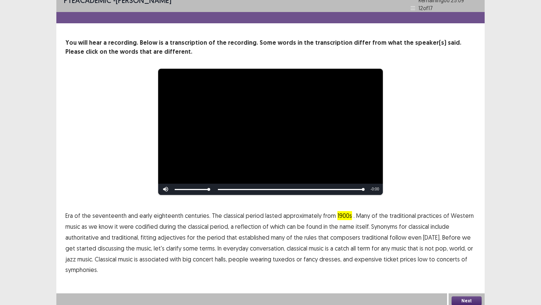
click at [468, 297] on button "Next" at bounding box center [466, 300] width 30 height 9
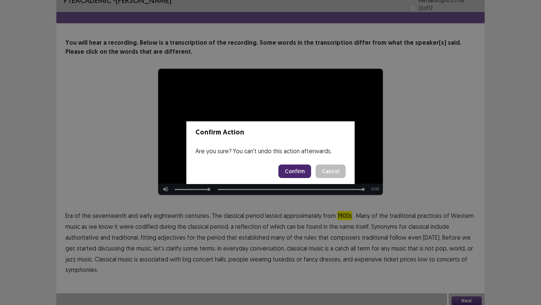
click at [296, 174] on button "Confirm" at bounding box center [294, 171] width 33 height 14
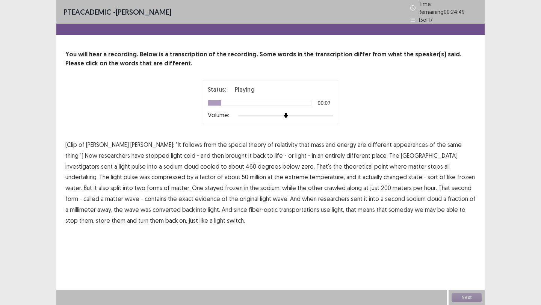
click at [393, 142] on span "appearances" at bounding box center [410, 144] width 35 height 9
click at [99, 162] on span "investigators" at bounding box center [82, 166] width 34 height 9
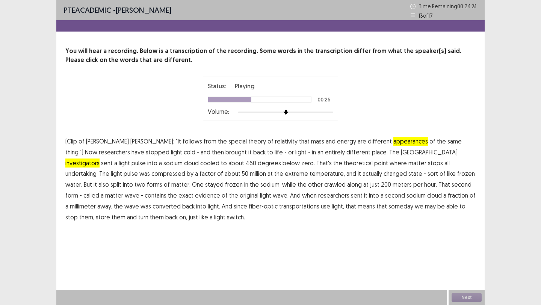
click at [98, 169] on span "undertaking." at bounding box center [81, 173] width 32 height 9
click at [220, 191] on span "evidence" at bounding box center [207, 195] width 25 height 9
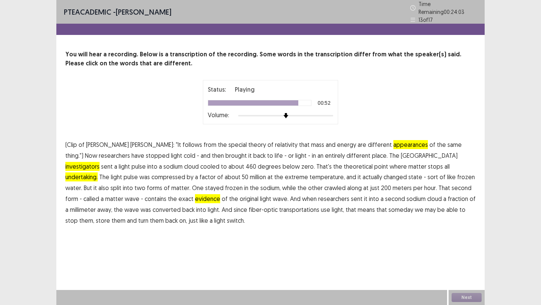
click at [279, 208] on span "transportations" at bounding box center [299, 209] width 40 height 9
click at [468, 299] on button "Next" at bounding box center [466, 297] width 30 height 9
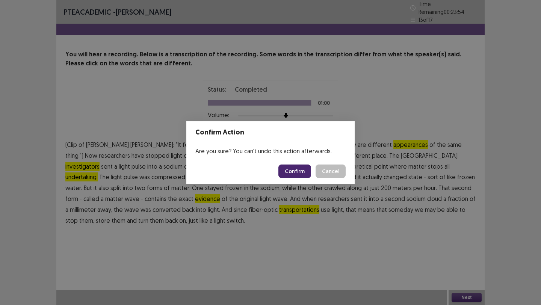
click at [295, 173] on button "Confirm" at bounding box center [294, 171] width 33 height 14
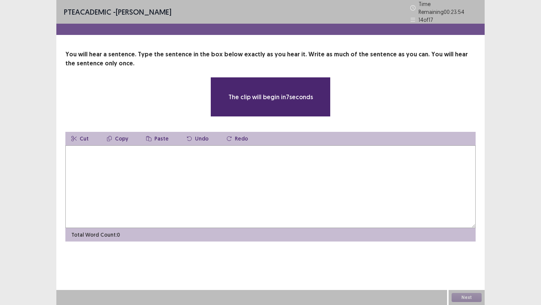
click at [295, 173] on textarea at bounding box center [270, 186] width 410 height 83
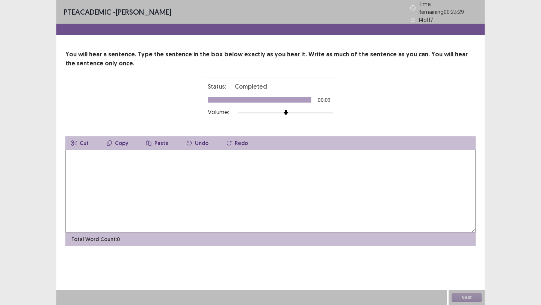
click at [291, 173] on textarea at bounding box center [270, 191] width 410 height 83
click at [143, 155] on textarea "**********" at bounding box center [270, 191] width 410 height 83
type textarea "**********"
click at [469, 296] on button "Next" at bounding box center [466, 297] width 30 height 9
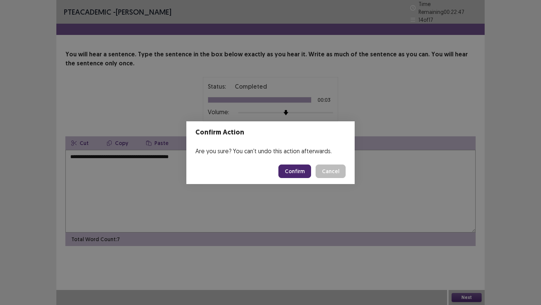
click at [304, 170] on button "Confirm" at bounding box center [294, 171] width 33 height 14
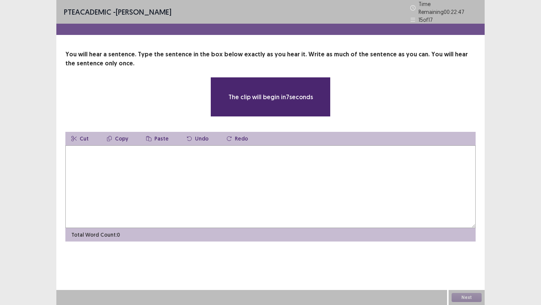
click at [282, 162] on textarea at bounding box center [270, 186] width 410 height 83
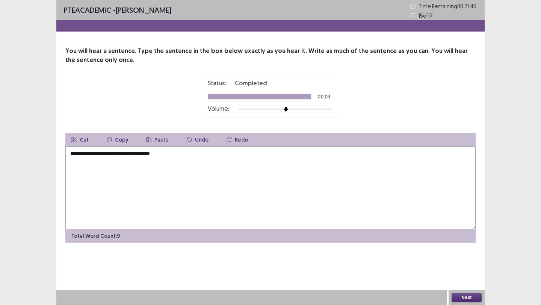
drag, startPoint x: 156, startPoint y: 154, endPoint x: 141, endPoint y: 154, distance: 15.0
click at [141, 154] on textarea "**********" at bounding box center [270, 187] width 410 height 83
click at [156, 157] on textarea "**********" at bounding box center [270, 187] width 410 height 83
type textarea "**********"
click at [471, 295] on button "Next" at bounding box center [466, 297] width 30 height 9
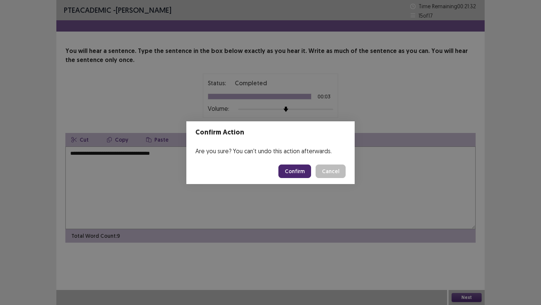
click at [303, 171] on button "Confirm" at bounding box center [294, 171] width 33 height 14
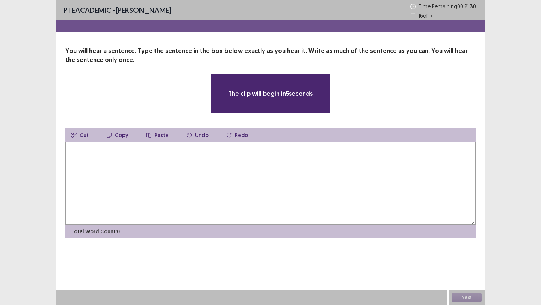
click at [303, 171] on textarea at bounding box center [270, 183] width 410 height 83
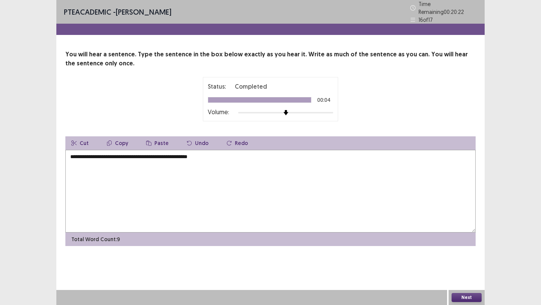
click at [81, 154] on textarea "**********" at bounding box center [270, 191] width 410 height 83
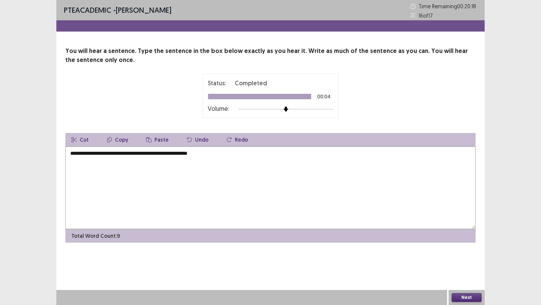
click at [234, 157] on textarea "**********" at bounding box center [270, 187] width 410 height 83
type textarea "**********"
click at [463, 297] on button "Next" at bounding box center [466, 297] width 30 height 9
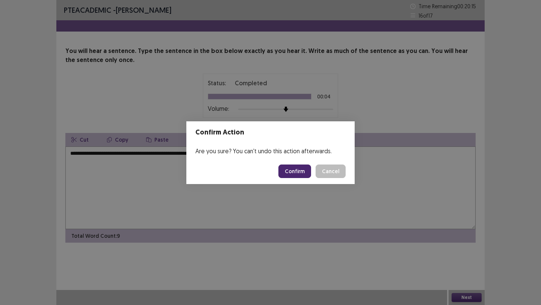
click at [299, 171] on button "Confirm" at bounding box center [294, 171] width 33 height 14
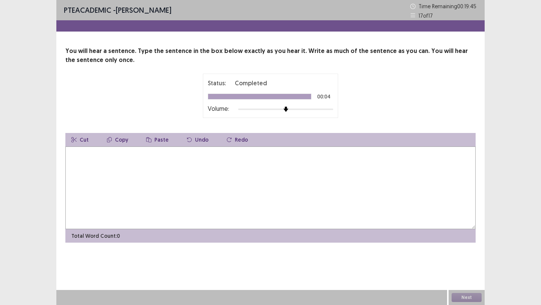
click at [299, 171] on textarea at bounding box center [270, 187] width 410 height 83
type textarea "**********"
click at [473, 297] on button "Next" at bounding box center [466, 297] width 30 height 9
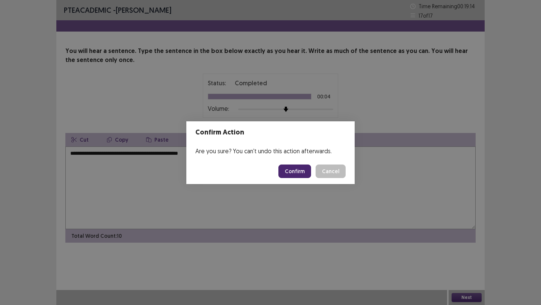
click at [303, 171] on button "Confirm" at bounding box center [294, 171] width 33 height 14
